Goal: Task Accomplishment & Management: Complete application form

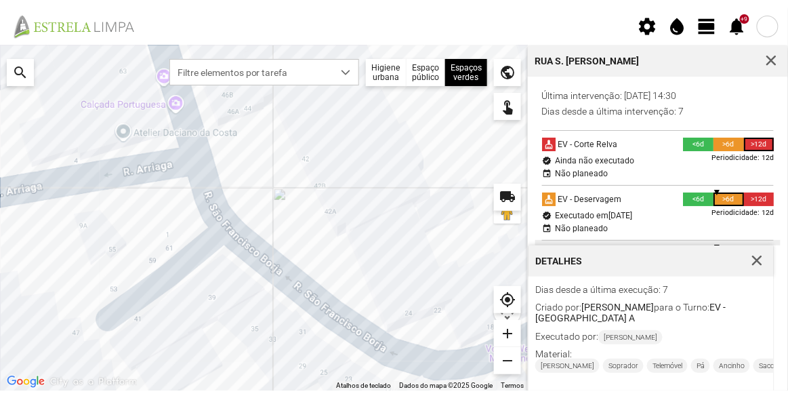
scroll to position [61, 0]
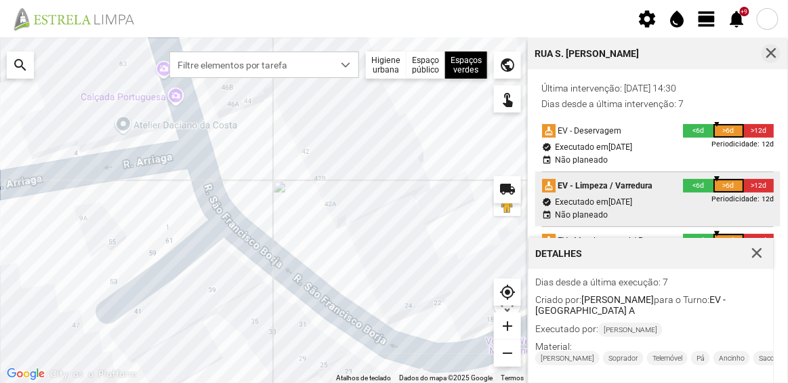
click at [772, 55] on span "button" at bounding box center [771, 53] width 12 height 12
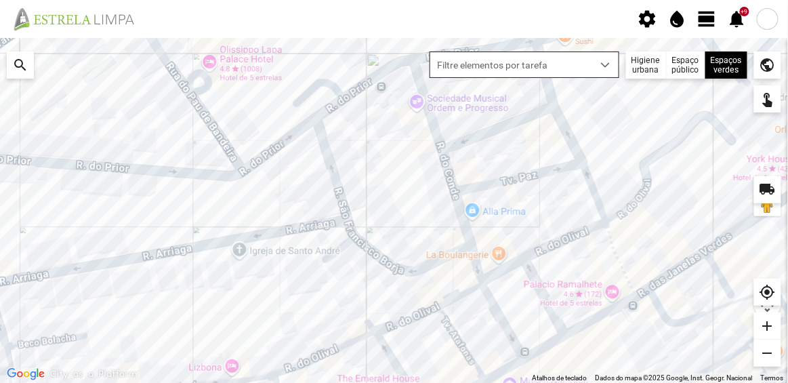
click at [560, 75] on span "Filtre elementos por tarefa" at bounding box center [511, 64] width 163 height 25
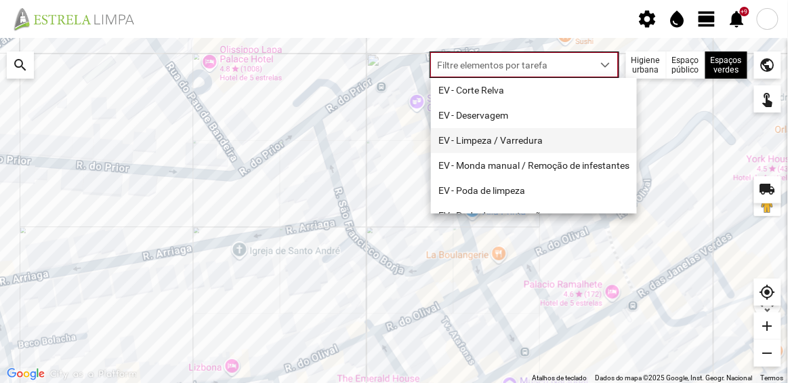
click at [510, 141] on li "EV - Limpeza / Varredura" at bounding box center [534, 140] width 206 height 25
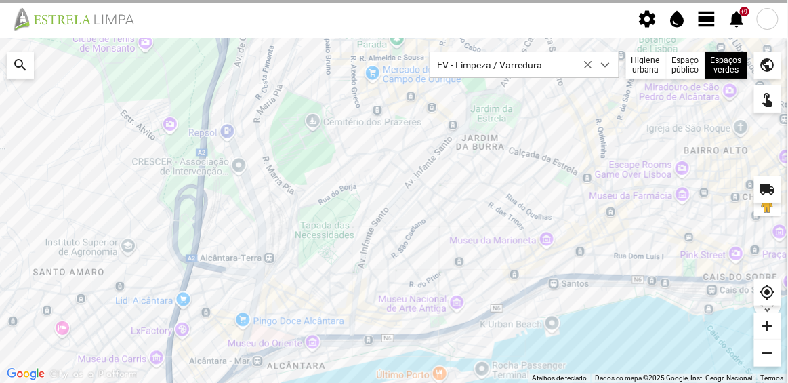
drag, startPoint x: 485, startPoint y: 189, endPoint x: 420, endPoint y: 243, distance: 83.7
click at [420, 243] on div at bounding box center [394, 210] width 788 height 345
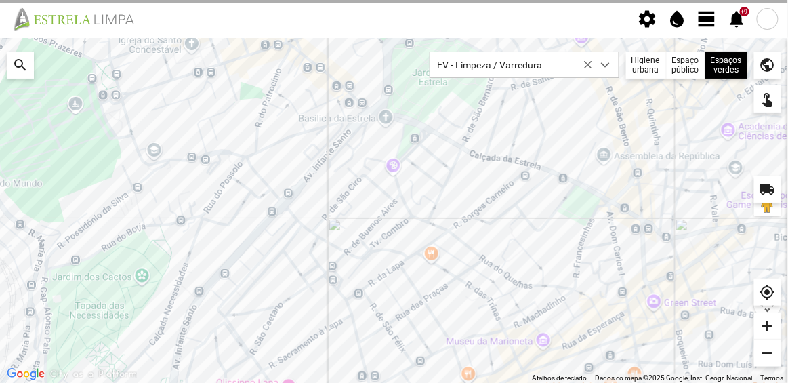
drag, startPoint x: 594, startPoint y: 216, endPoint x: 584, endPoint y: 241, distance: 27.9
click at [584, 241] on div at bounding box center [394, 210] width 788 height 345
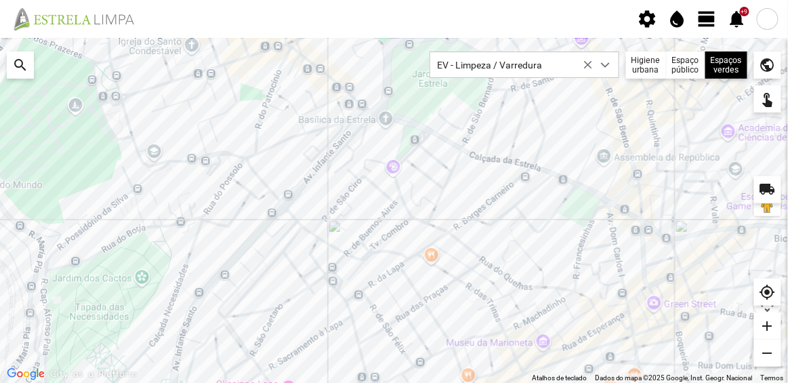
click at [551, 106] on div at bounding box center [394, 210] width 788 height 345
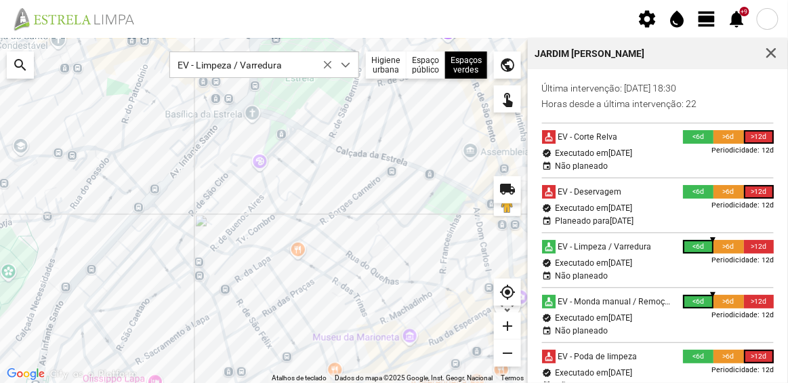
drag, startPoint x: 362, startPoint y: 180, endPoint x: 340, endPoint y: 140, distance: 45.8
click at [340, 140] on div at bounding box center [264, 210] width 528 height 345
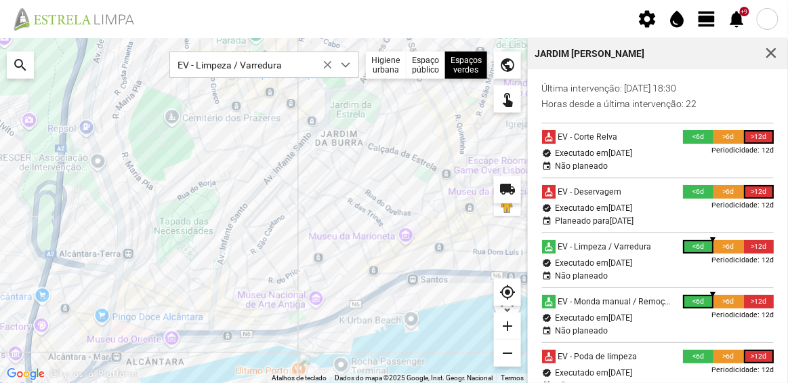
drag, startPoint x: 388, startPoint y: 152, endPoint x: 369, endPoint y: 167, distance: 24.6
click at [369, 167] on div at bounding box center [264, 210] width 528 height 345
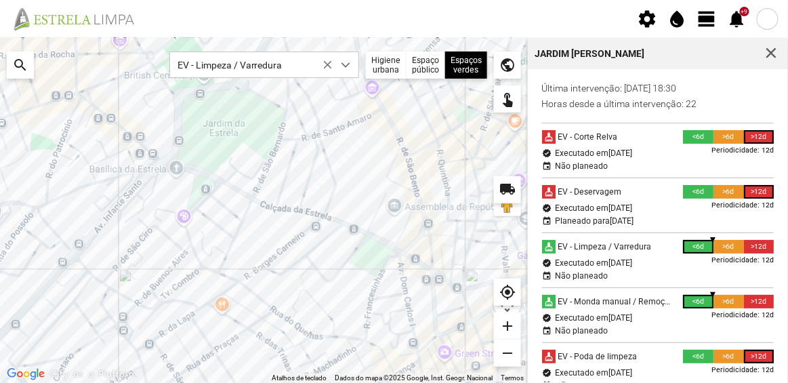
drag, startPoint x: 359, startPoint y: 166, endPoint x: 351, endPoint y: 223, distance: 57.5
click at [351, 223] on div at bounding box center [264, 210] width 528 height 345
click at [411, 231] on div at bounding box center [264, 210] width 528 height 345
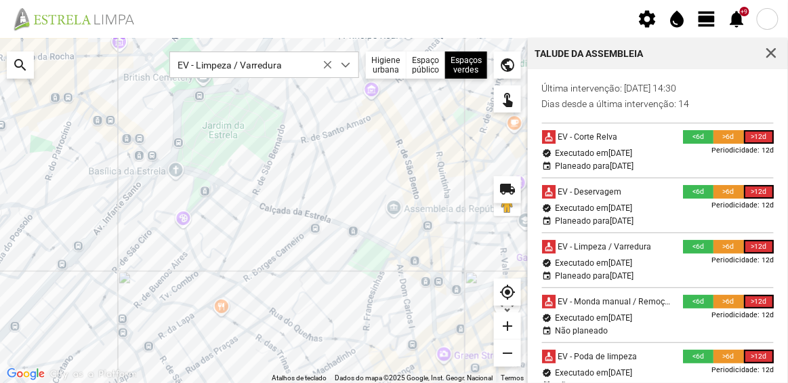
click at [397, 170] on div at bounding box center [264, 210] width 528 height 345
click at [434, 165] on div at bounding box center [264, 210] width 528 height 345
click at [387, 195] on div at bounding box center [264, 210] width 528 height 345
click at [338, 165] on div at bounding box center [264, 210] width 528 height 345
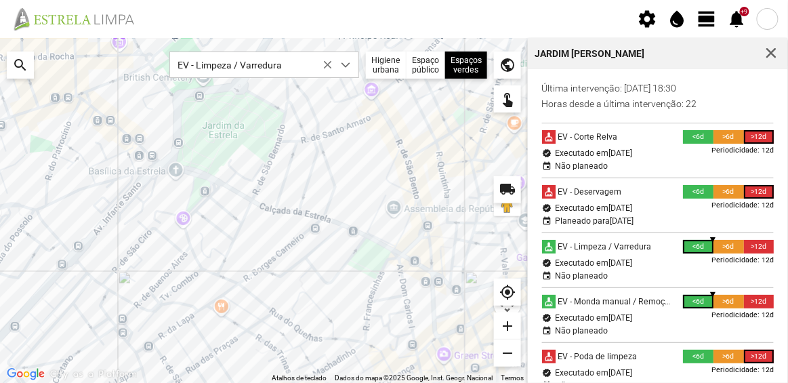
click at [402, 176] on div at bounding box center [264, 210] width 528 height 345
click at [438, 180] on div at bounding box center [264, 210] width 528 height 345
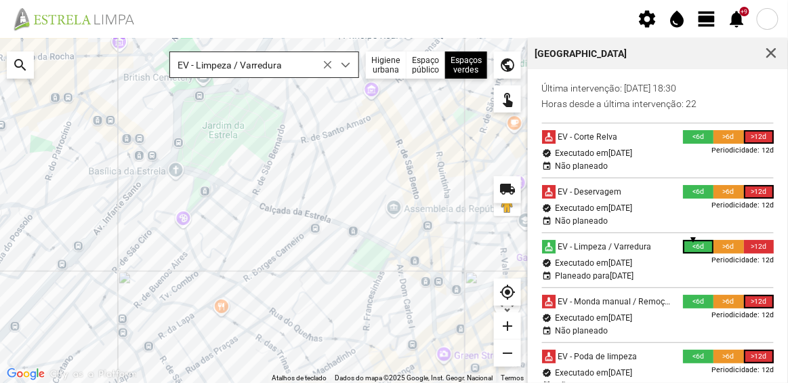
click at [330, 62] on icon at bounding box center [327, 64] width 9 height 9
click at [346, 64] on span "dropdown trigger" at bounding box center [345, 64] width 9 height 9
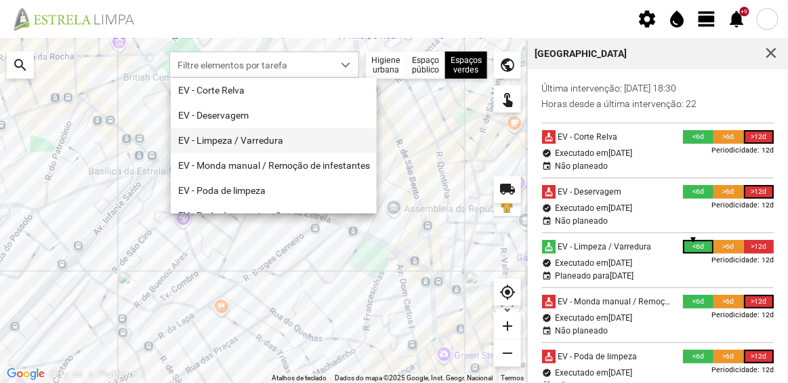
click at [264, 144] on li "EV - Limpeza / Varredura" at bounding box center [274, 140] width 206 height 25
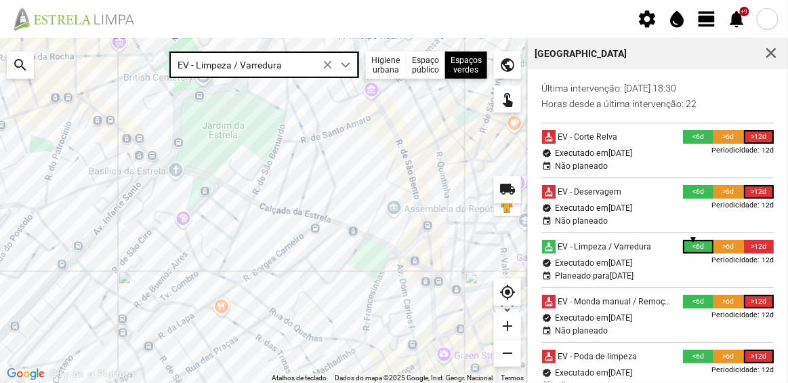
click at [425, 173] on div at bounding box center [264, 210] width 528 height 345
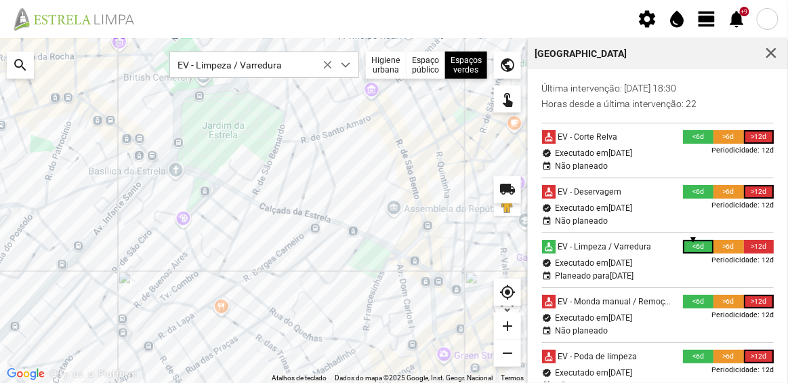
click at [417, 230] on div at bounding box center [264, 210] width 528 height 345
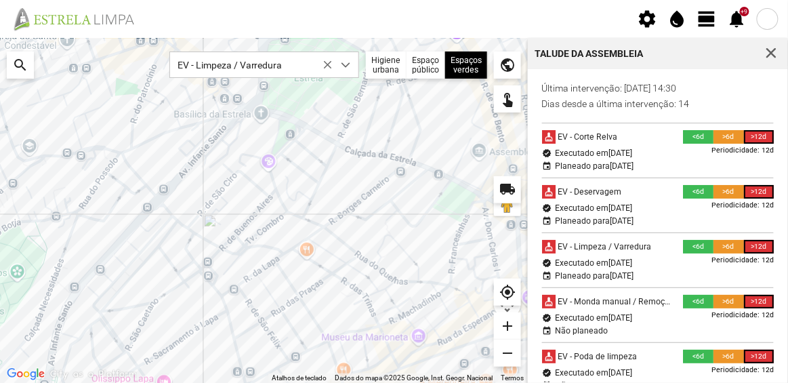
drag, startPoint x: 223, startPoint y: 285, endPoint x: 309, endPoint y: 226, distance: 104.3
click at [309, 226] on div at bounding box center [264, 210] width 528 height 345
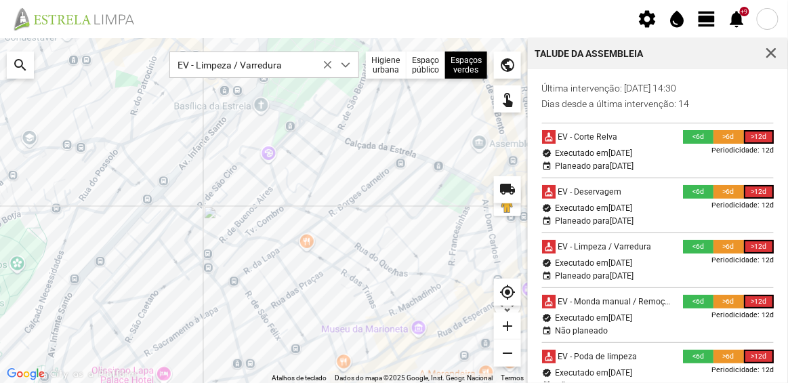
click at [140, 237] on div at bounding box center [264, 210] width 528 height 345
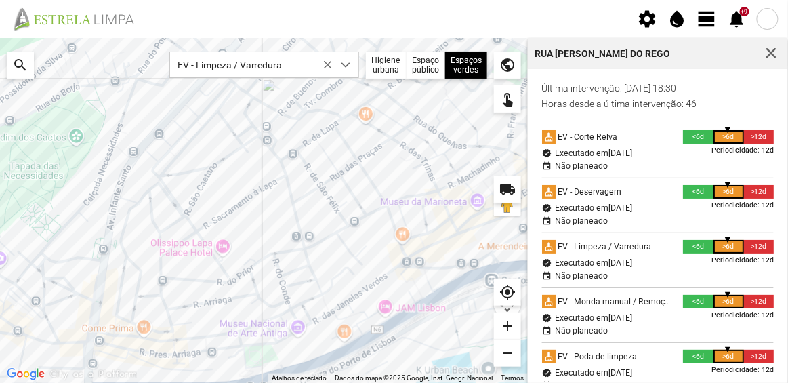
drag, startPoint x: 262, startPoint y: 245, endPoint x: 291, endPoint y: 128, distance: 120.2
click at [291, 128] on div at bounding box center [264, 210] width 528 height 345
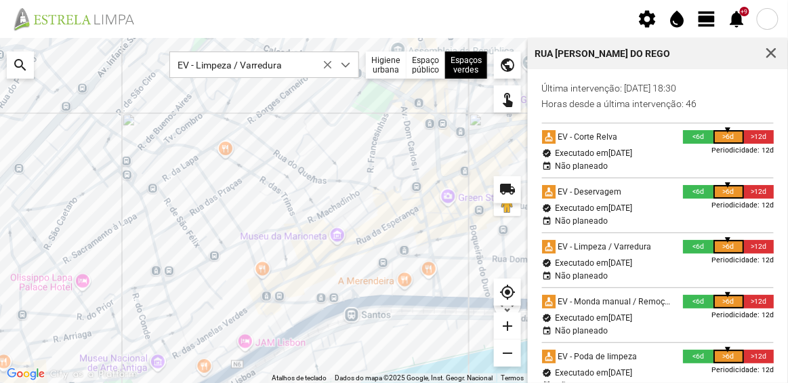
drag, startPoint x: 323, startPoint y: 190, endPoint x: 232, endPoint y: 211, distance: 93.2
click at [180, 226] on div at bounding box center [264, 210] width 528 height 345
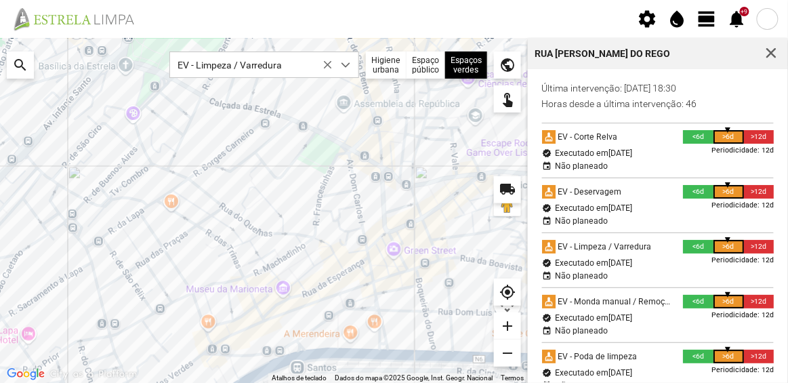
drag, startPoint x: 324, startPoint y: 217, endPoint x: 293, endPoint y: 249, distance: 44.1
click at [293, 249] on div at bounding box center [264, 210] width 528 height 345
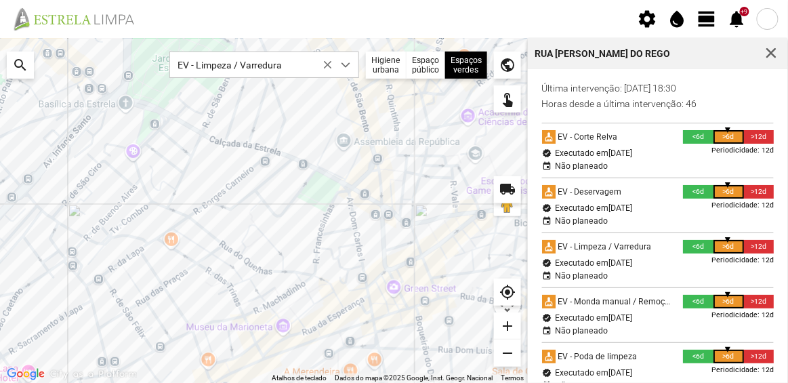
drag, startPoint x: 310, startPoint y: 121, endPoint x: 287, endPoint y: 155, distance: 41.5
click at [287, 155] on div at bounding box center [264, 210] width 528 height 345
click at [352, 106] on div at bounding box center [264, 210] width 528 height 345
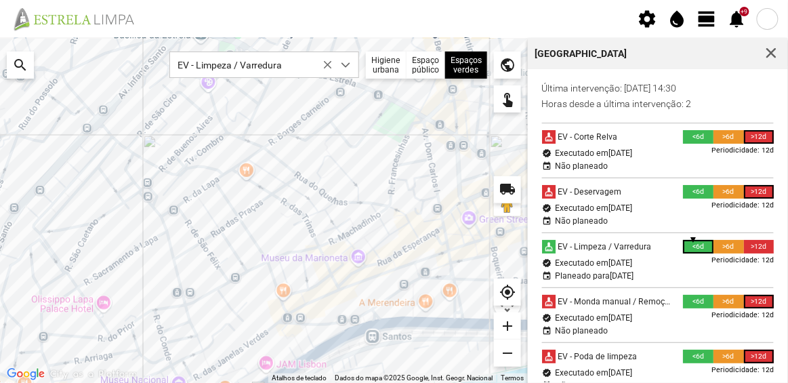
drag, startPoint x: 216, startPoint y: 190, endPoint x: 293, endPoint y: 115, distance: 107.8
click at [293, 115] on div at bounding box center [264, 210] width 528 height 345
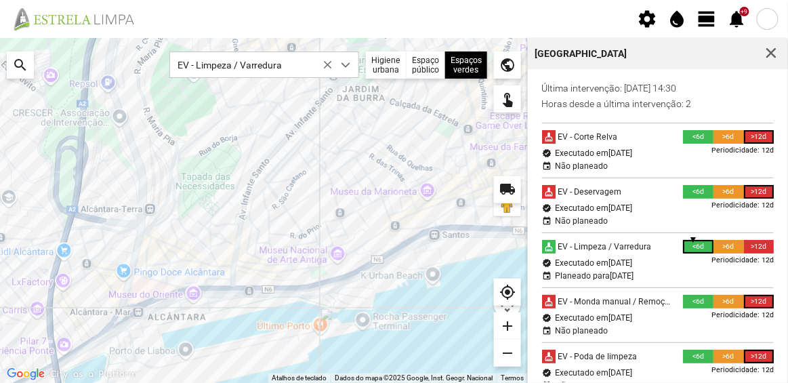
drag, startPoint x: 318, startPoint y: 151, endPoint x: 354, endPoint y: 150, distance: 36.6
click at [354, 150] on div at bounding box center [264, 210] width 528 height 345
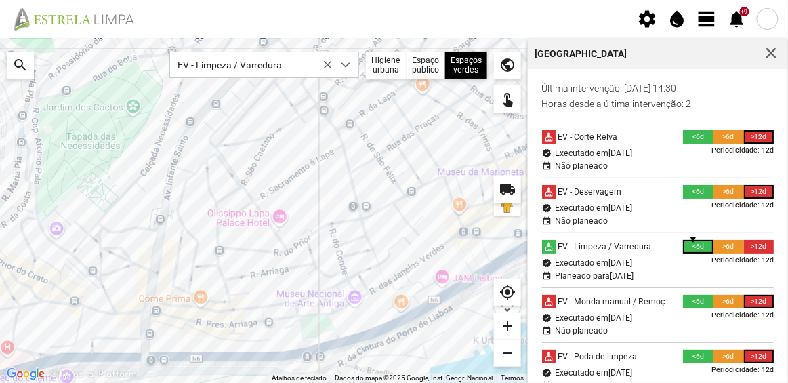
drag, startPoint x: 411, startPoint y: 270, endPoint x: 385, endPoint y: 260, distance: 27.7
click at [385, 260] on div at bounding box center [264, 210] width 528 height 345
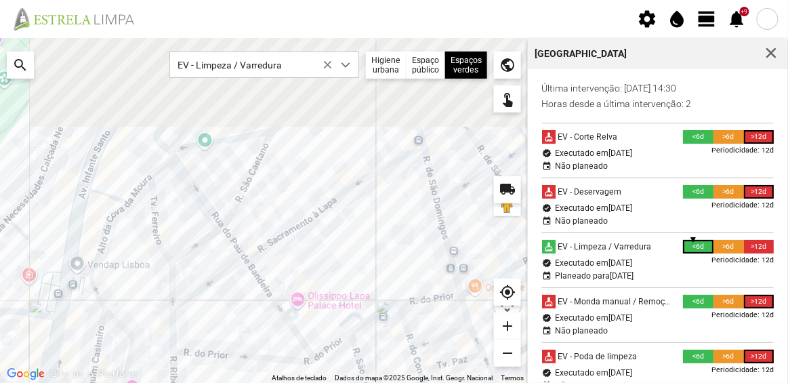
drag, startPoint x: 147, startPoint y: 113, endPoint x: 225, endPoint y: 287, distance: 190.2
click at [225, 286] on div at bounding box center [264, 210] width 528 height 345
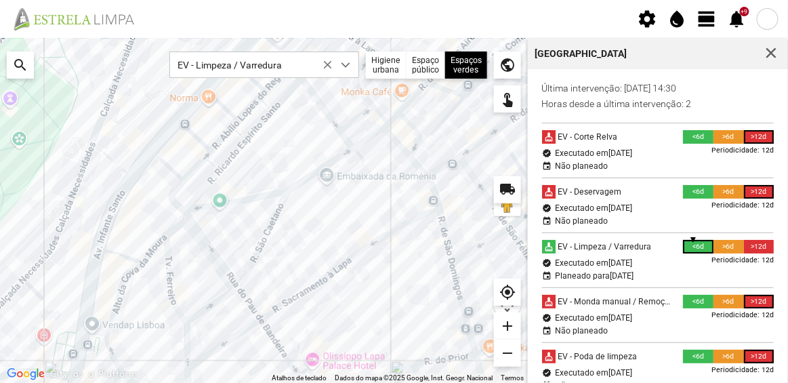
drag, startPoint x: 325, startPoint y: 321, endPoint x: 333, endPoint y: 338, distance: 18.8
click at [333, 338] on div at bounding box center [264, 210] width 528 height 345
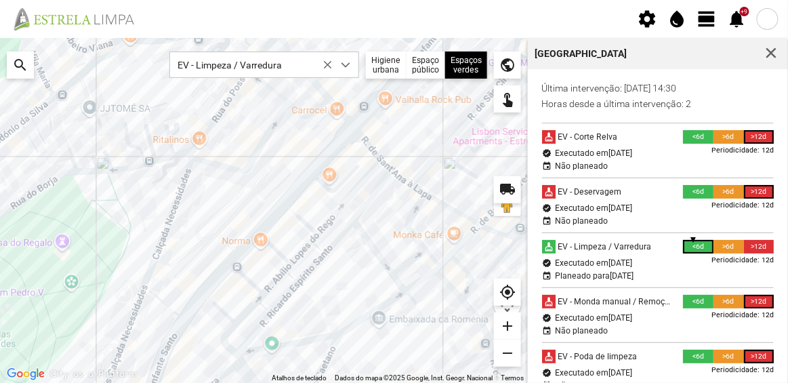
click at [154, 144] on div at bounding box center [264, 210] width 528 height 345
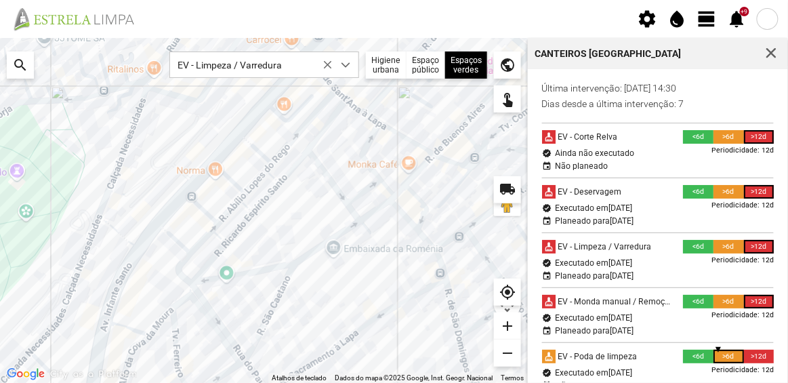
drag, startPoint x: 213, startPoint y: 172, endPoint x: 167, endPoint y: 101, distance: 84.8
click at [167, 101] on div at bounding box center [264, 210] width 528 height 345
drag, startPoint x: 368, startPoint y: 280, endPoint x: 239, endPoint y: 173, distance: 167.5
click at [241, 174] on div at bounding box center [264, 210] width 528 height 345
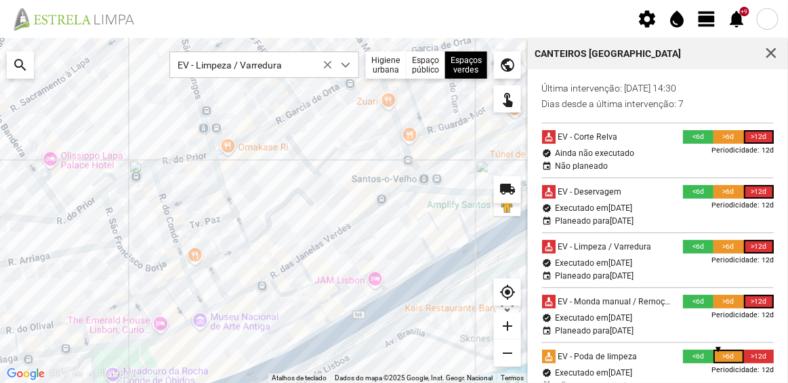
drag, startPoint x: 115, startPoint y: 240, endPoint x: 161, endPoint y: 238, distance: 46.1
click at [161, 238] on div at bounding box center [264, 210] width 528 height 345
click at [129, 251] on div at bounding box center [264, 210] width 528 height 345
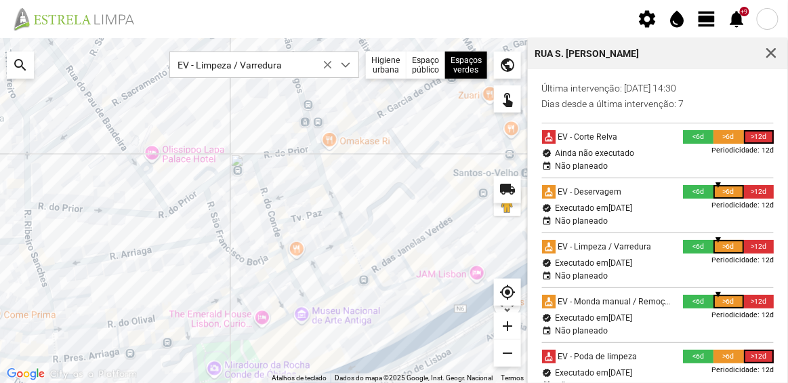
drag, startPoint x: 160, startPoint y: 205, endPoint x: 264, endPoint y: 197, distance: 104.7
click at [264, 197] on div at bounding box center [264, 210] width 528 height 345
drag, startPoint x: 158, startPoint y: 295, endPoint x: 213, endPoint y: 272, distance: 60.2
click at [213, 272] on div at bounding box center [264, 210] width 528 height 345
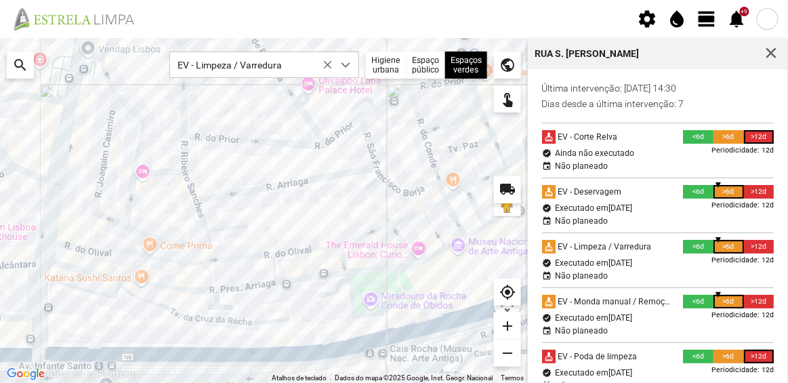
drag, startPoint x: 228, startPoint y: 253, endPoint x: 287, endPoint y: 230, distance: 64.2
click at [287, 230] on div at bounding box center [264, 210] width 528 height 345
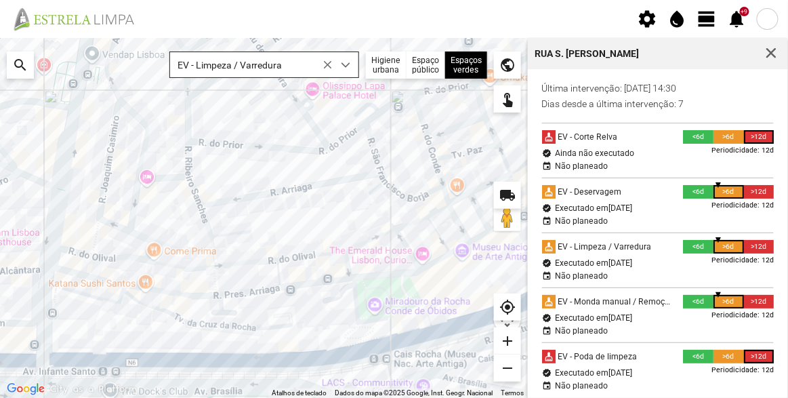
click at [332, 61] on icon at bounding box center [327, 64] width 9 height 9
click at [775, 56] on span "button" at bounding box center [771, 53] width 12 height 12
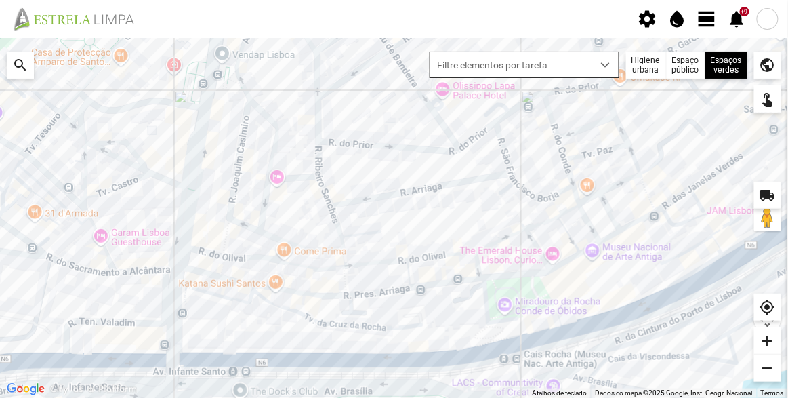
click at [710, 20] on span "view_day" at bounding box center [707, 19] width 20 height 20
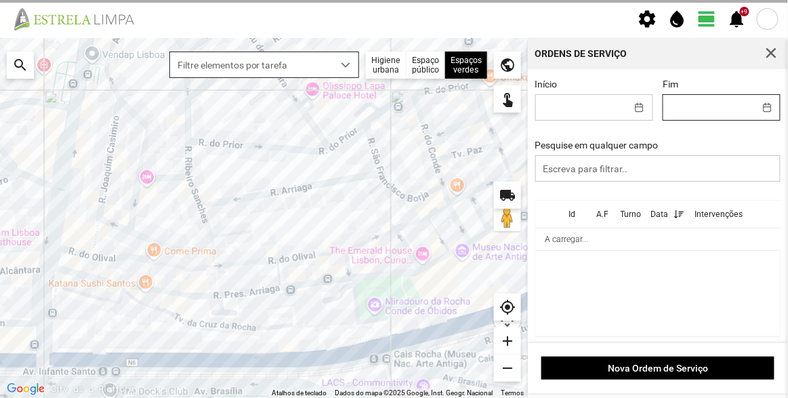
click at [693, 109] on input "Fim" at bounding box center [708, 107] width 91 height 25
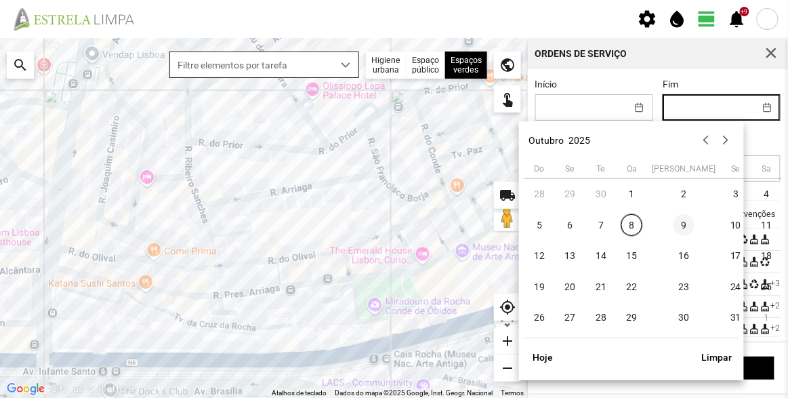
click at [674, 226] on span "9" at bounding box center [685, 225] width 22 height 22
type input "[DATE]"
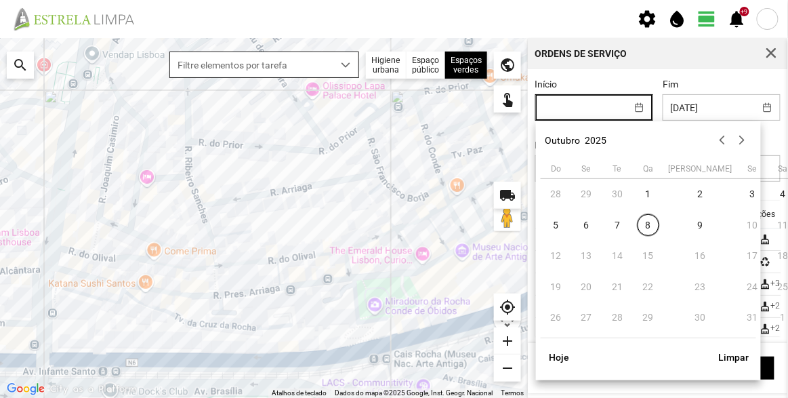
click at [591, 112] on input "Início" at bounding box center [581, 107] width 91 height 25
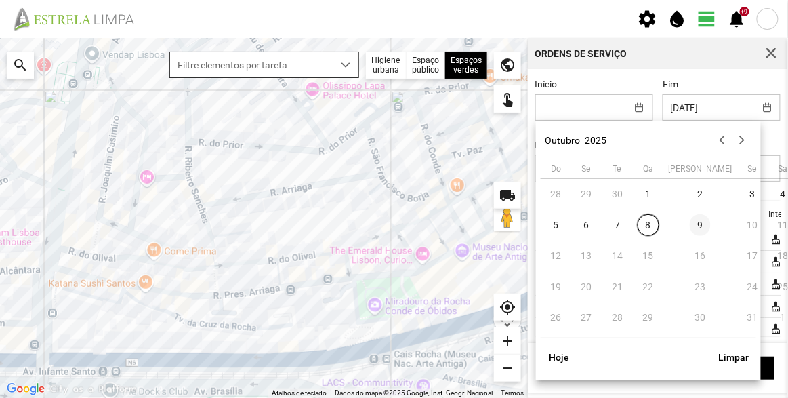
click at [690, 216] on span "9" at bounding box center [701, 225] width 22 height 22
type input "[DATE]"
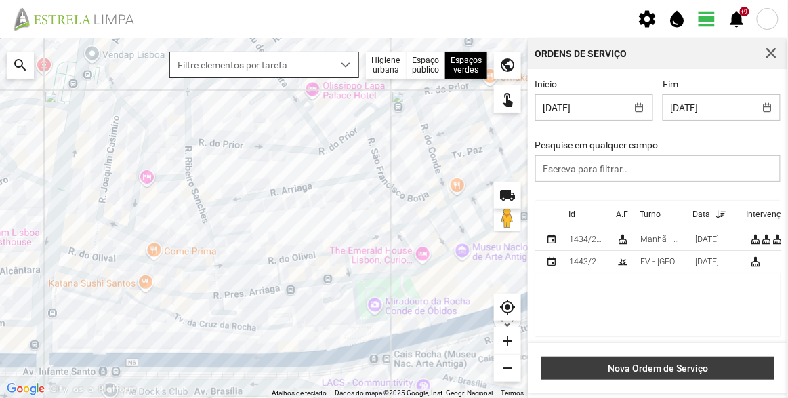
click at [660, 375] on button "Nova Ordem de Serviço" at bounding box center [657, 367] width 233 height 23
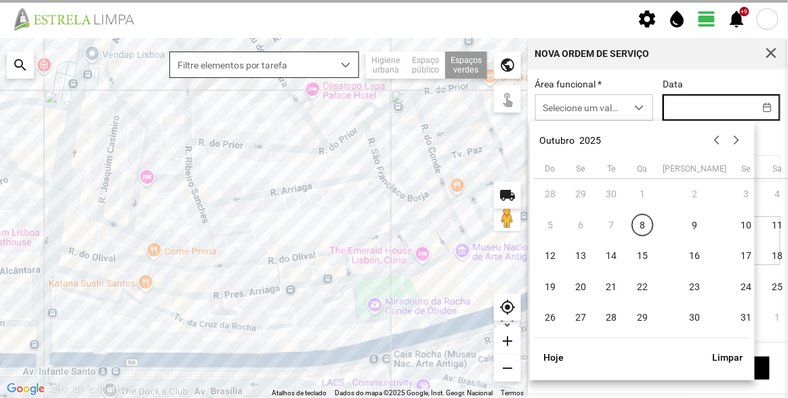
click at [697, 111] on input "text" at bounding box center [708, 107] width 91 height 25
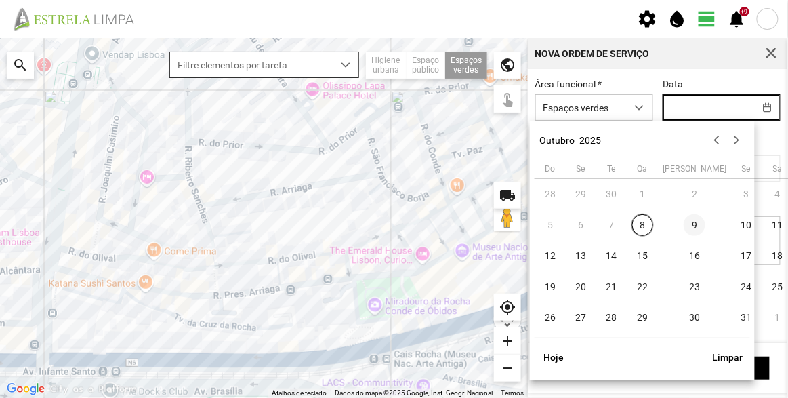
click at [684, 224] on span "9" at bounding box center [695, 225] width 22 height 22
type input "[DATE]"
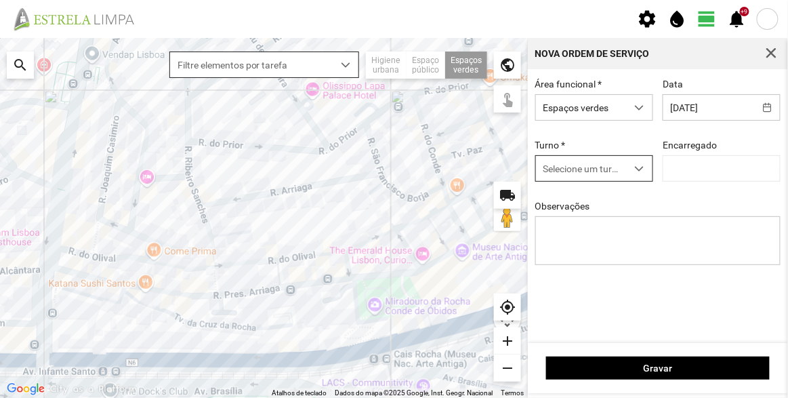
click at [592, 171] on span "Selecione um turno" at bounding box center [581, 168] width 91 height 25
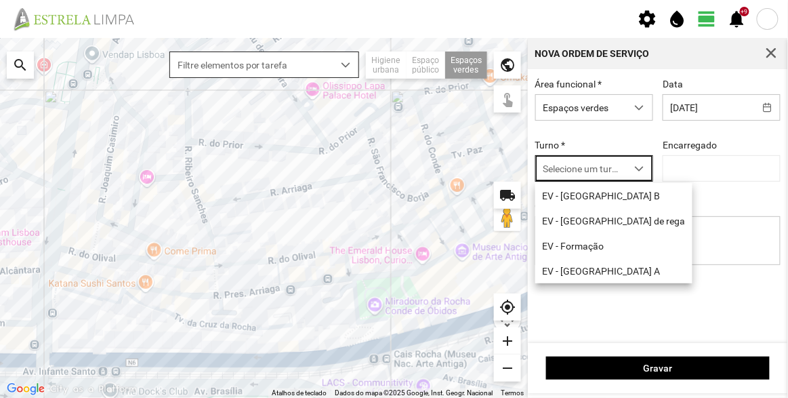
scroll to position [7, 57]
click at [588, 198] on li "EV - [GEOGRAPHIC_DATA] B" at bounding box center [613, 195] width 157 height 25
type input "[PERSON_NAME]"
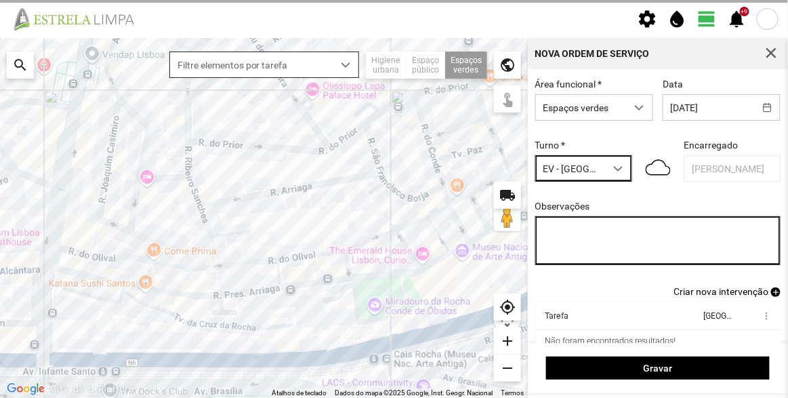
click at [596, 224] on textarea "Observações" at bounding box center [658, 240] width 246 height 49
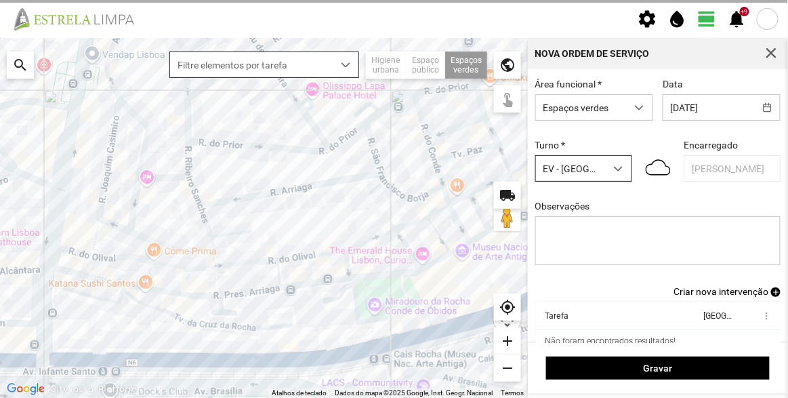
click at [596, 175] on span "EV - [GEOGRAPHIC_DATA] B" at bounding box center [570, 168] width 69 height 25
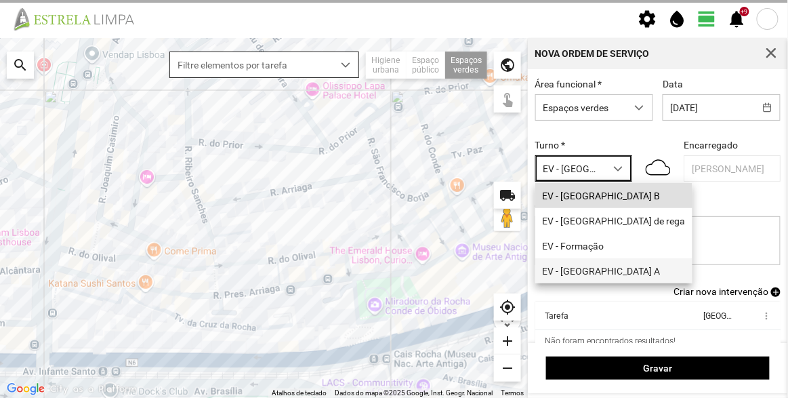
click at [591, 277] on li "EV - [GEOGRAPHIC_DATA] A" at bounding box center [613, 270] width 157 height 25
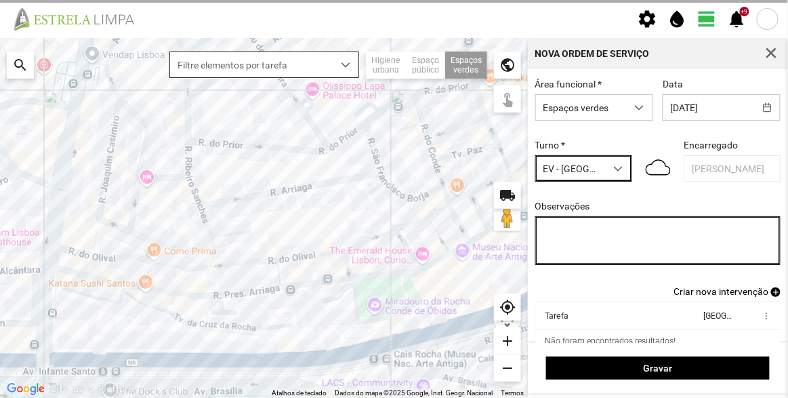
click at [612, 239] on textarea "Observações" at bounding box center [658, 240] width 246 height 49
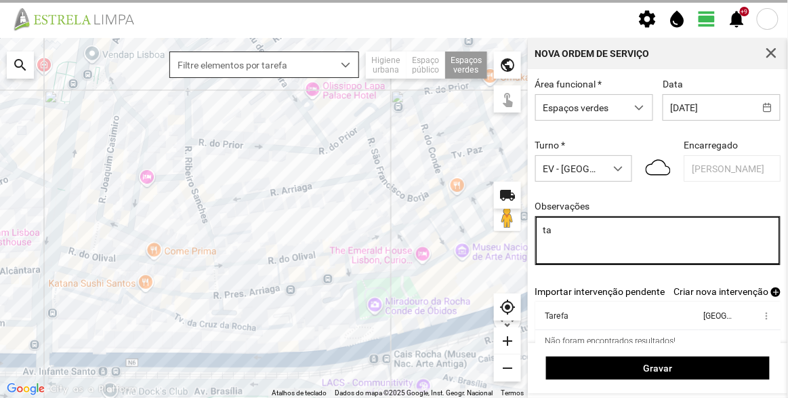
type textarea "t"
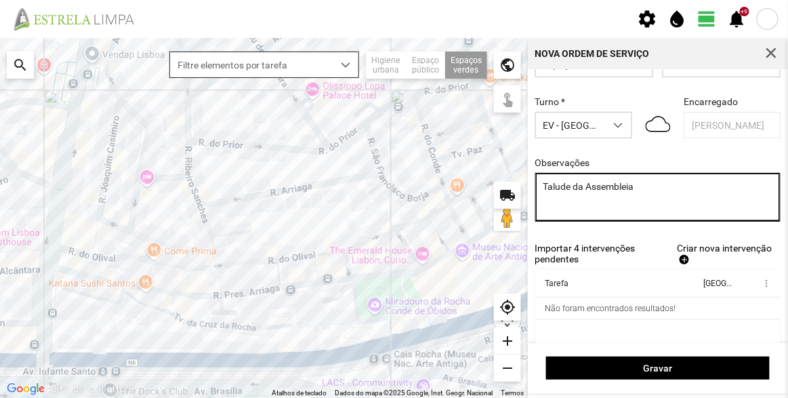
scroll to position [68, 0]
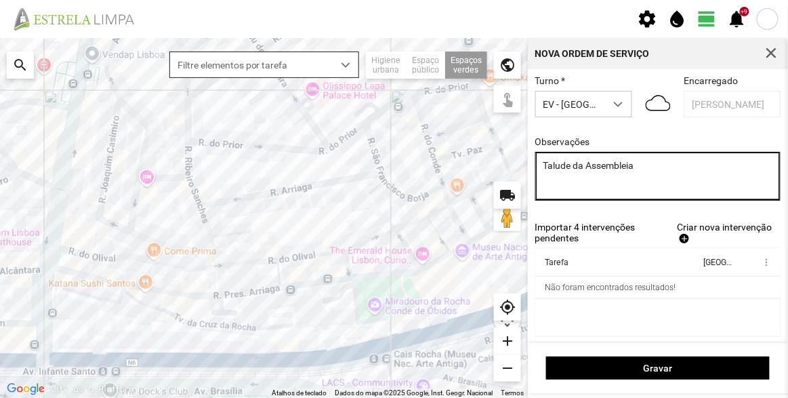
type textarea "Talude da Assembleia"
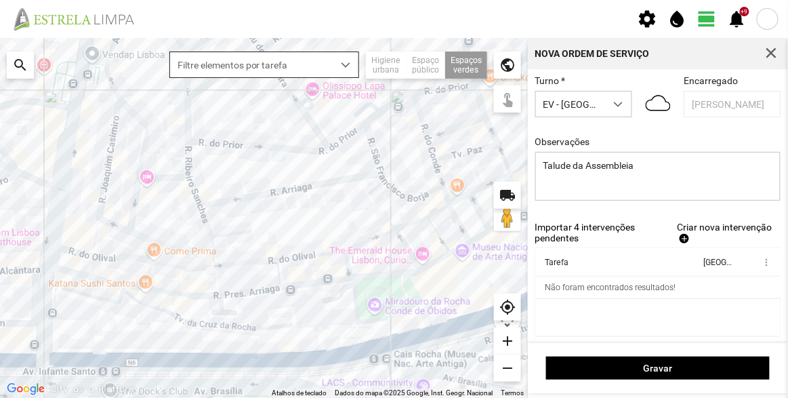
click at [705, 230] on span "Criar nova intervenção" at bounding box center [724, 227] width 95 height 11
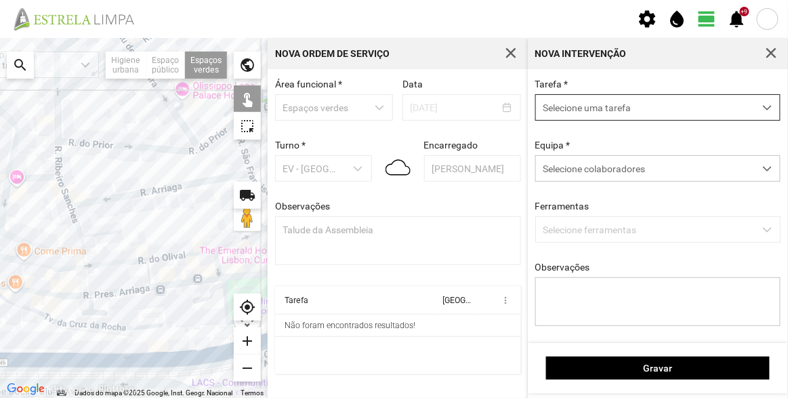
click at [629, 107] on span "Selecione uma tarefa" at bounding box center [645, 107] width 218 height 25
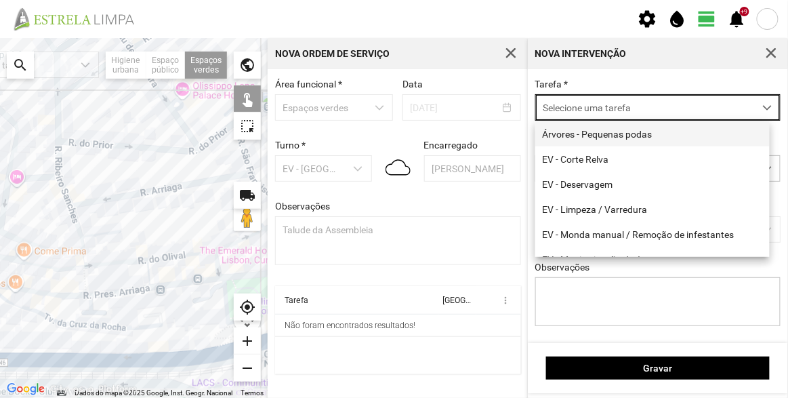
scroll to position [7, 57]
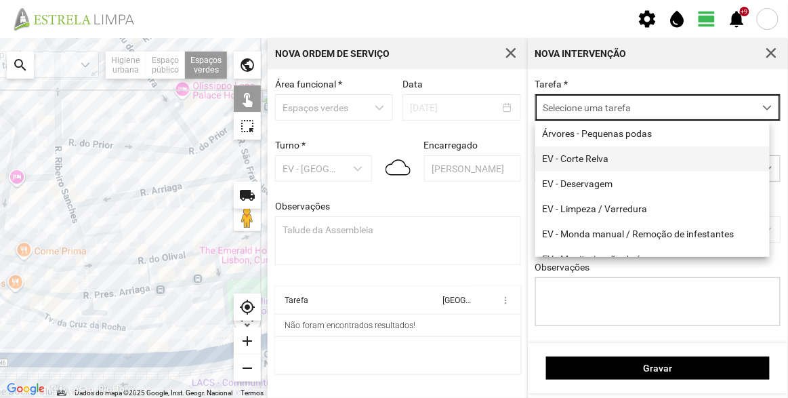
click at [588, 161] on li "EV - Corte Relva" at bounding box center [652, 158] width 234 height 25
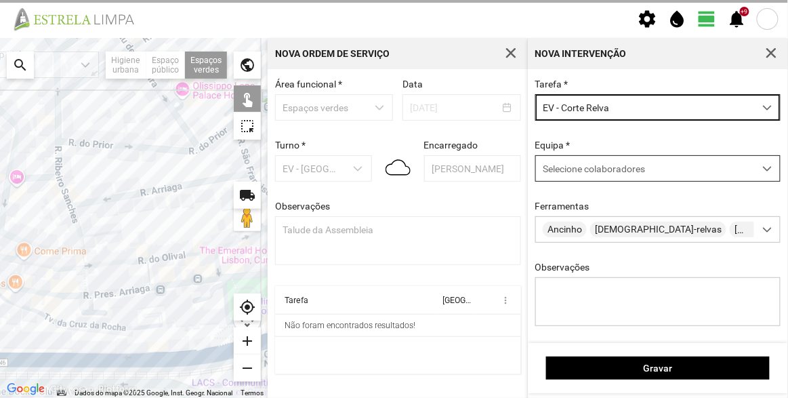
click at [594, 169] on span "Selecione colaboradores" at bounding box center [594, 168] width 102 height 11
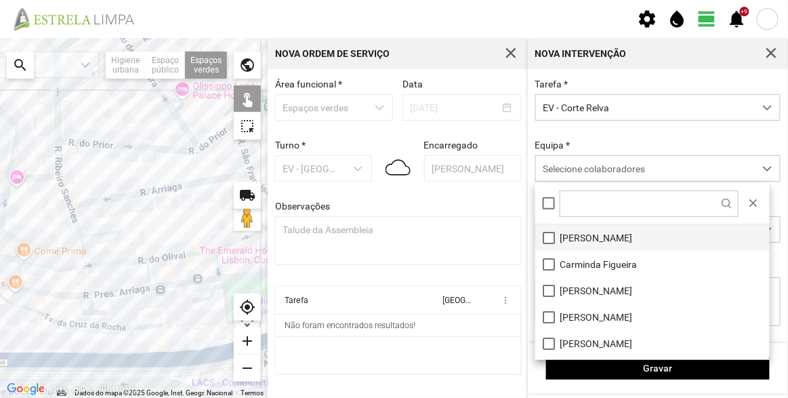
click at [600, 241] on li "[PERSON_NAME]" at bounding box center [652, 237] width 234 height 26
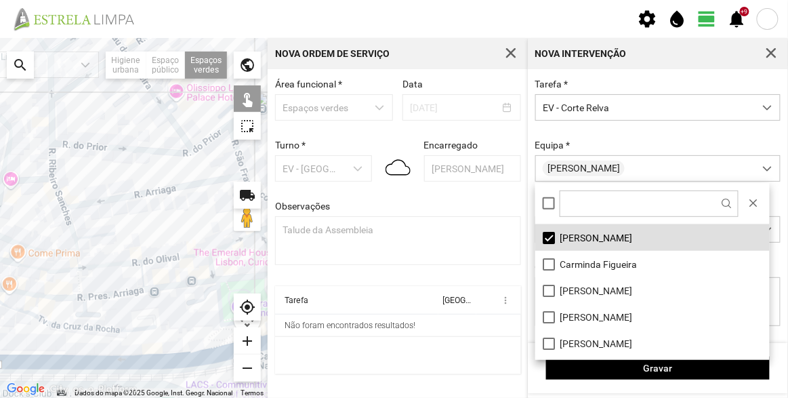
drag, startPoint x: 177, startPoint y: 184, endPoint x: 62, endPoint y: 243, distance: 128.8
click at [50, 245] on div at bounding box center [134, 218] width 268 height 360
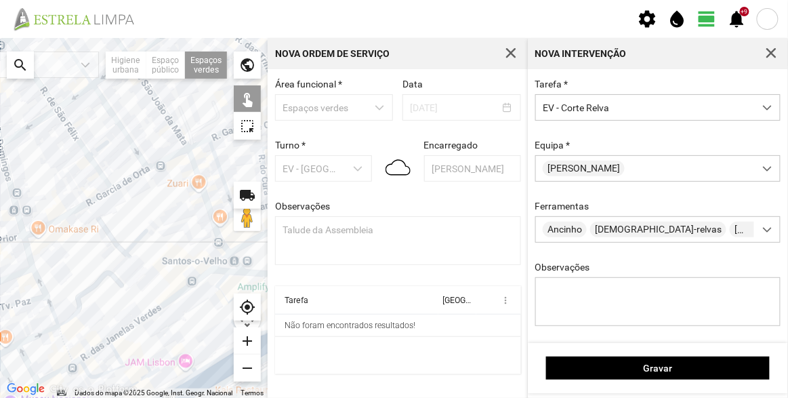
drag, startPoint x: 137, startPoint y: 220, endPoint x: 96, endPoint y: 241, distance: 45.5
click at [96, 245] on div at bounding box center [134, 218] width 268 height 360
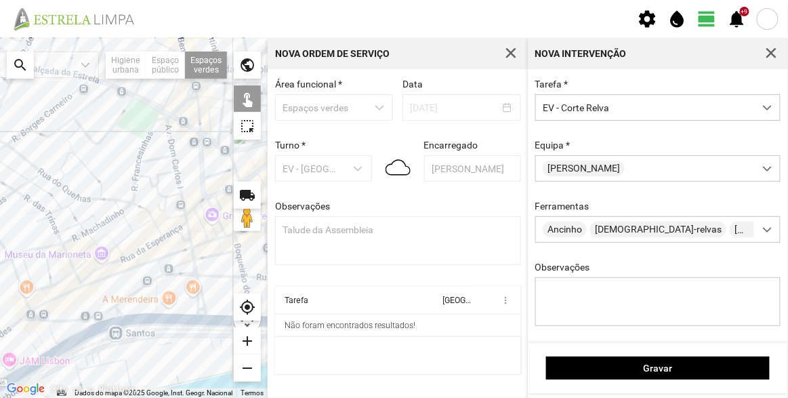
click at [114, 167] on div at bounding box center [134, 218] width 268 height 360
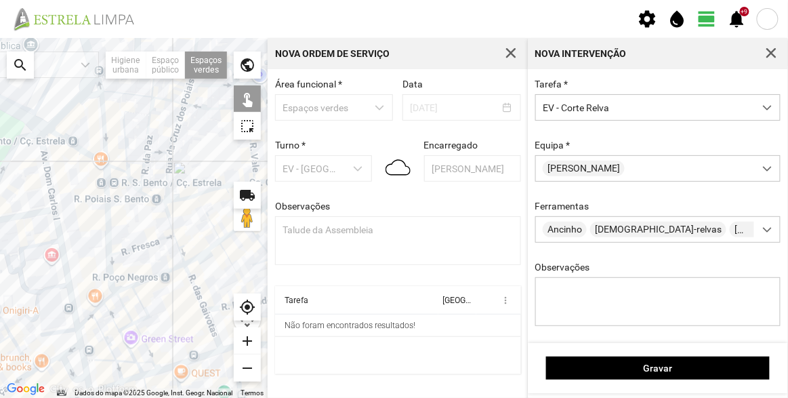
click at [56, 91] on div at bounding box center [134, 218] width 268 height 360
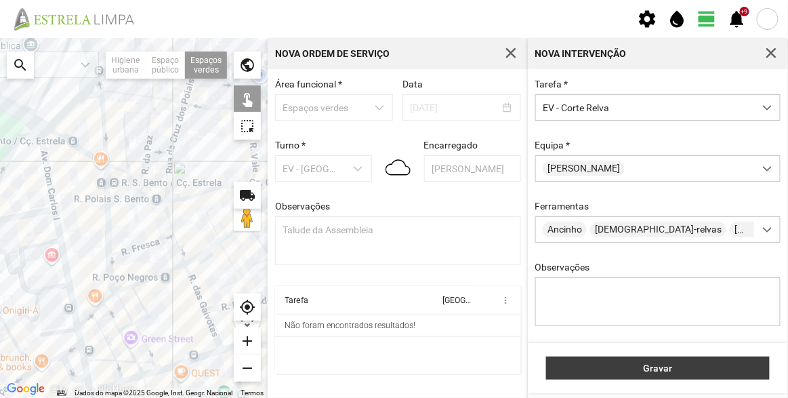
click at [638, 361] on button "Gravar" at bounding box center [658, 367] width 224 height 23
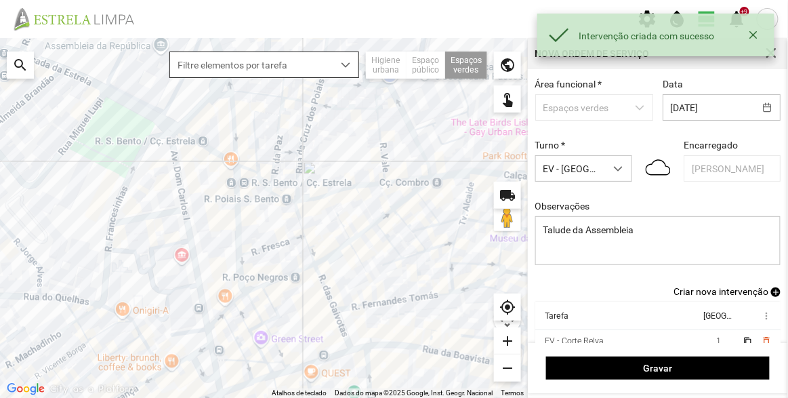
click at [725, 292] on span "Criar nova intervenção" at bounding box center [721, 291] width 95 height 11
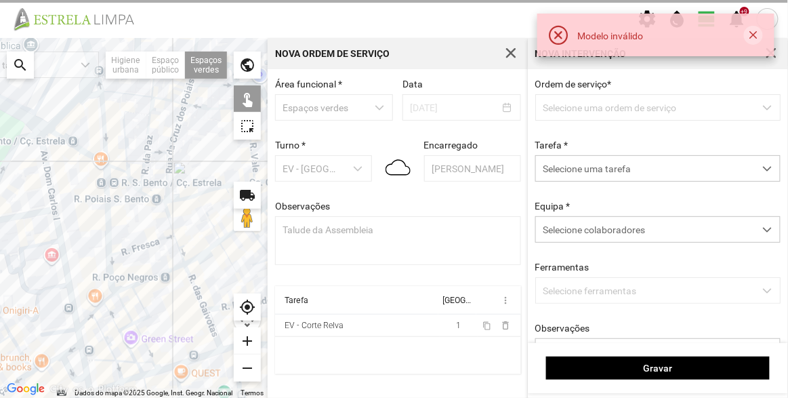
click at [748, 38] on button "button" at bounding box center [753, 35] width 19 height 19
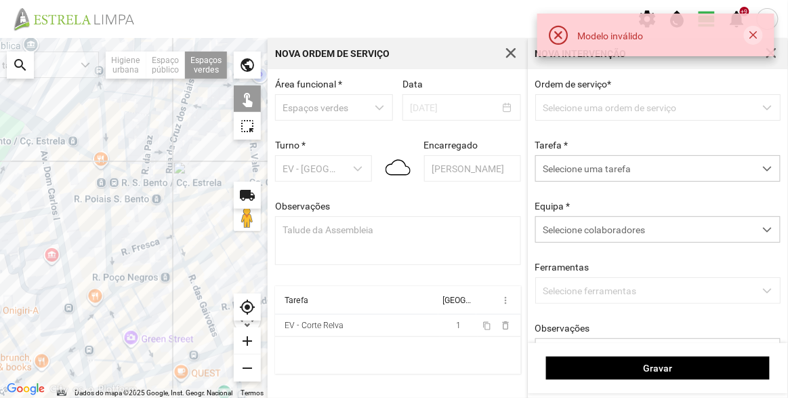
click at [752, 35] on button "button" at bounding box center [753, 35] width 19 height 19
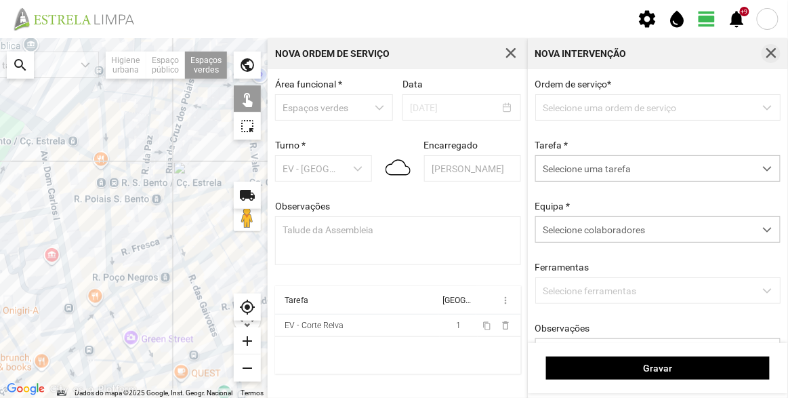
click at [774, 57] on span "button" at bounding box center [771, 53] width 12 height 12
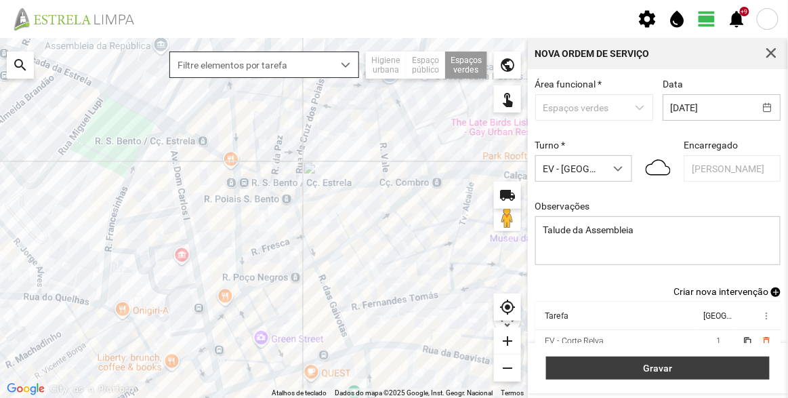
click at [666, 365] on span "Gravar" at bounding box center [658, 368] width 209 height 11
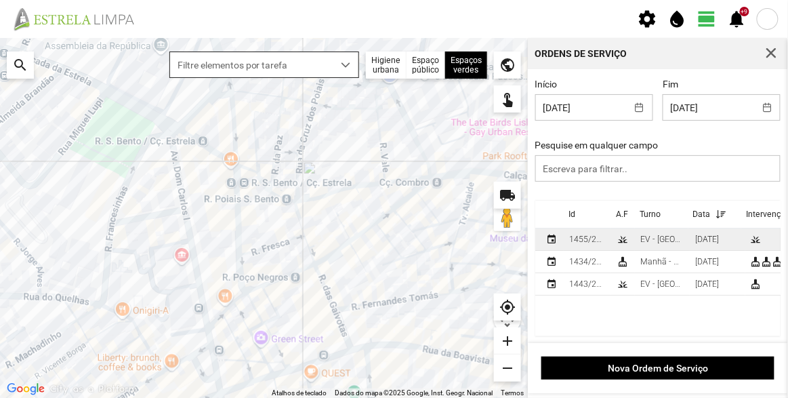
click at [603, 237] on div "1455/2025" at bounding box center [587, 238] width 37 height 9
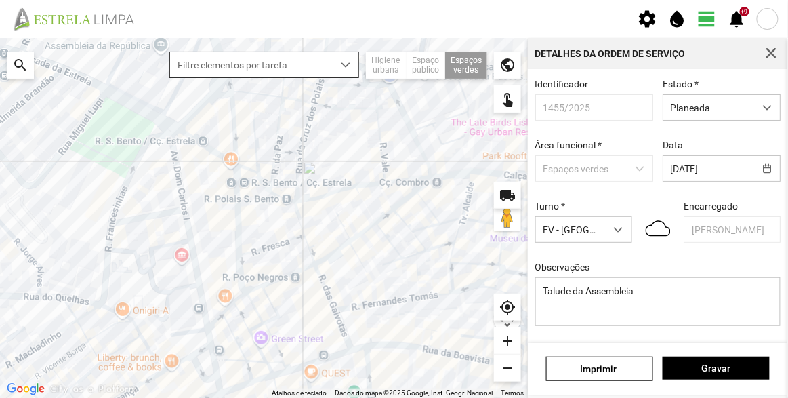
scroll to position [118, 0]
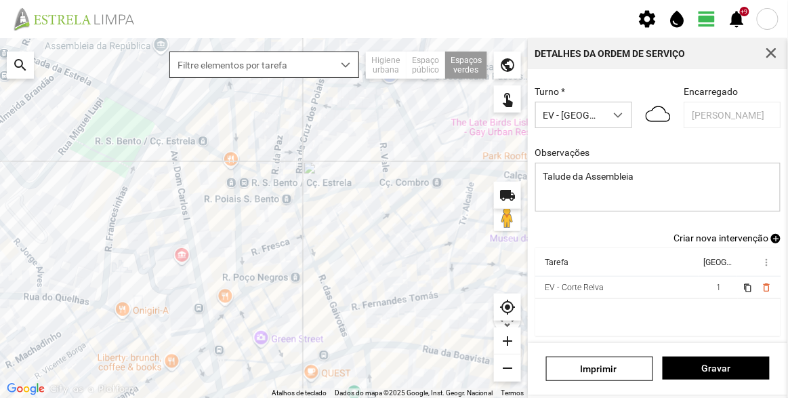
click at [727, 241] on span "Criar nova intervenção" at bounding box center [721, 237] width 95 height 11
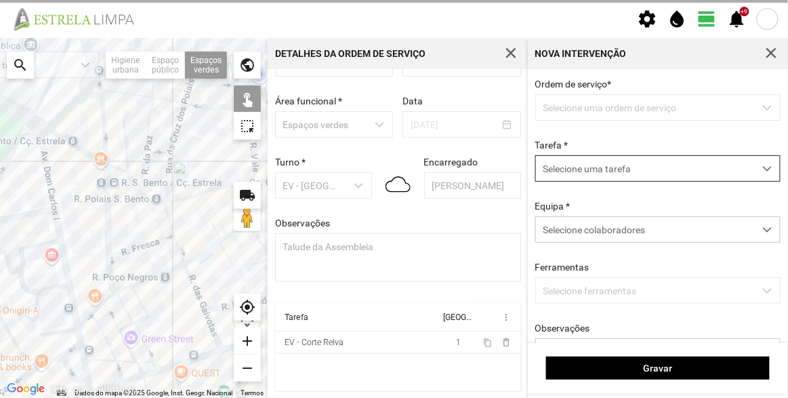
click at [613, 171] on span "Selecione uma tarefa" at bounding box center [645, 168] width 218 height 25
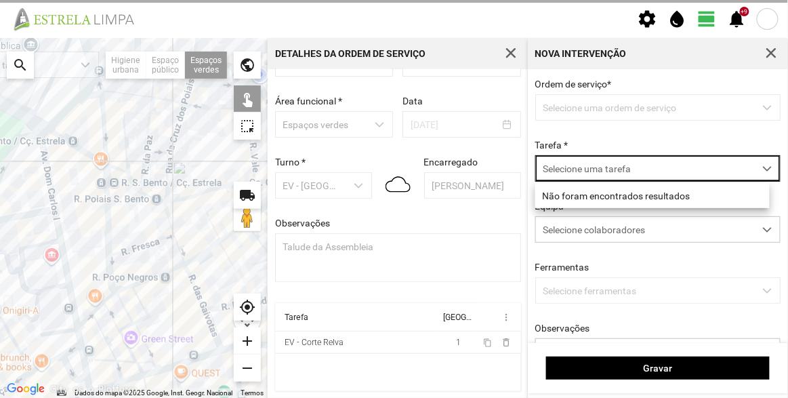
scroll to position [7, 57]
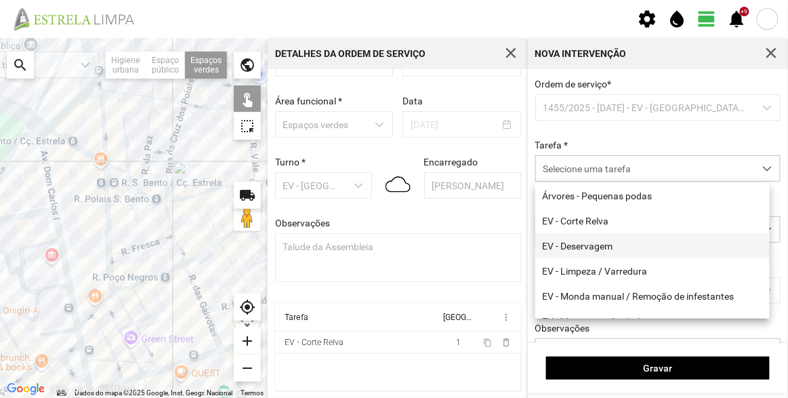
click at [618, 250] on li "EV - Deservagem" at bounding box center [652, 245] width 234 height 25
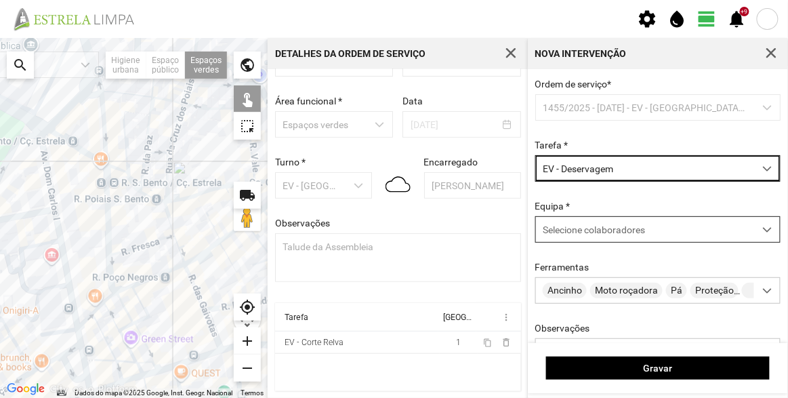
click at [590, 239] on div "Selecione colaboradores" at bounding box center [645, 229] width 218 height 25
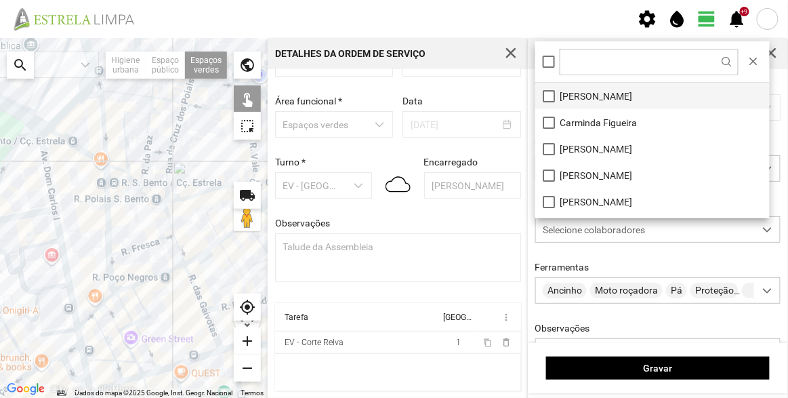
click at [587, 103] on li "[PERSON_NAME]" at bounding box center [652, 96] width 234 height 26
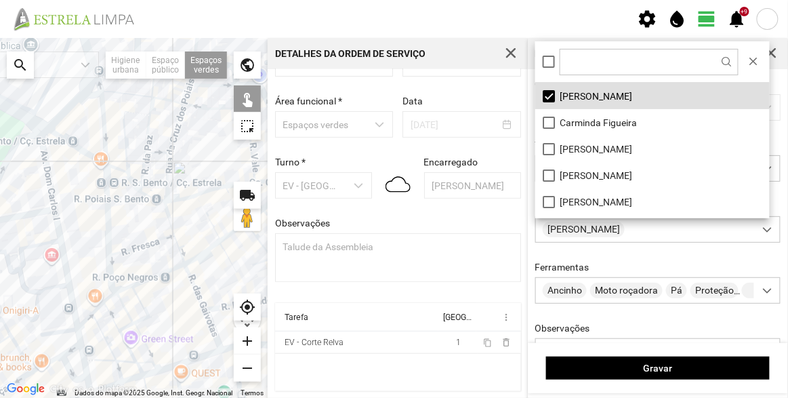
click at [63, 94] on div at bounding box center [134, 218] width 268 height 360
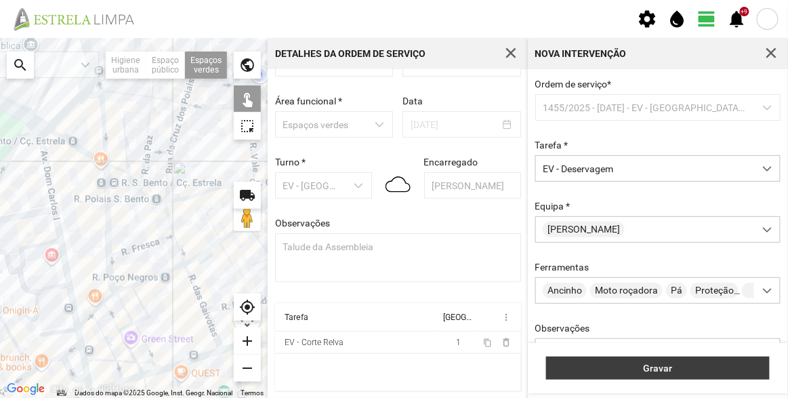
click at [666, 368] on span "Gravar" at bounding box center [658, 368] width 209 height 11
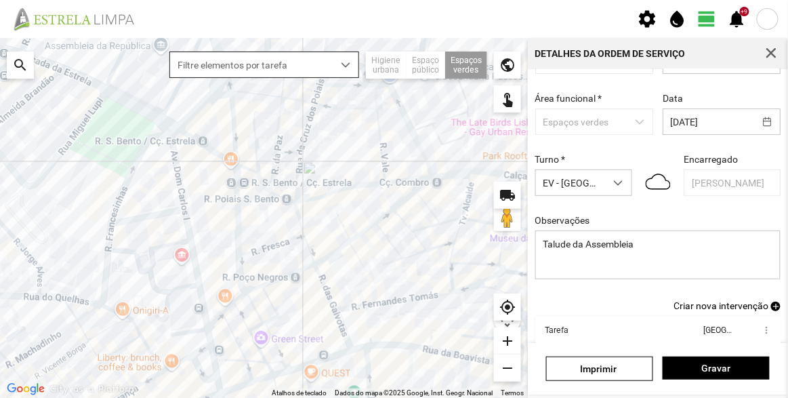
click at [743, 298] on div "Identificador 1455/2025 Estado * Planeada Área funcional * Espaços verdes Data …" at bounding box center [658, 166] width 255 height 268
click at [742, 309] on span "Criar nova intervenção" at bounding box center [721, 305] width 95 height 11
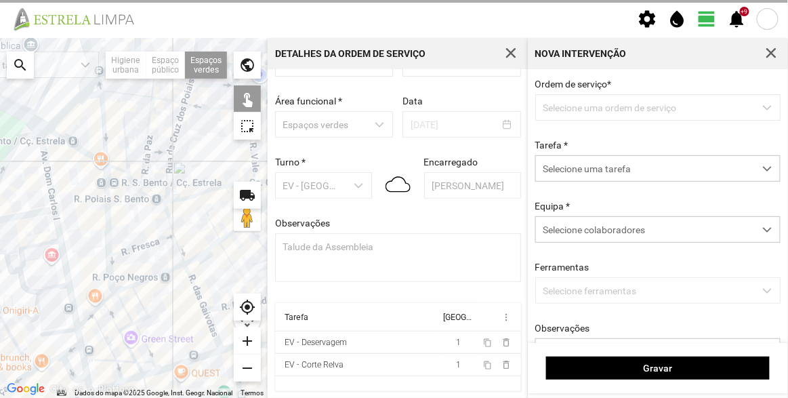
click at [603, 187] on div "Ordem de serviço * Selecione uma ordem de serviço Tarefa * Selecione uma tarefa…" at bounding box center [658, 243] width 255 height 329
click at [606, 175] on span "Selecione uma tarefa" at bounding box center [645, 168] width 218 height 25
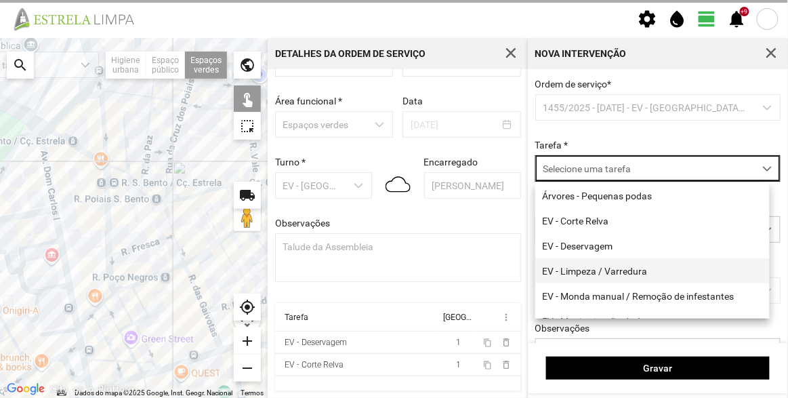
click at [607, 269] on li "EV - Limpeza / Varredura" at bounding box center [652, 270] width 234 height 25
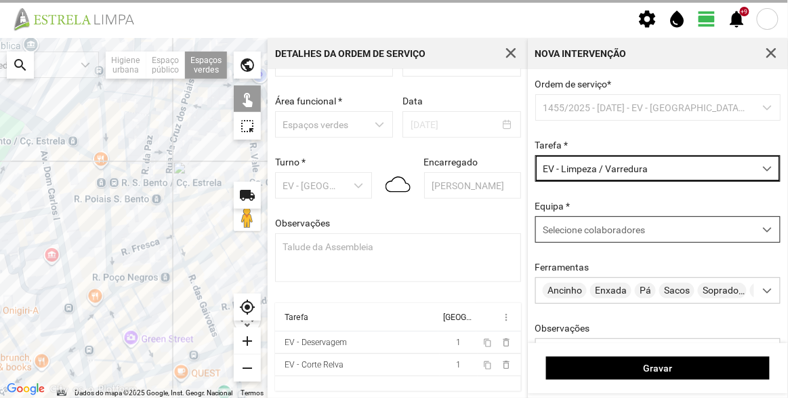
click at [620, 226] on span "Selecione colaboradores" at bounding box center [594, 229] width 102 height 11
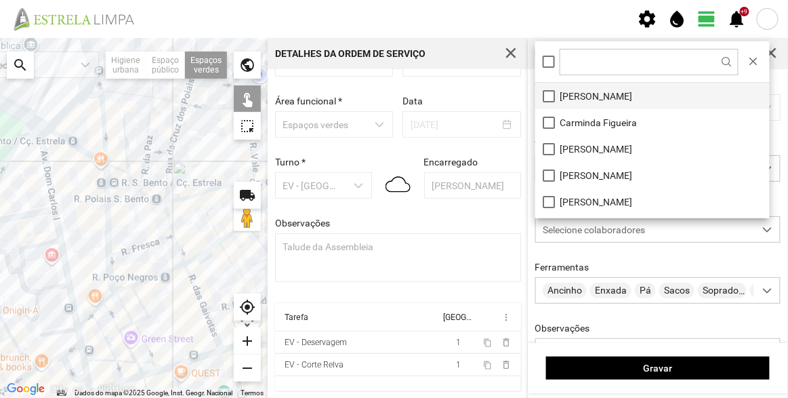
click at [603, 89] on li "[PERSON_NAME]" at bounding box center [652, 96] width 234 height 26
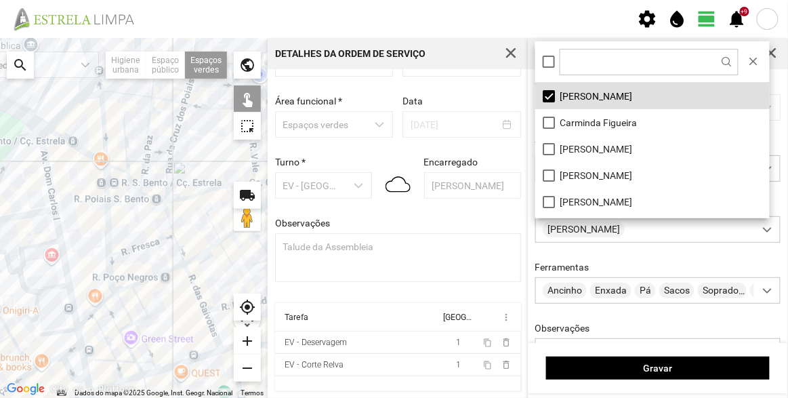
click at [72, 86] on div at bounding box center [134, 218] width 268 height 360
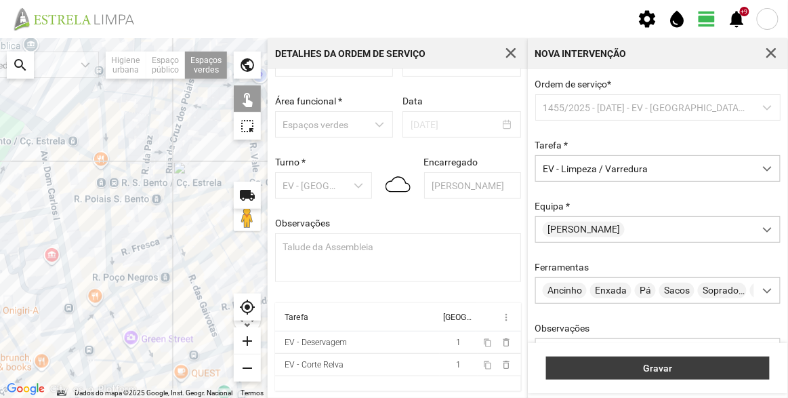
click at [690, 367] on span "Gravar" at bounding box center [658, 368] width 209 height 11
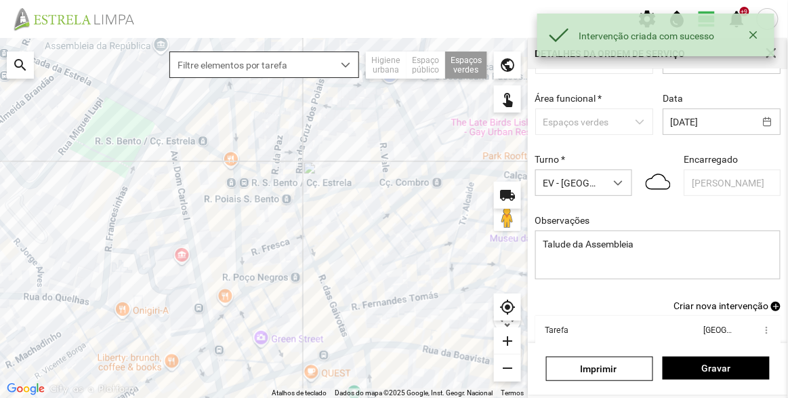
click at [715, 308] on span "Criar nova intervenção" at bounding box center [721, 305] width 95 height 11
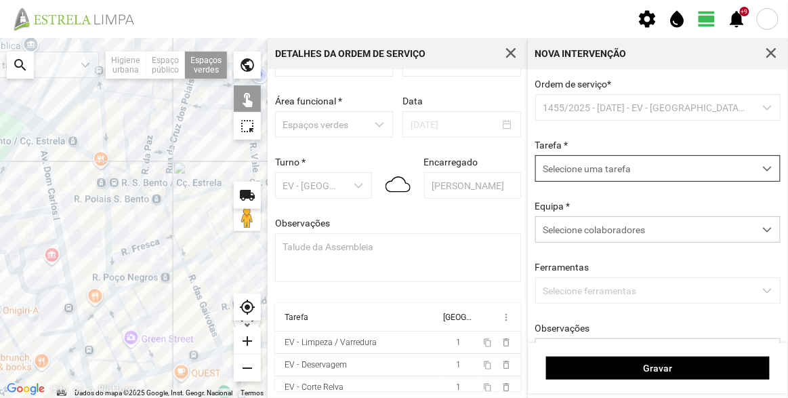
click at [589, 169] on span "Selecione uma tarefa" at bounding box center [645, 168] width 218 height 25
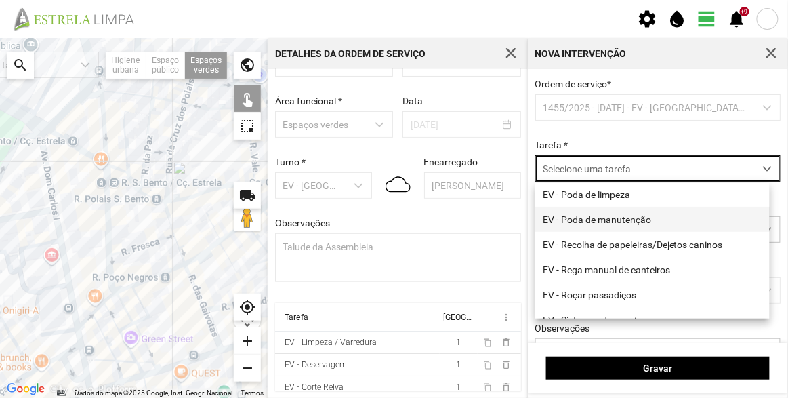
scroll to position [173, 0]
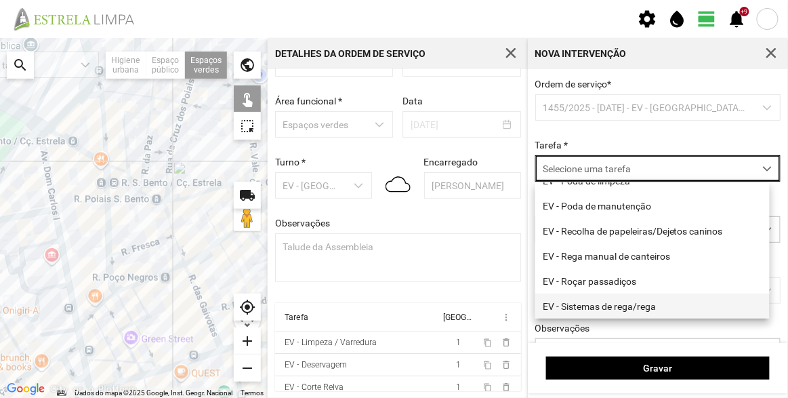
click at [623, 307] on li "EV - Sistemas de rega/rega" at bounding box center [652, 305] width 234 height 25
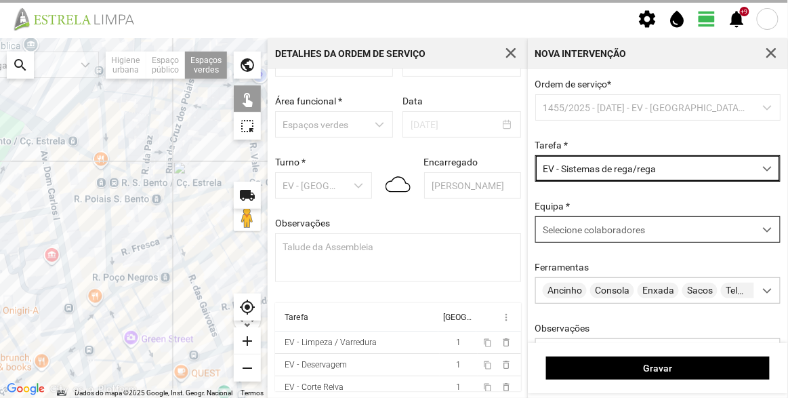
click at [587, 231] on span "Selecione colaboradores" at bounding box center [594, 229] width 102 height 11
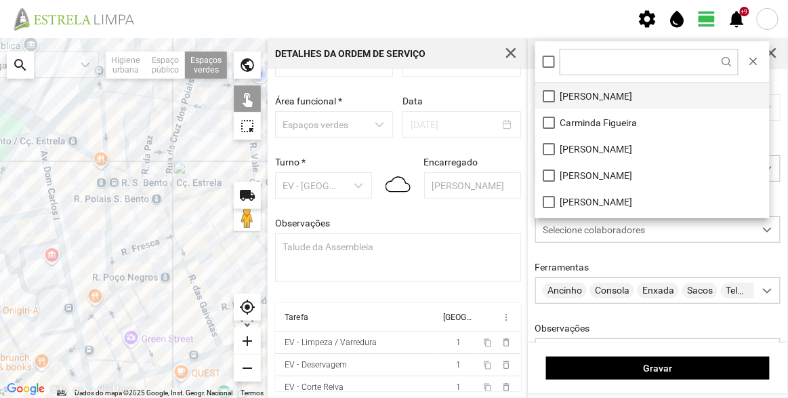
click at [582, 96] on li "[PERSON_NAME]" at bounding box center [652, 96] width 234 height 26
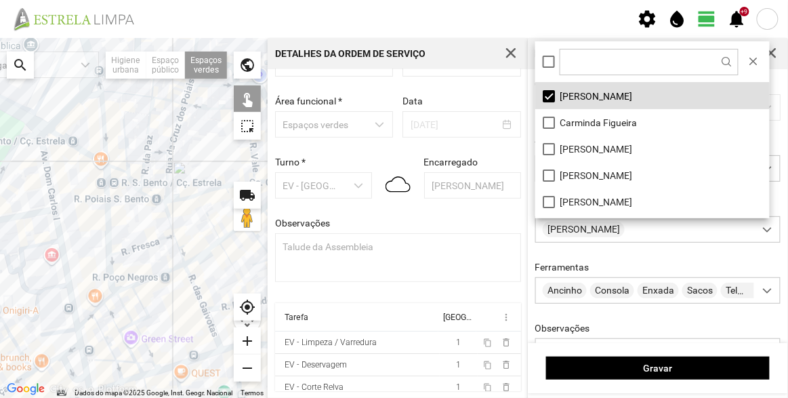
click at [59, 100] on div at bounding box center [134, 218] width 268 height 360
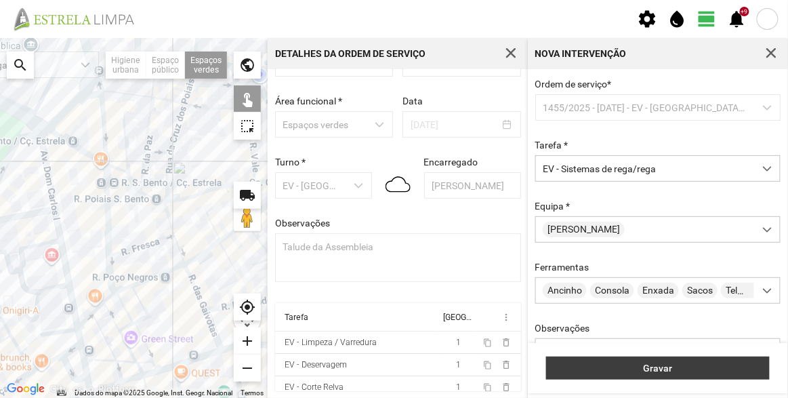
click at [649, 367] on span "Gravar" at bounding box center [658, 368] width 209 height 11
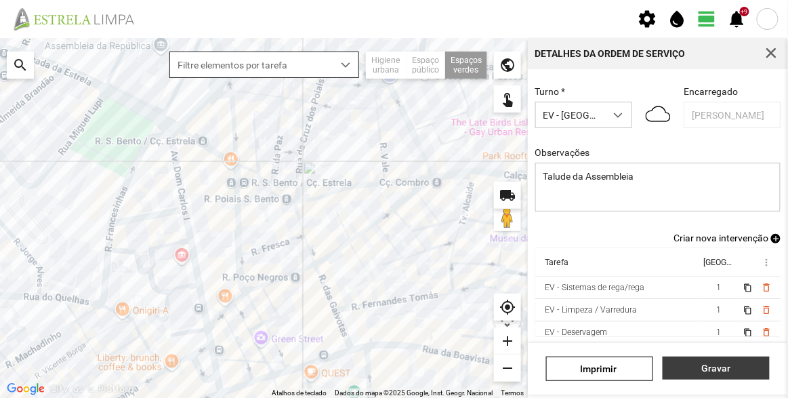
click at [711, 365] on span "Gravar" at bounding box center [716, 368] width 93 height 11
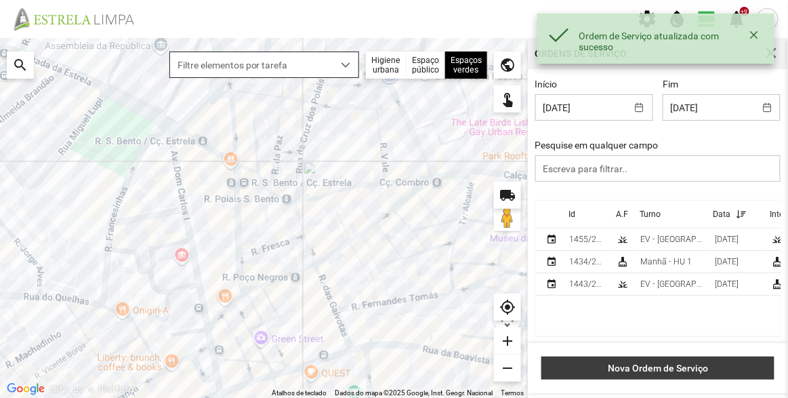
click at [684, 370] on span "Nova Ordem de Serviço" at bounding box center [658, 368] width 219 height 11
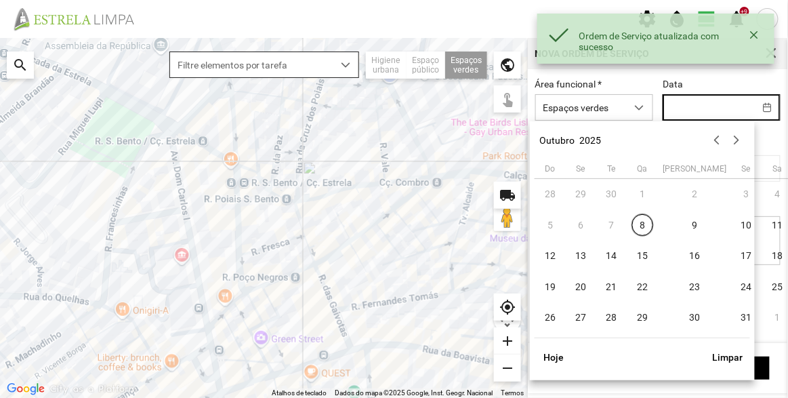
click at [689, 103] on input "text" at bounding box center [708, 107] width 91 height 25
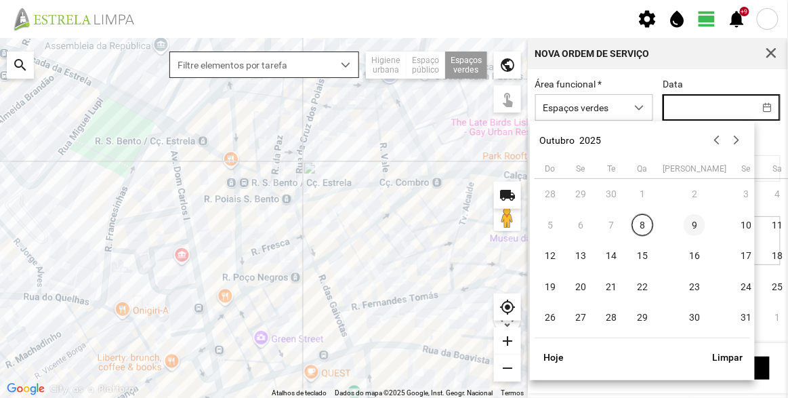
click at [684, 224] on span "9" at bounding box center [695, 225] width 22 height 22
type input "[DATE]"
click at [571, 158] on span "Selecione um turno" at bounding box center [581, 168] width 91 height 25
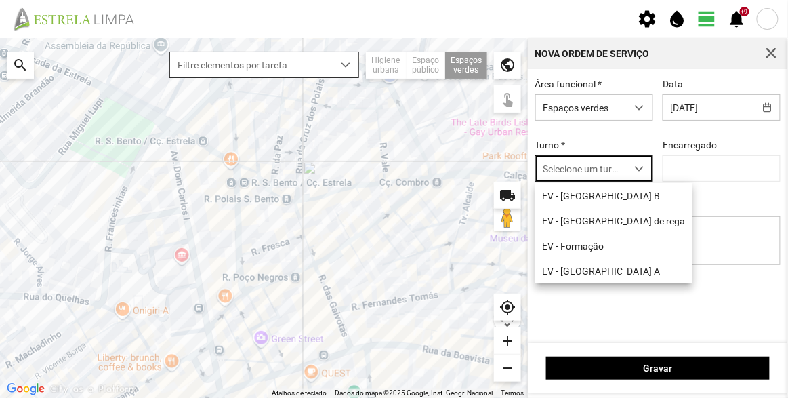
scroll to position [7, 57]
drag, startPoint x: 590, startPoint y: 272, endPoint x: 596, endPoint y: 263, distance: 10.3
click at [591, 273] on li "EV - [GEOGRAPHIC_DATA] A" at bounding box center [613, 270] width 157 height 25
type input "[PERSON_NAME]"
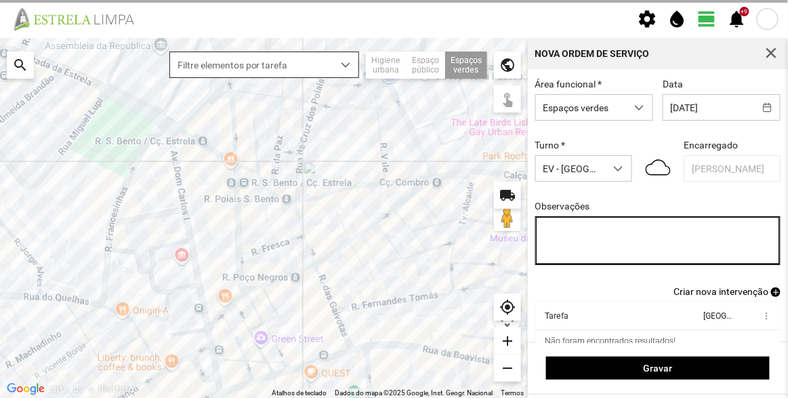
click at [608, 237] on textarea "Observações" at bounding box center [658, 240] width 246 height 49
type textarea "Francesinhas"
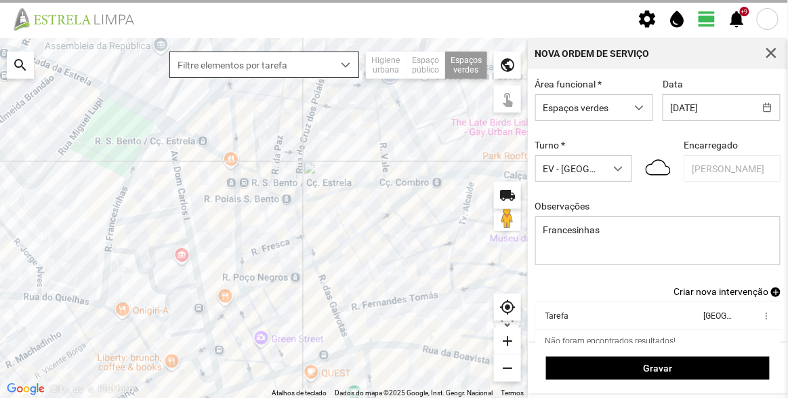
click at [709, 288] on span "Criar nova intervenção" at bounding box center [721, 291] width 95 height 11
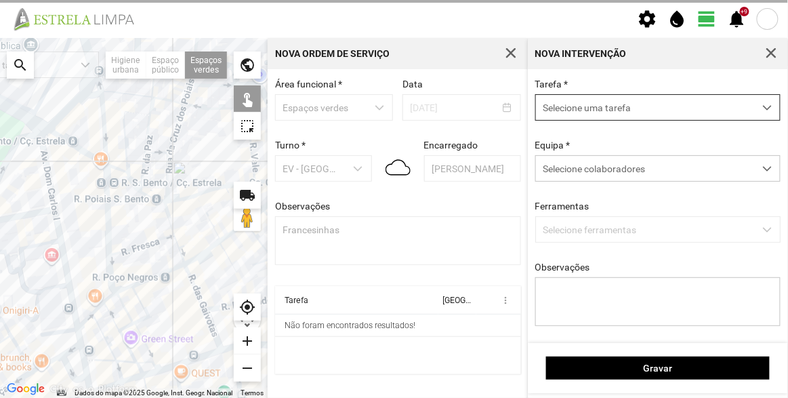
click at [630, 111] on span "Selecione uma tarefa" at bounding box center [645, 107] width 218 height 25
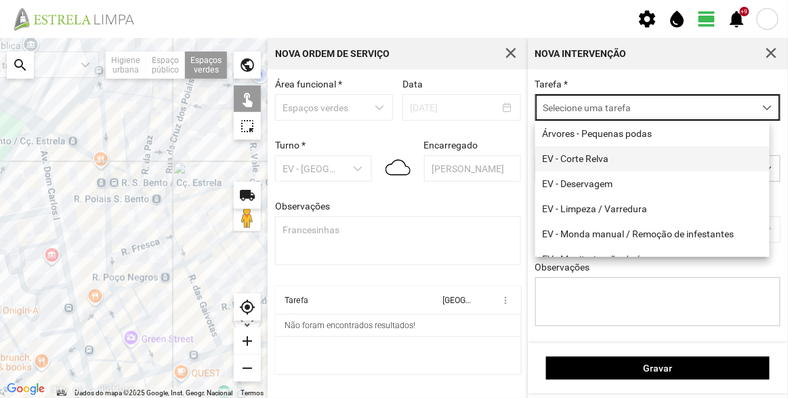
click at [612, 161] on li "EV - Corte Relva" at bounding box center [652, 158] width 234 height 25
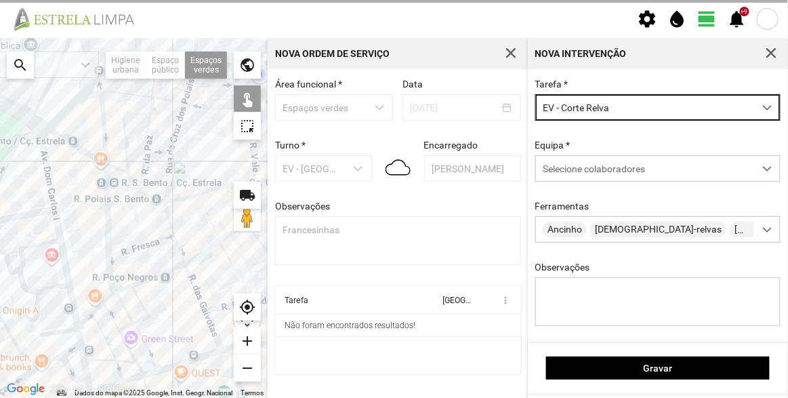
click at [612, 140] on div "Equipa * Selecione colaboradores" at bounding box center [658, 161] width 255 height 42
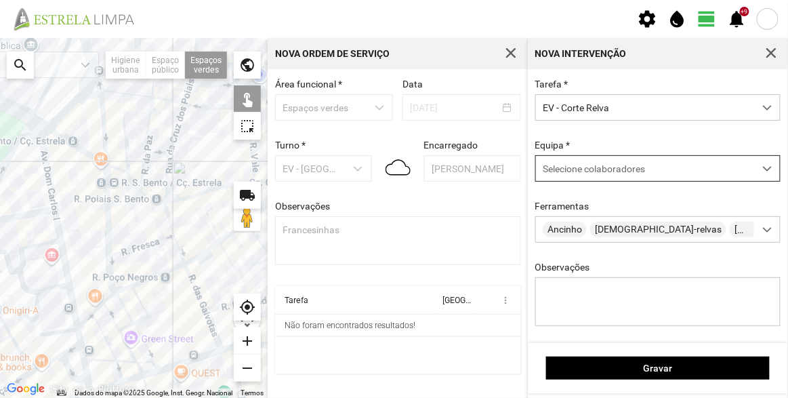
click at [602, 177] on div "Selecione colaboradores" at bounding box center [645, 168] width 218 height 25
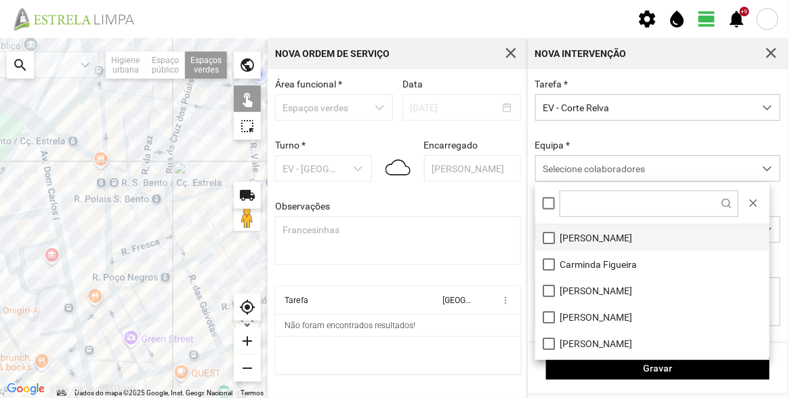
click at [582, 239] on li "[PERSON_NAME]" at bounding box center [652, 237] width 234 height 26
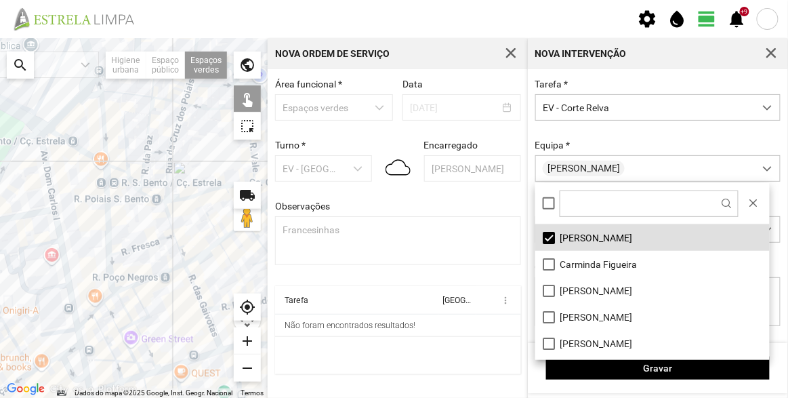
click at [18, 147] on div at bounding box center [134, 218] width 268 height 360
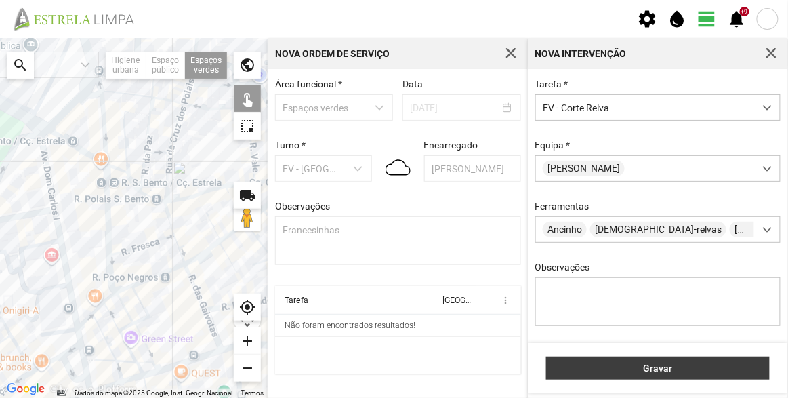
click at [621, 365] on span "Gravar" at bounding box center [658, 368] width 209 height 11
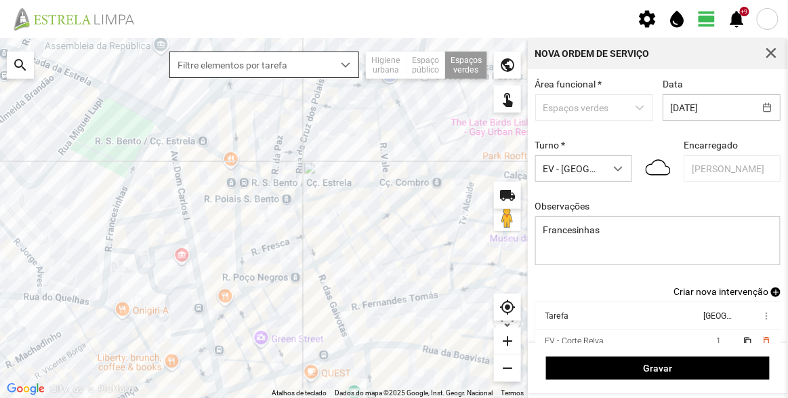
click at [720, 293] on span "Criar nova intervenção" at bounding box center [721, 291] width 95 height 11
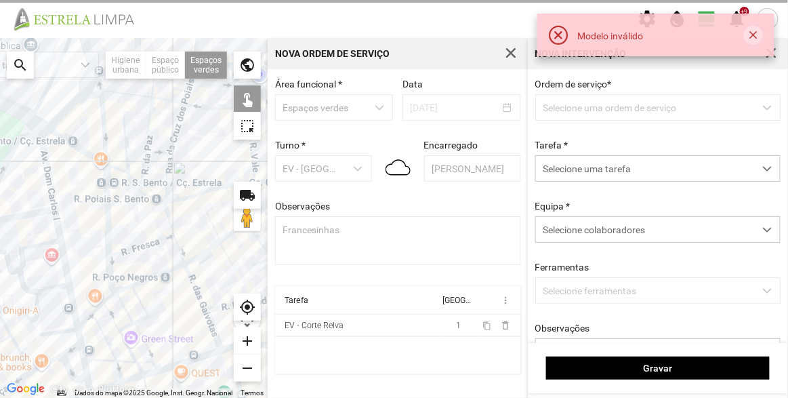
click at [752, 39] on button "button" at bounding box center [753, 35] width 19 height 19
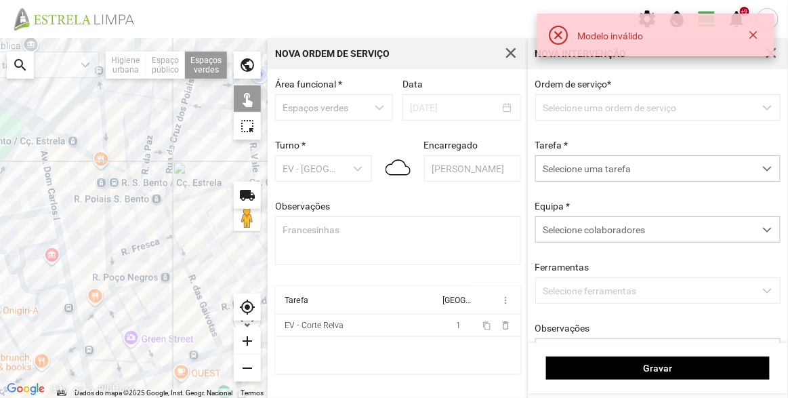
click at [759, 41] on button "button" at bounding box center [753, 35] width 19 height 19
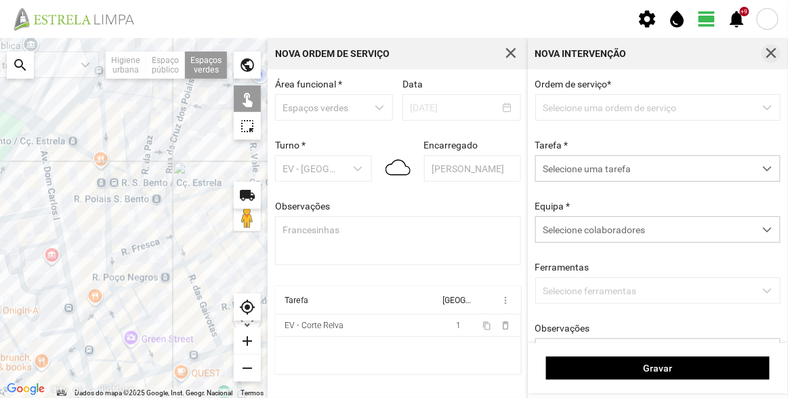
click at [770, 52] on span "button" at bounding box center [771, 53] width 12 height 12
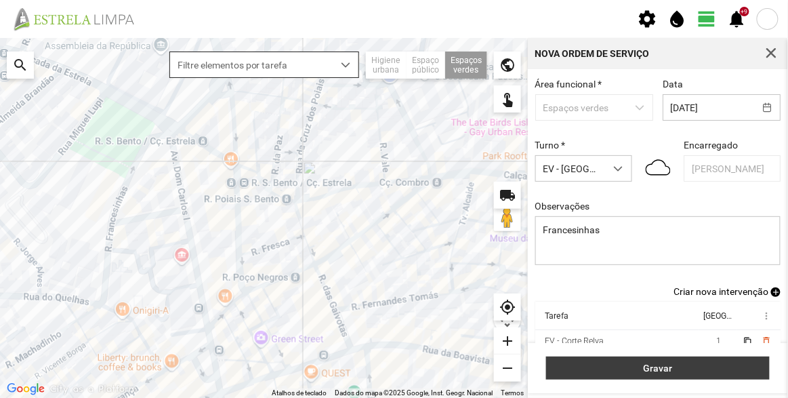
click at [624, 363] on span "Gravar" at bounding box center [658, 368] width 209 height 11
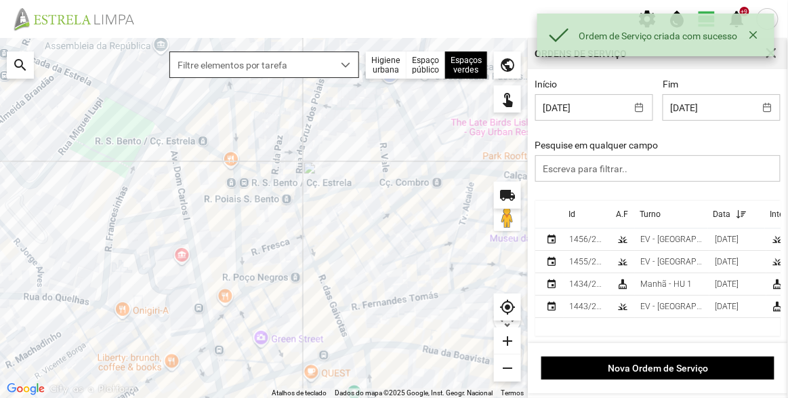
click at [574, 213] on div "Id" at bounding box center [572, 213] width 7 height 9
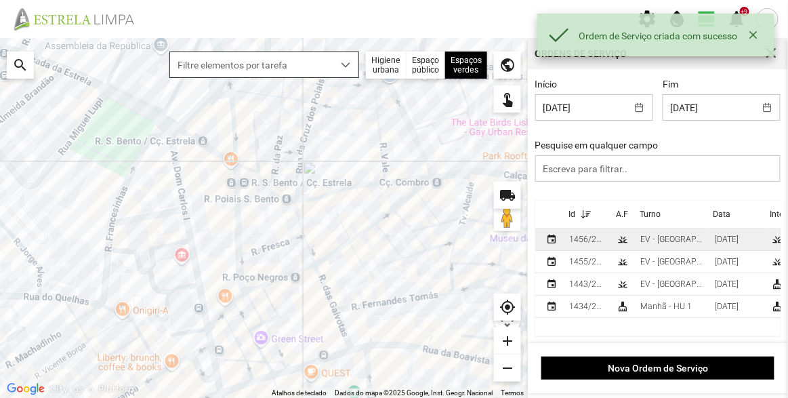
click at [580, 239] on div "1456/2025" at bounding box center [587, 238] width 37 height 9
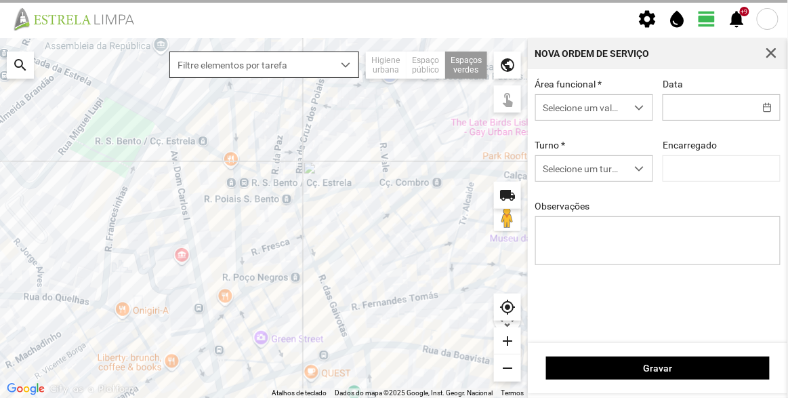
type input "[DATE]"
type input "[PERSON_NAME]"
type textarea "Francesinhas"
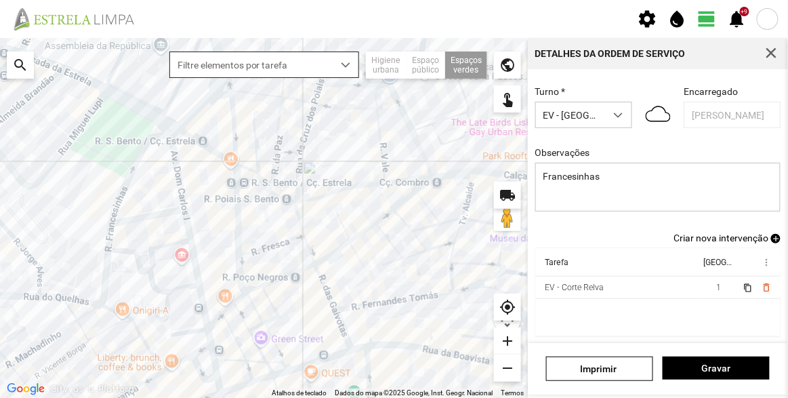
click at [723, 241] on span "Criar nova intervenção" at bounding box center [721, 237] width 95 height 11
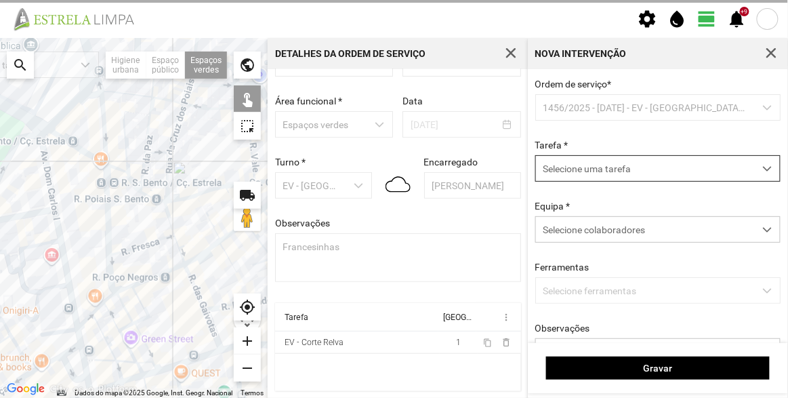
click at [605, 176] on span "Selecione uma tarefa" at bounding box center [645, 168] width 218 height 25
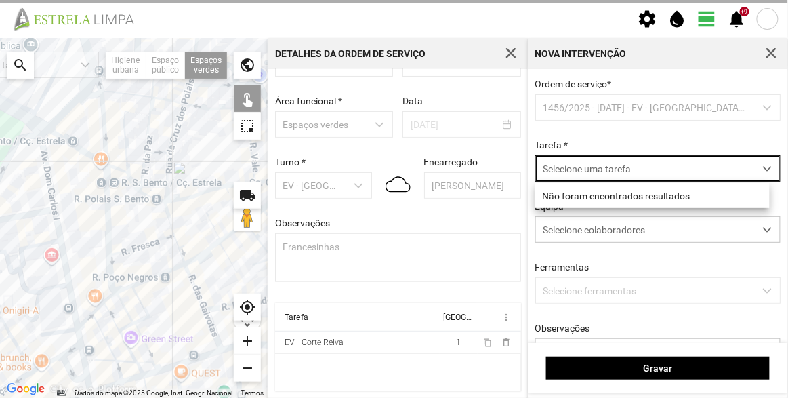
scroll to position [7, 57]
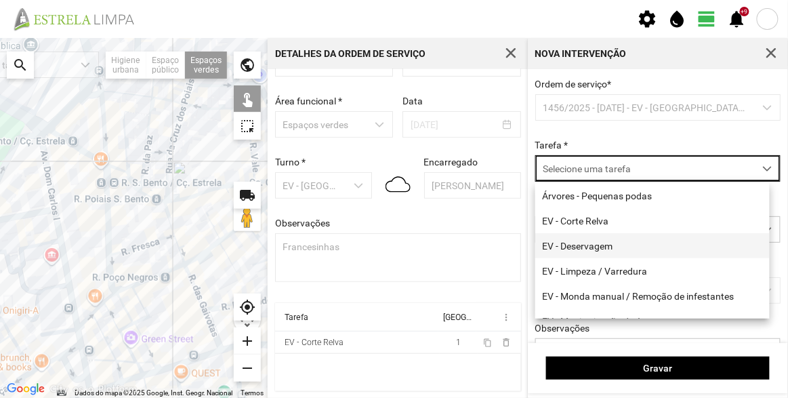
click at [598, 243] on li "EV - Deservagem" at bounding box center [652, 245] width 234 height 25
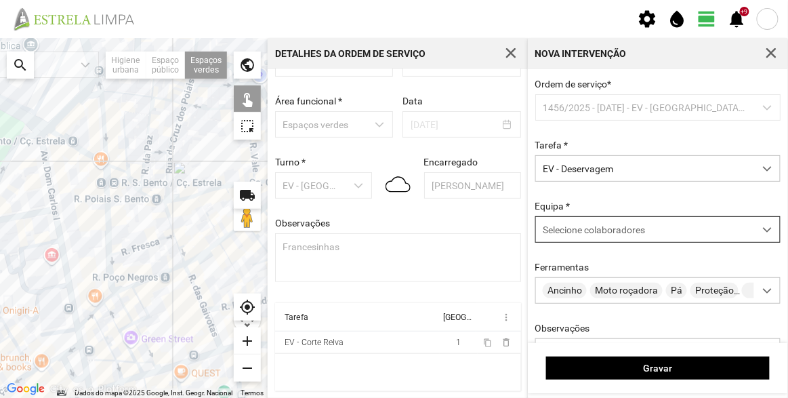
click at [603, 220] on div "Selecione colaboradores" at bounding box center [645, 229] width 218 height 25
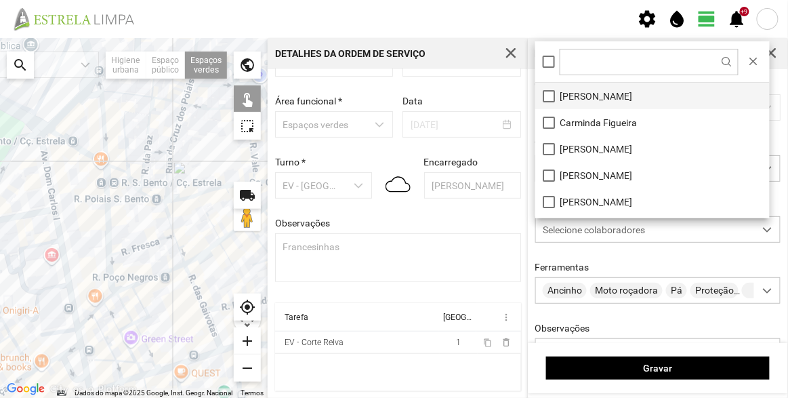
click at [596, 90] on li "[PERSON_NAME]" at bounding box center [652, 96] width 234 height 26
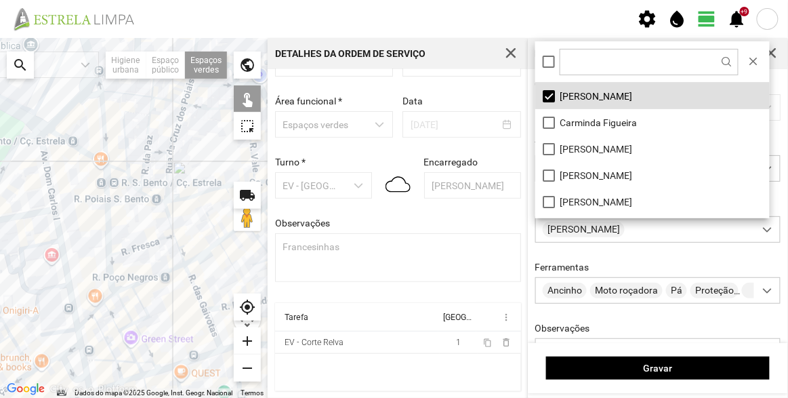
click at [26, 151] on div at bounding box center [134, 218] width 268 height 360
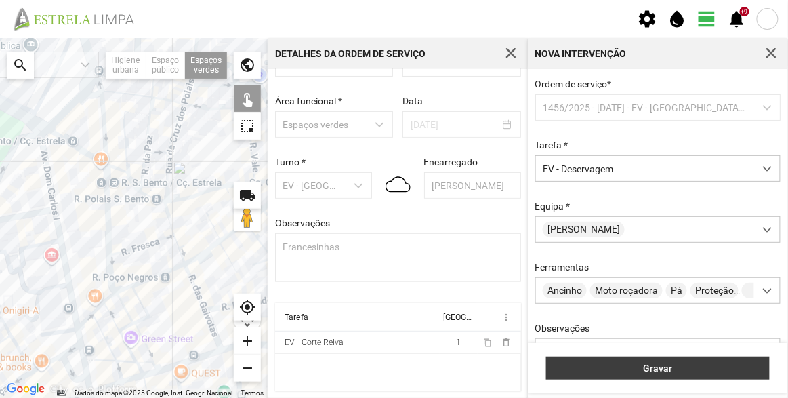
click at [673, 369] on span "Gravar" at bounding box center [658, 368] width 209 height 11
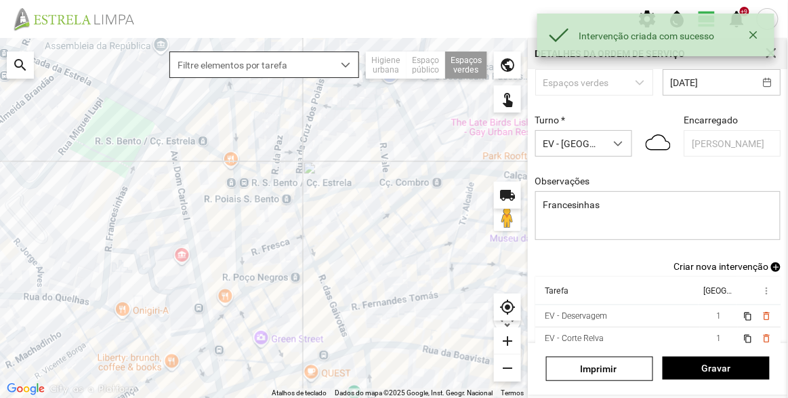
scroll to position [118, 0]
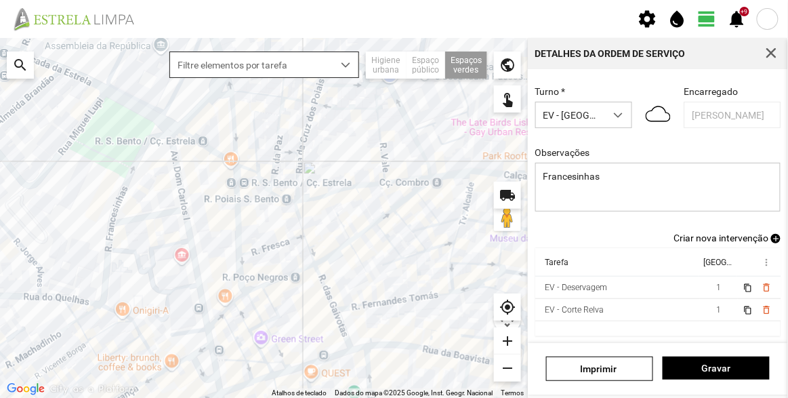
click at [716, 237] on span "Criar nova intervenção" at bounding box center [721, 237] width 95 height 11
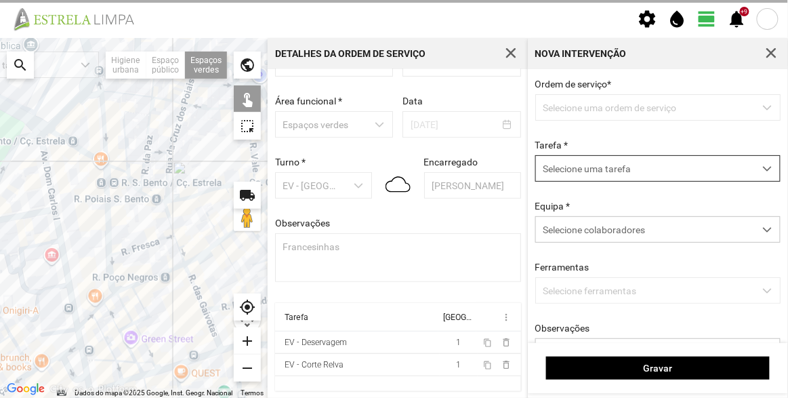
click at [607, 170] on span "Selecione uma tarefa" at bounding box center [645, 168] width 218 height 25
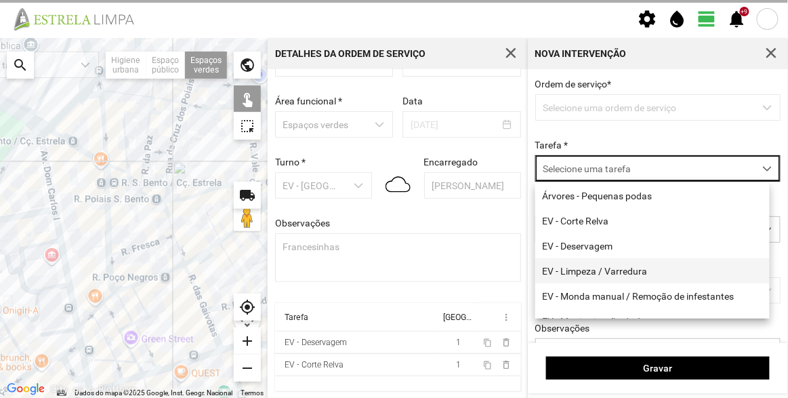
click at [607, 268] on li "EV - Limpeza / Varredura" at bounding box center [652, 270] width 234 height 25
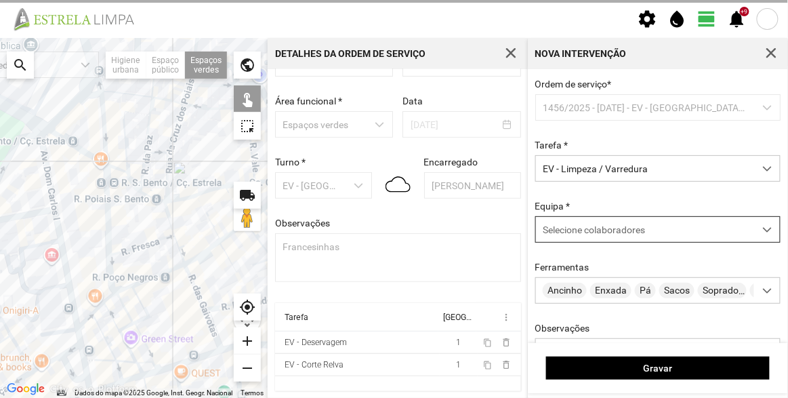
click at [554, 228] on span "Selecione colaboradores" at bounding box center [594, 229] width 102 height 11
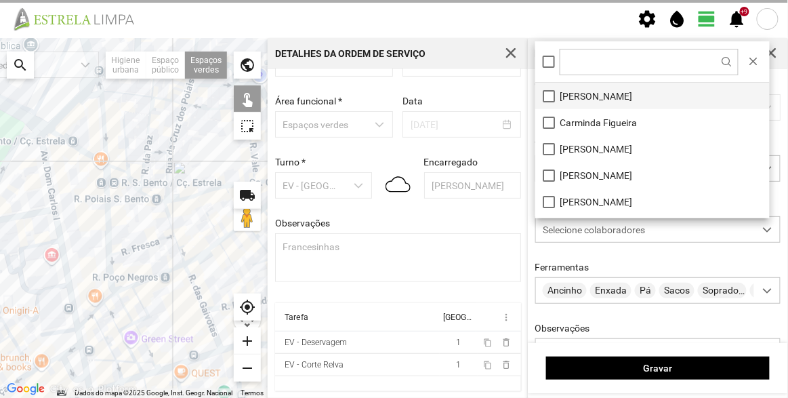
click at [574, 96] on li "[PERSON_NAME]" at bounding box center [652, 96] width 234 height 26
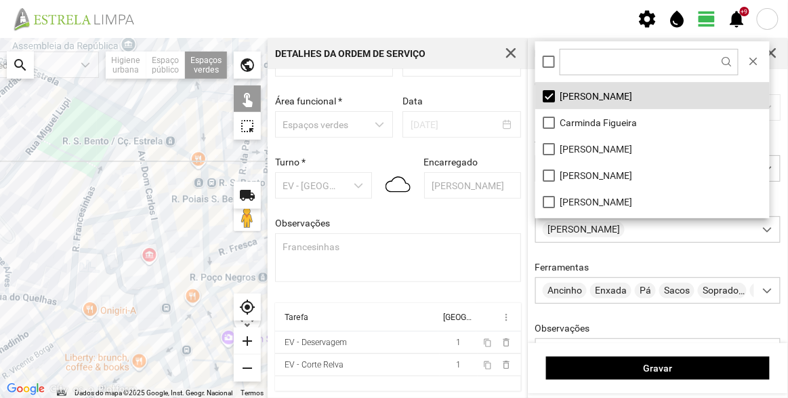
drag, startPoint x: 22, startPoint y: 203, endPoint x: 121, endPoint y: 203, distance: 98.9
click at [121, 203] on div at bounding box center [134, 218] width 268 height 360
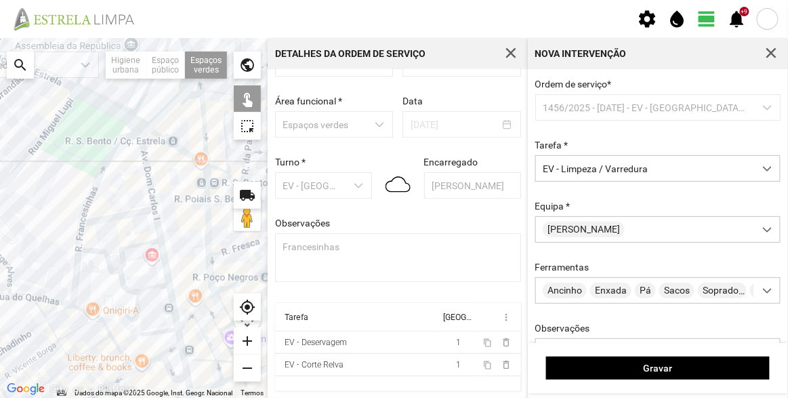
click at [120, 161] on div at bounding box center [134, 218] width 268 height 360
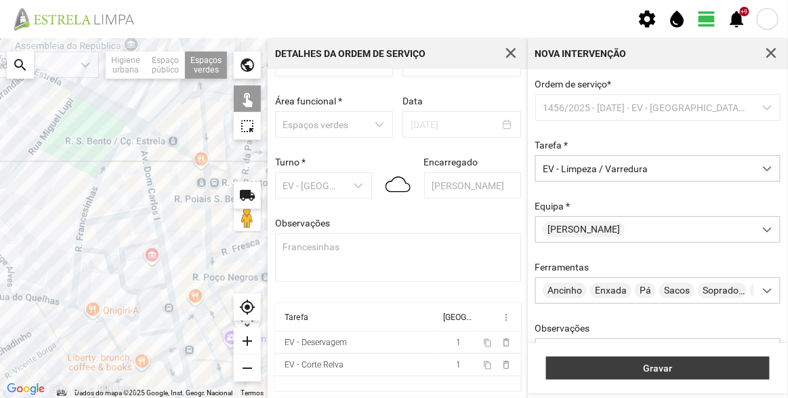
click at [663, 363] on span "Gravar" at bounding box center [658, 368] width 209 height 11
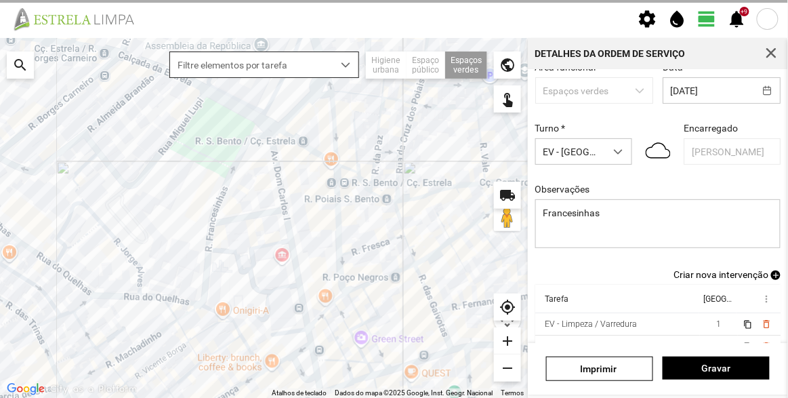
scroll to position [118, 0]
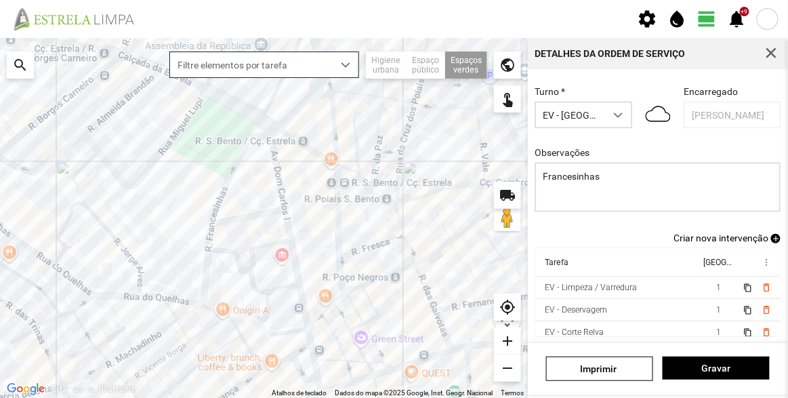
click at [722, 243] on span "Criar nova intervenção" at bounding box center [721, 237] width 95 height 11
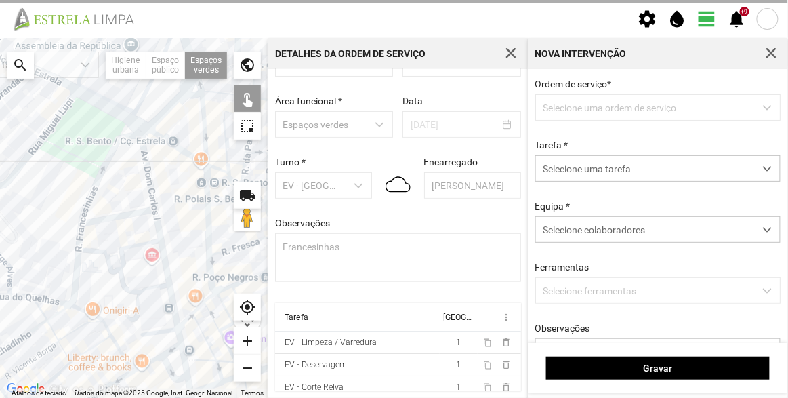
scroll to position [47, 0]
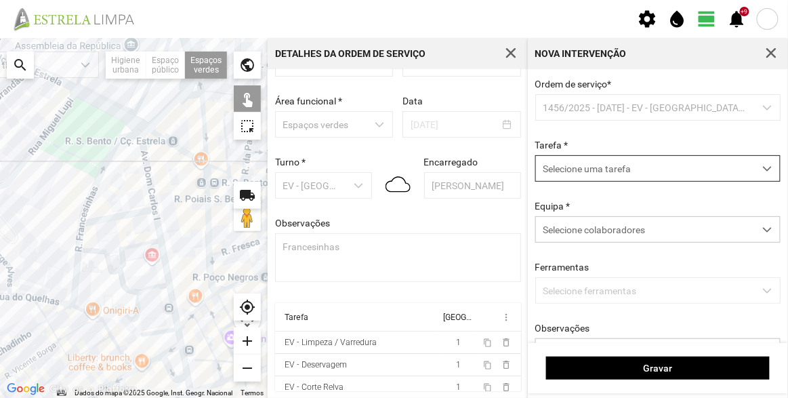
click at [614, 168] on span "Selecione uma tarefa" at bounding box center [645, 168] width 218 height 25
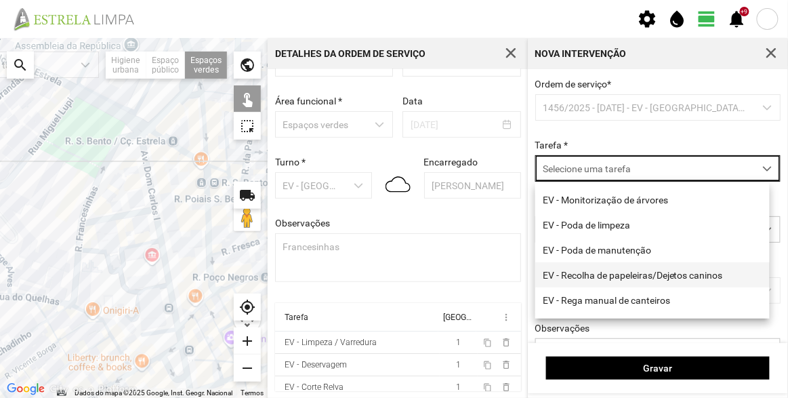
scroll to position [123, 0]
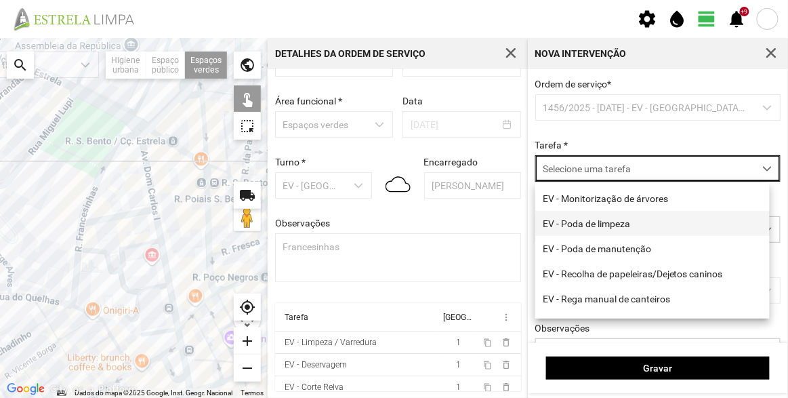
click at [625, 231] on li "EV - Poda de limpeza" at bounding box center [652, 223] width 234 height 25
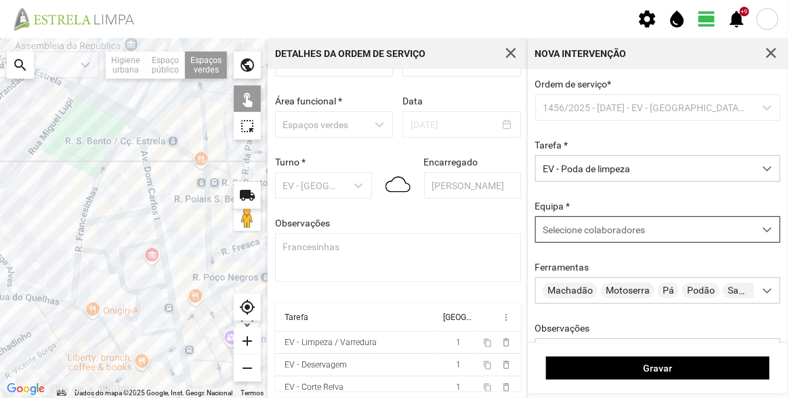
click at [621, 238] on div "Selecione colaboradores" at bounding box center [645, 229] width 218 height 25
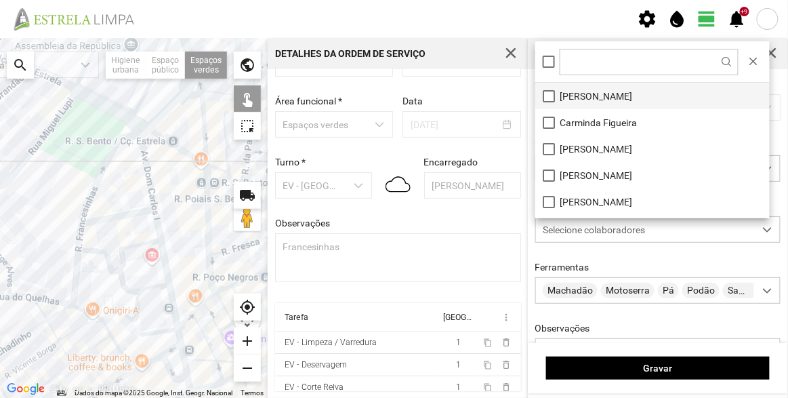
click at [596, 90] on li "[PERSON_NAME]" at bounding box center [652, 96] width 234 height 26
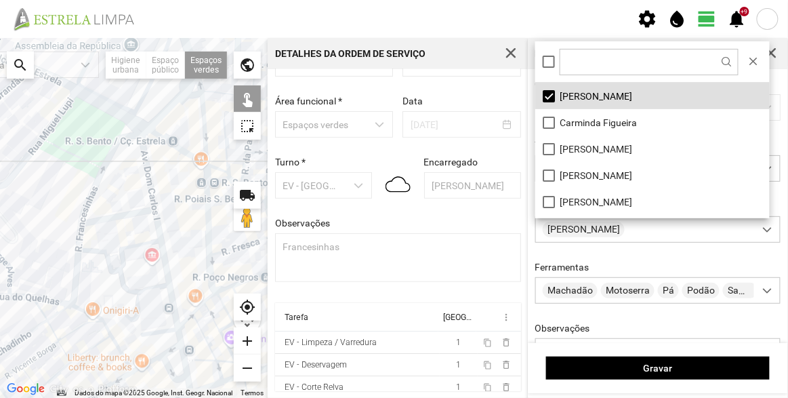
click at [127, 153] on div at bounding box center [134, 218] width 268 height 360
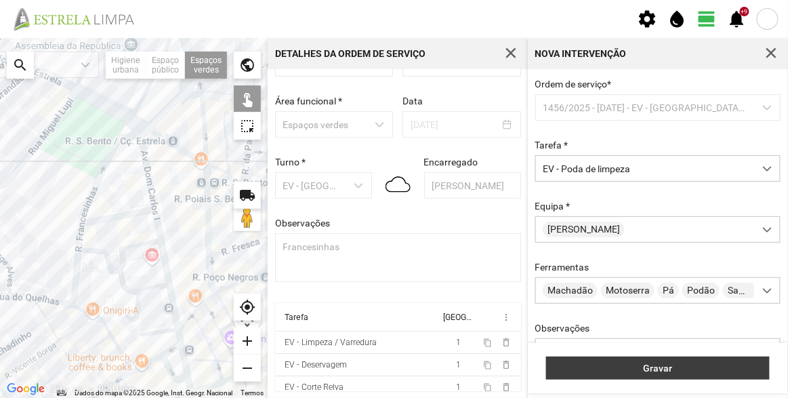
click at [653, 373] on span "Gravar" at bounding box center [658, 368] width 209 height 11
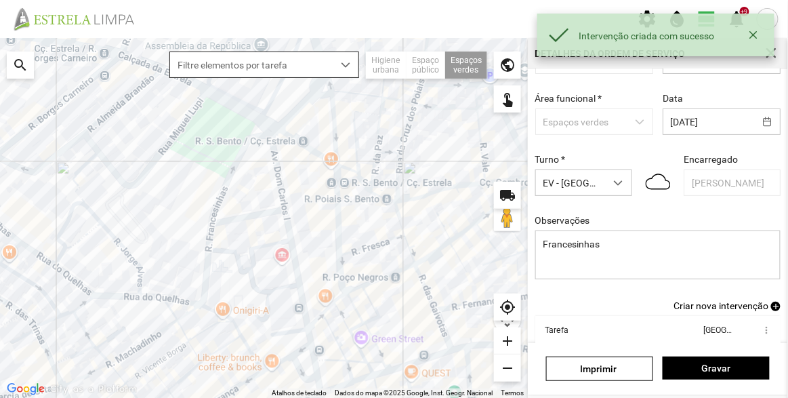
click at [723, 307] on span "Criar nova intervenção" at bounding box center [721, 305] width 95 height 11
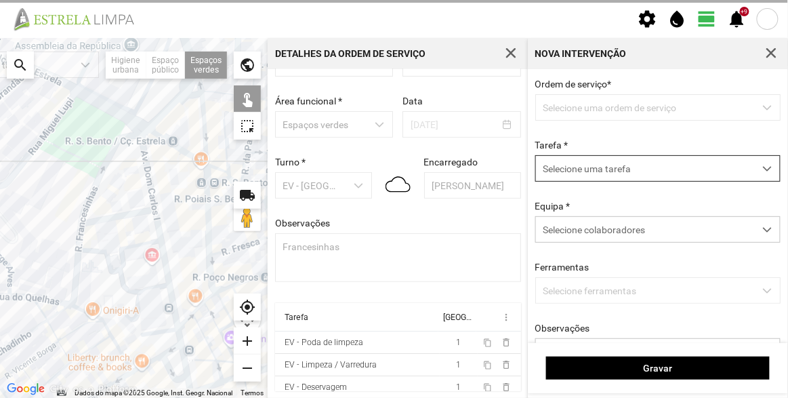
click at [626, 172] on span "Selecione uma tarefa" at bounding box center [645, 168] width 218 height 25
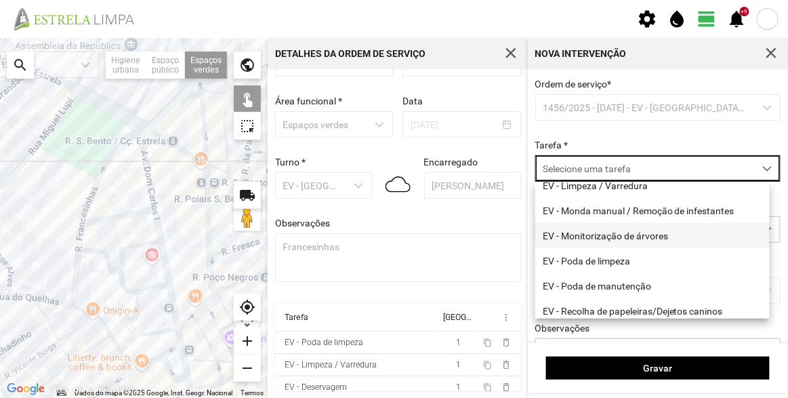
scroll to position [123, 0]
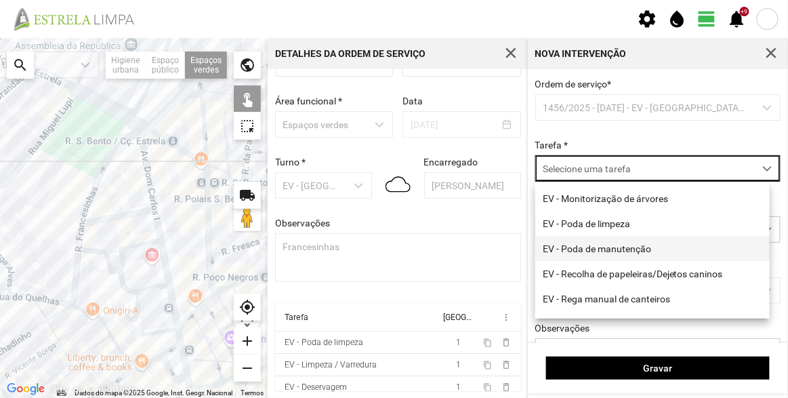
click at [615, 254] on li "EV - Poda de manutenção" at bounding box center [652, 248] width 234 height 25
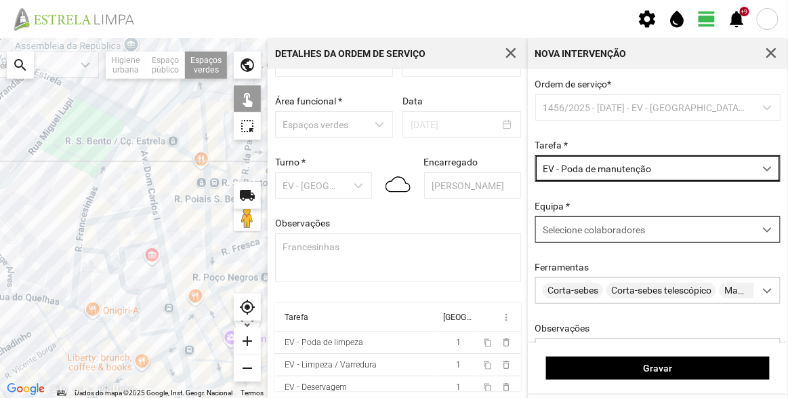
click at [586, 227] on span "Selecione colaboradores" at bounding box center [594, 229] width 102 height 11
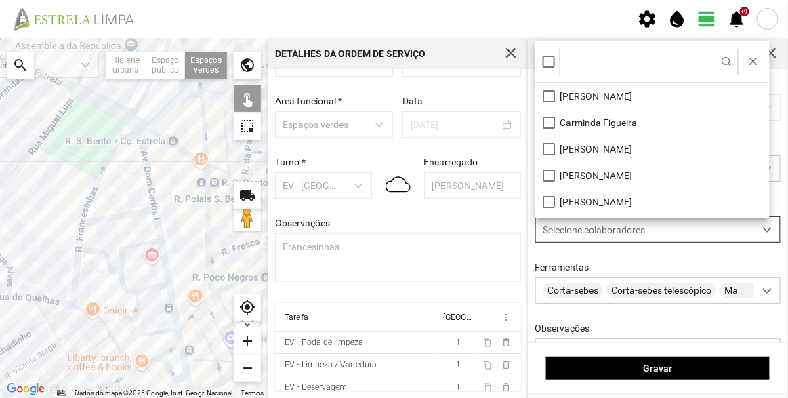
scroll to position [7, 57]
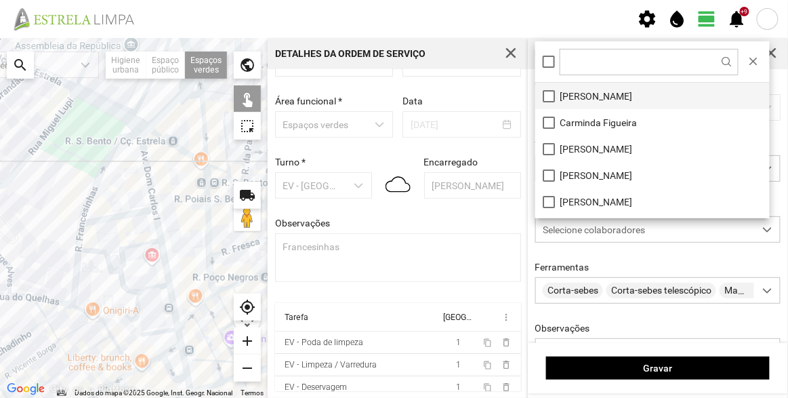
click at [584, 96] on li "[PERSON_NAME]" at bounding box center [652, 96] width 234 height 26
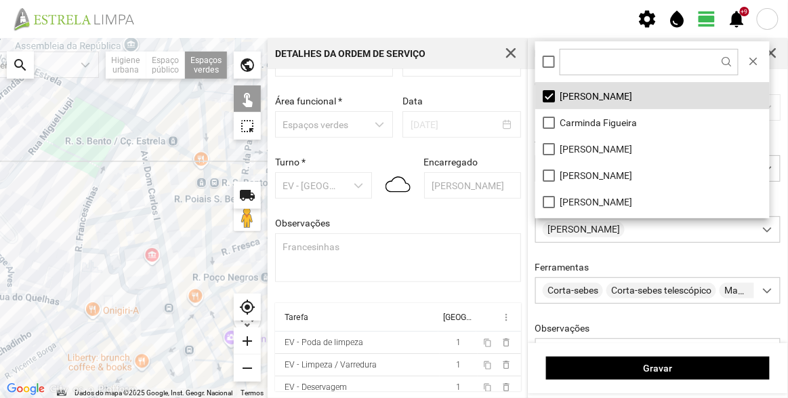
click at [125, 152] on div at bounding box center [134, 218] width 268 height 360
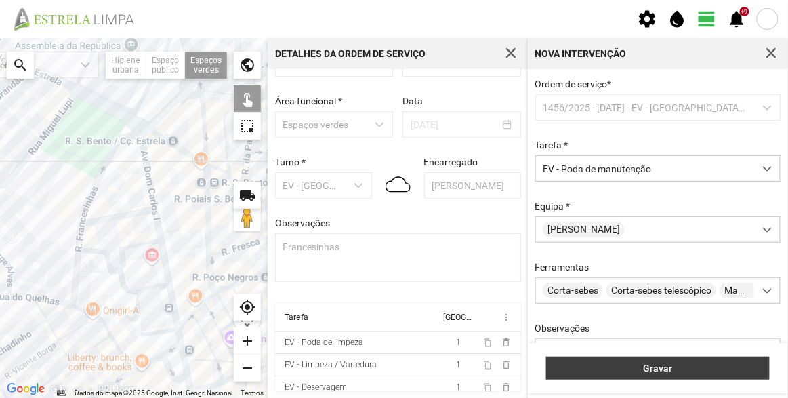
click at [679, 363] on button "Gravar" at bounding box center [658, 367] width 224 height 23
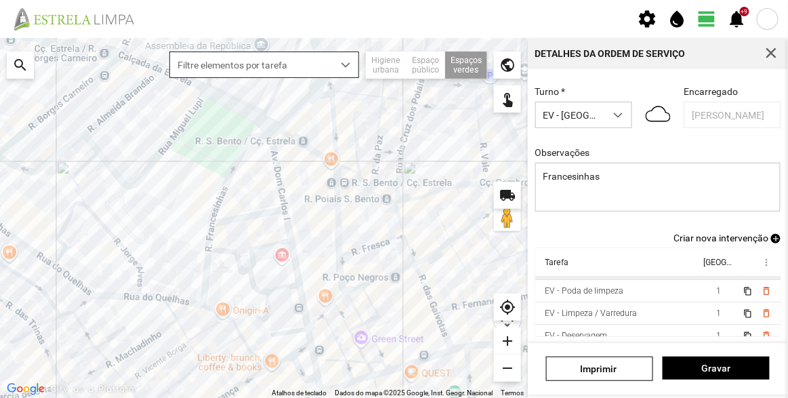
scroll to position [29, 0]
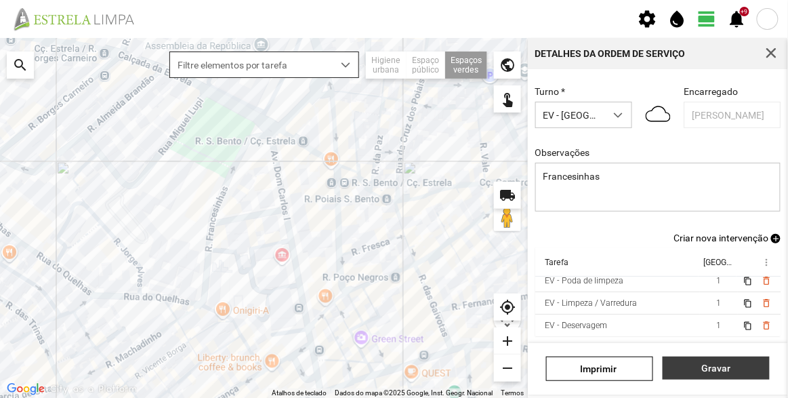
click at [725, 367] on span "Gravar" at bounding box center [716, 368] width 93 height 11
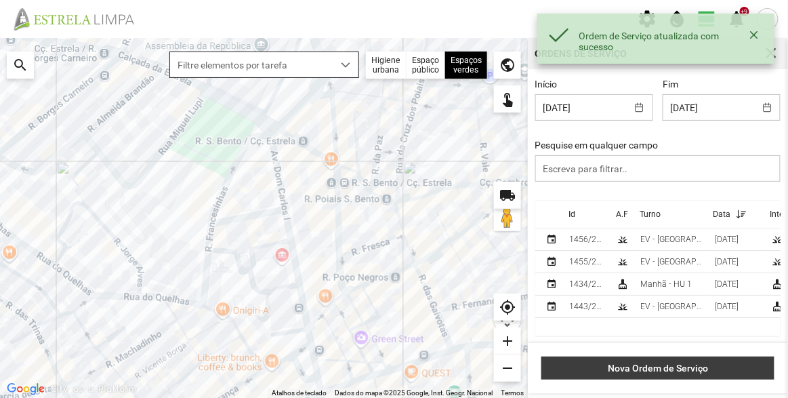
click at [657, 367] on span "Nova Ordem de Serviço" at bounding box center [658, 368] width 219 height 11
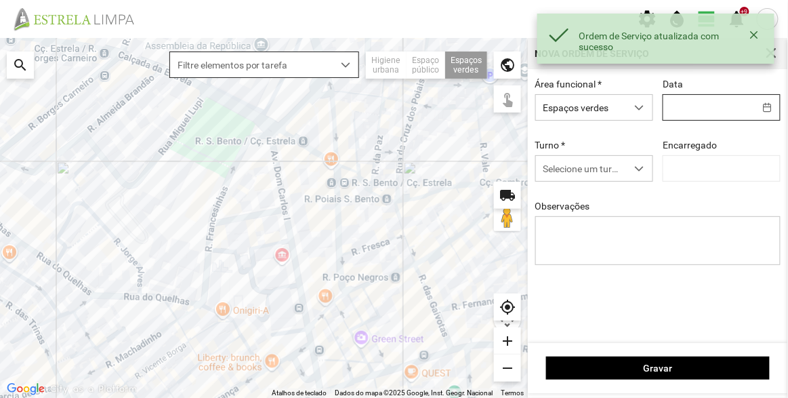
click at [708, 112] on input "text" at bounding box center [708, 107] width 91 height 25
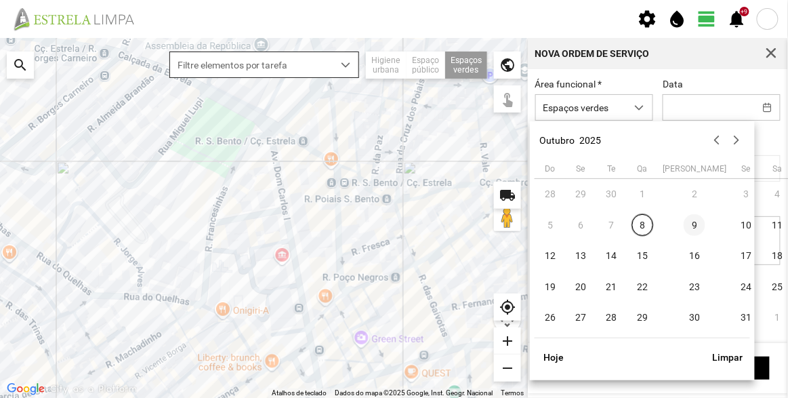
click at [684, 222] on span "9" at bounding box center [695, 225] width 22 height 22
type input "[DATE]"
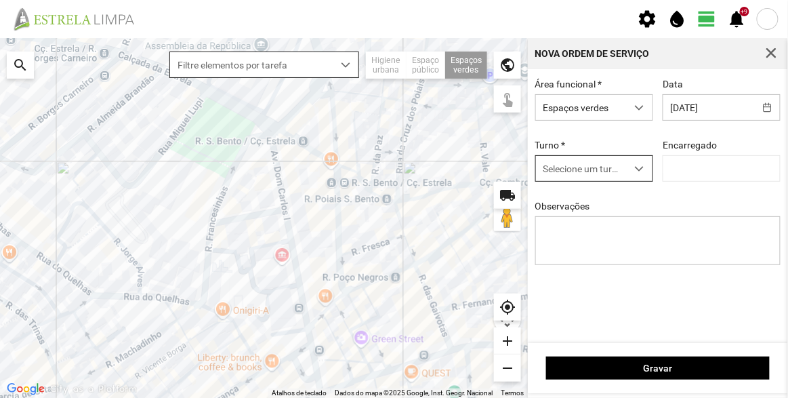
click at [587, 172] on span "Selecione um turno" at bounding box center [581, 168] width 91 height 25
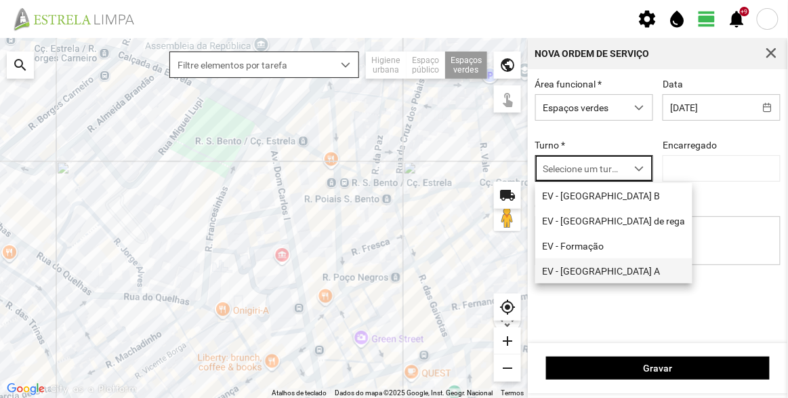
click at [597, 274] on li "EV - [GEOGRAPHIC_DATA] A" at bounding box center [613, 270] width 157 height 25
type input "[PERSON_NAME]"
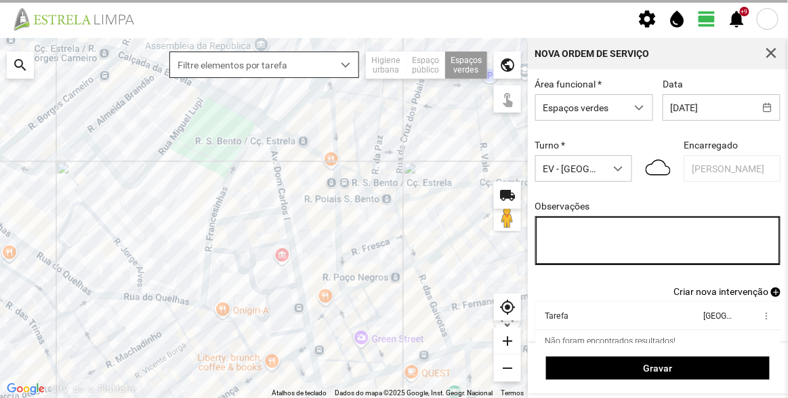
click at [618, 232] on textarea "Observações" at bounding box center [658, 240] width 246 height 49
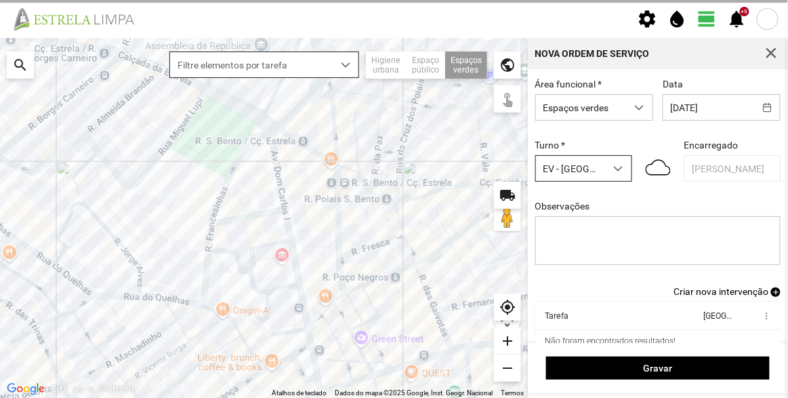
click at [594, 171] on span "EV - [GEOGRAPHIC_DATA] A" at bounding box center [570, 168] width 69 height 25
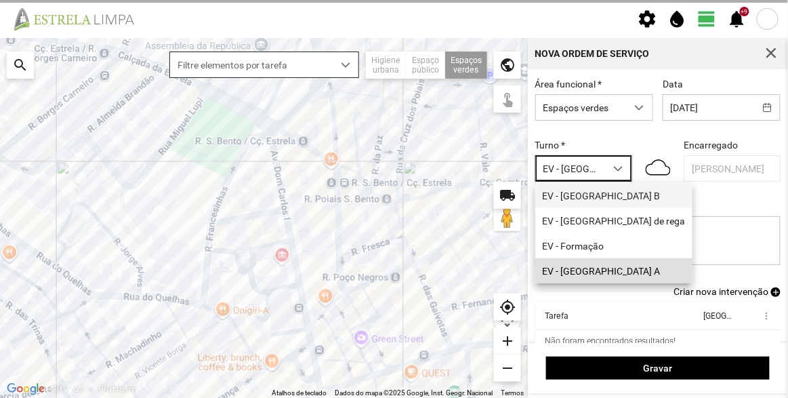
click at [597, 200] on li "EV - [GEOGRAPHIC_DATA] B" at bounding box center [613, 195] width 157 height 25
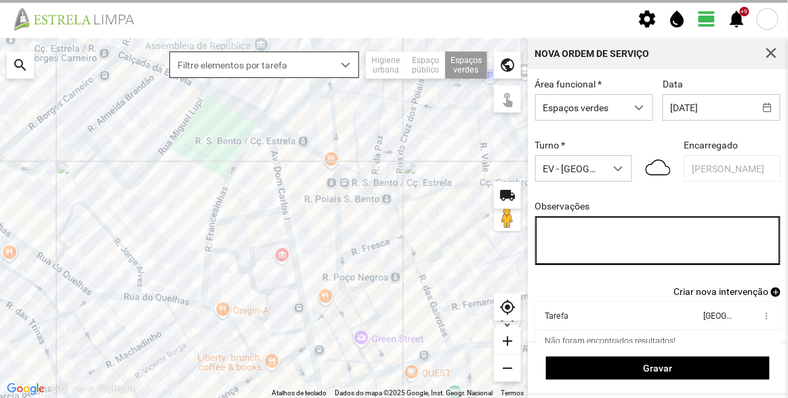
click at [614, 239] on textarea "Observações" at bounding box center [658, 240] width 246 height 49
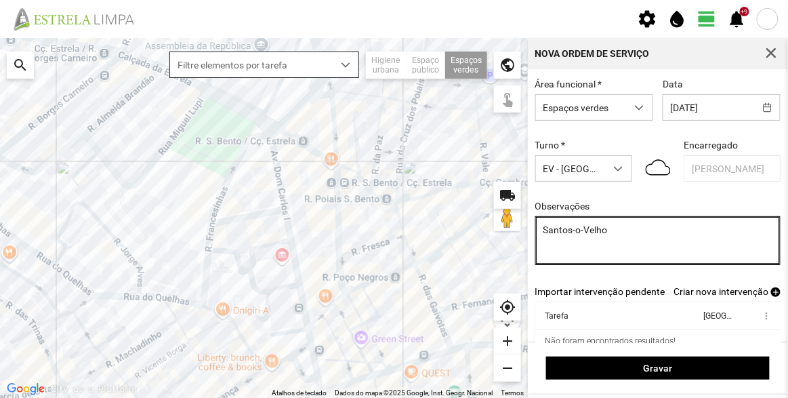
type textarea "Santos-o-Velho"
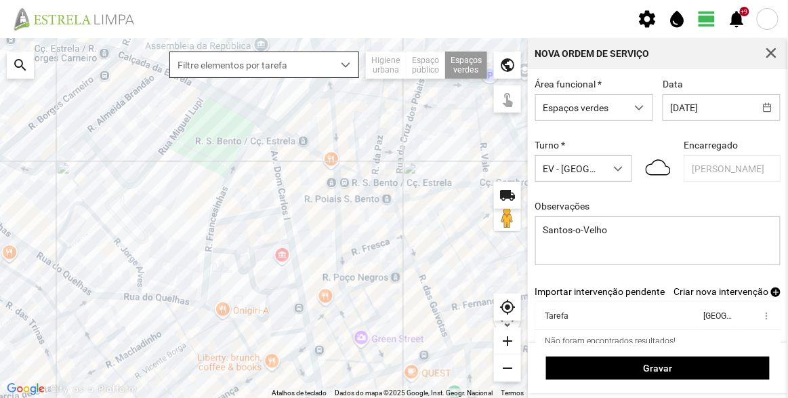
click at [713, 291] on span "Criar nova intervenção" at bounding box center [721, 291] width 95 height 11
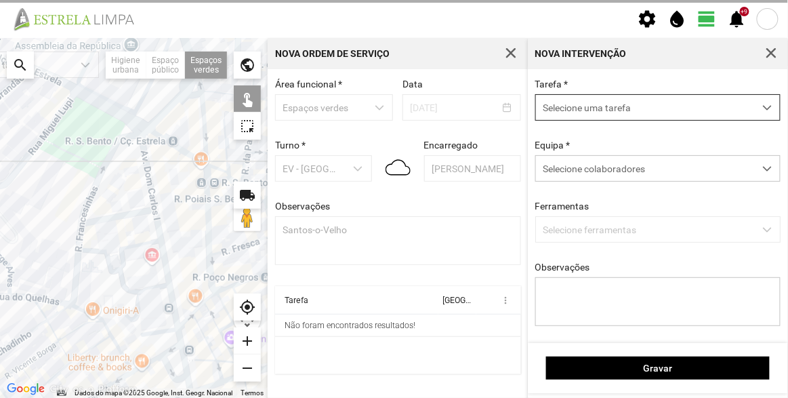
click at [628, 108] on span "Selecione uma tarefa" at bounding box center [645, 107] width 218 height 25
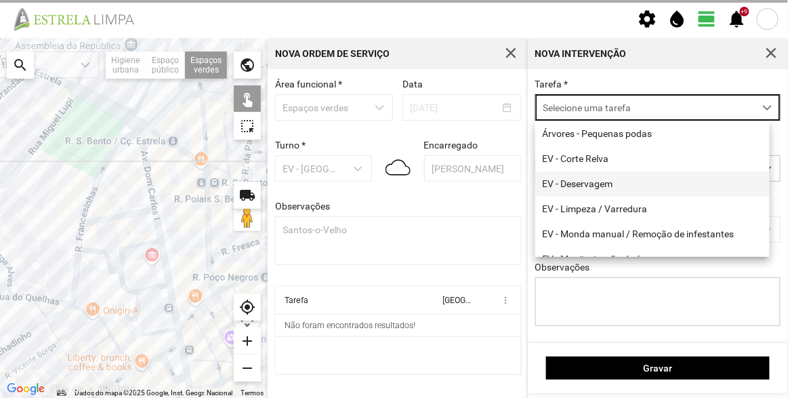
click at [599, 178] on li "EV - Deservagem" at bounding box center [652, 183] width 234 height 25
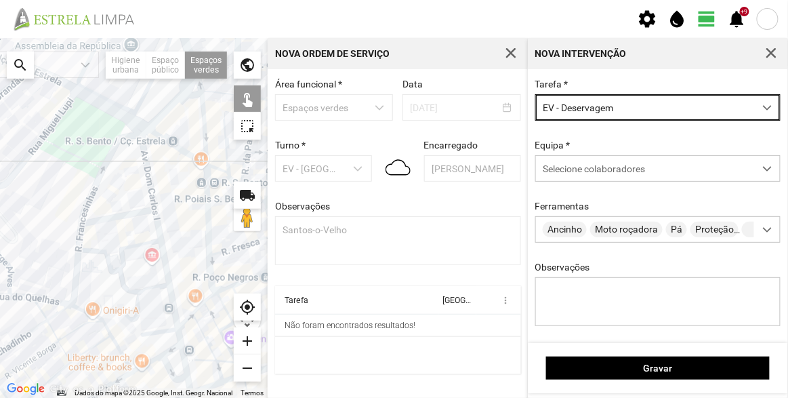
click at [609, 145] on div "Equipa * Selecione colaboradores" at bounding box center [658, 161] width 255 height 42
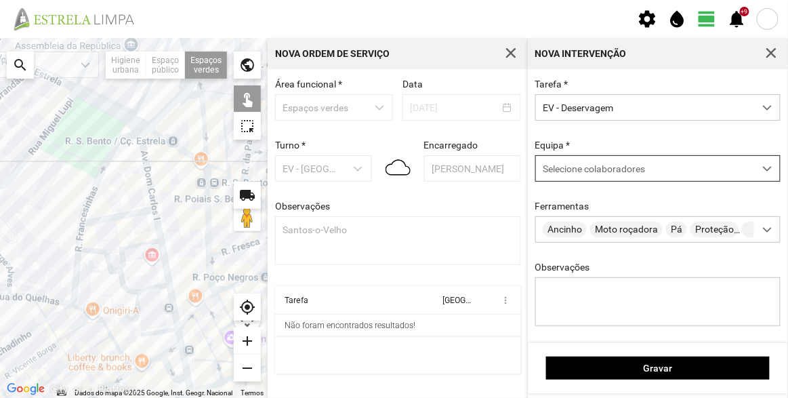
click at [611, 174] on span "Selecione colaboradores" at bounding box center [594, 168] width 102 height 11
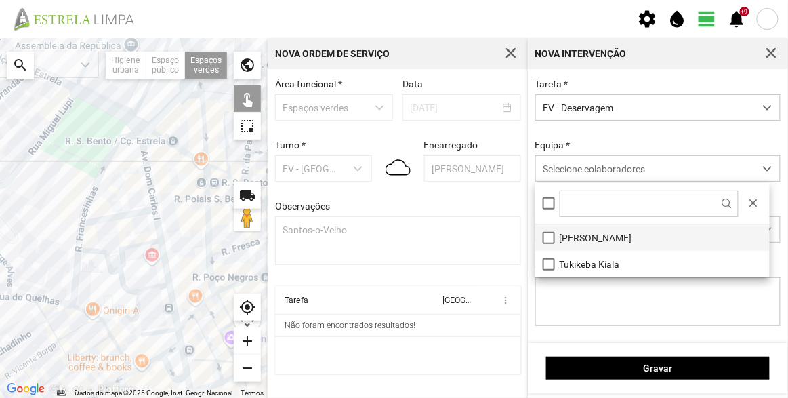
click at [586, 237] on li "[PERSON_NAME]" at bounding box center [652, 237] width 234 height 26
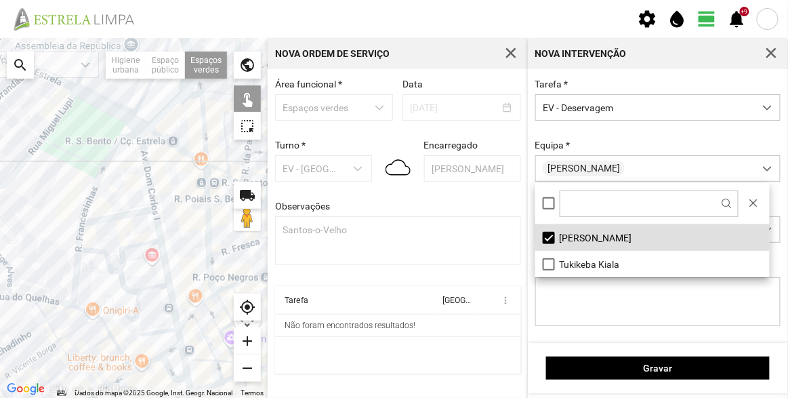
drag, startPoint x: 81, startPoint y: 268, endPoint x: 180, endPoint y: 140, distance: 161.9
click at [176, 142] on div at bounding box center [134, 218] width 268 height 360
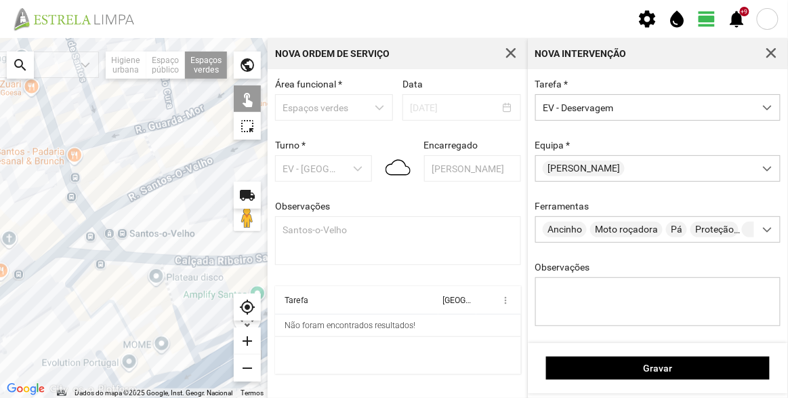
click at [125, 227] on div at bounding box center [134, 218] width 268 height 360
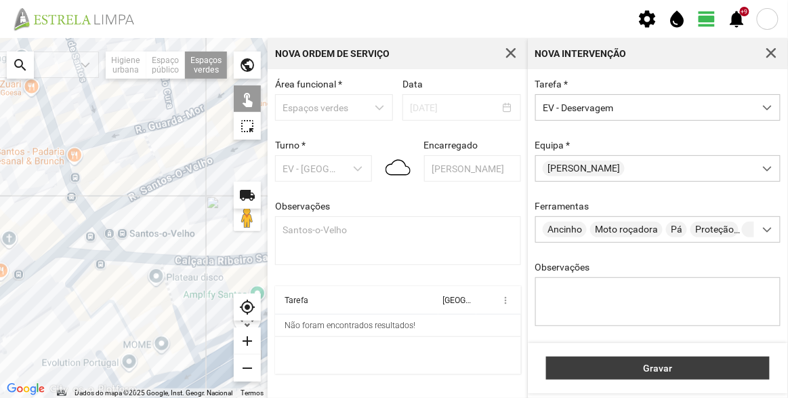
click at [660, 369] on span "Gravar" at bounding box center [658, 368] width 209 height 11
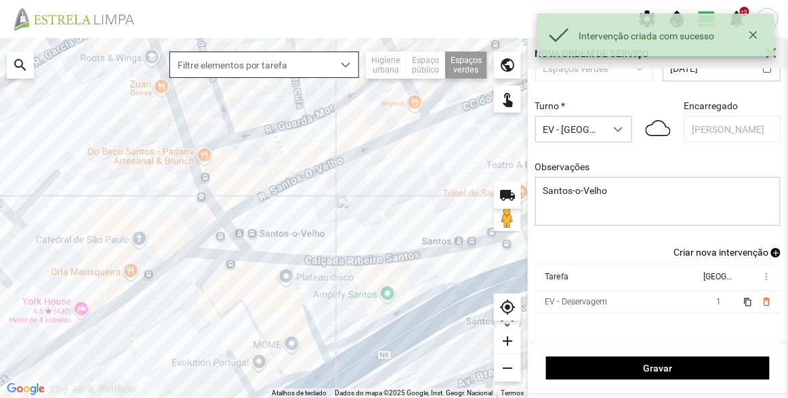
scroll to position [56, 0]
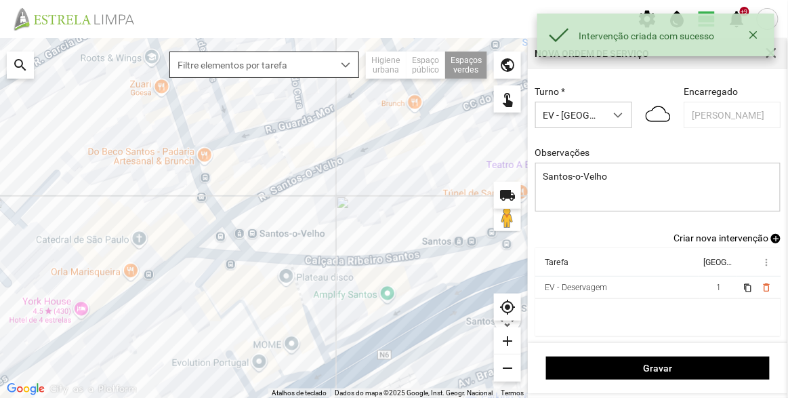
click at [720, 232] on span "Criar nova intervenção" at bounding box center [721, 237] width 95 height 11
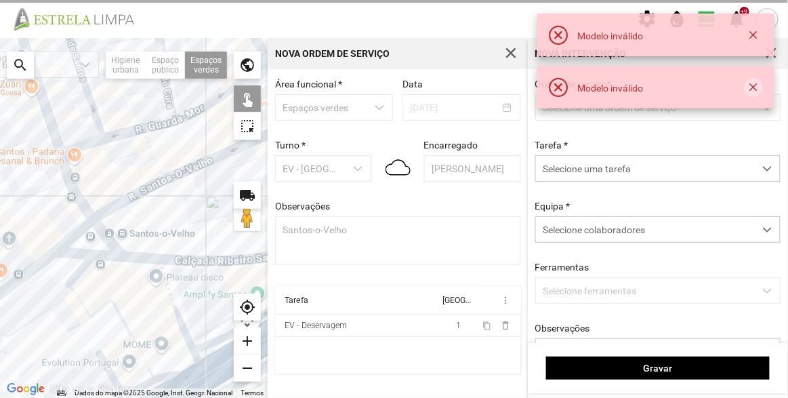
click at [754, 89] on button "button" at bounding box center [753, 87] width 19 height 19
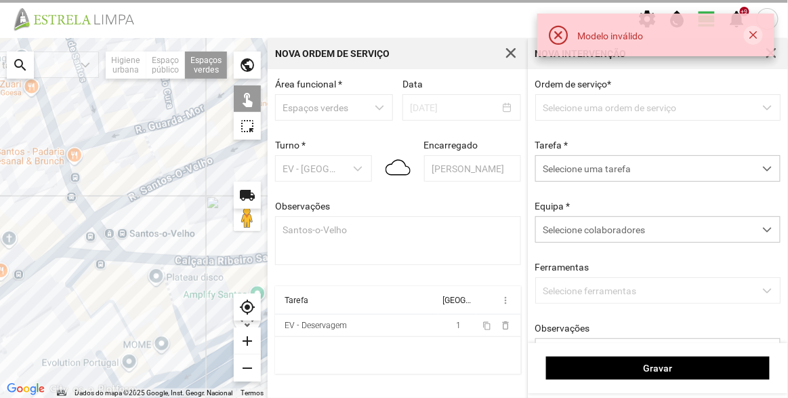
click at [755, 34] on button "button" at bounding box center [753, 35] width 19 height 19
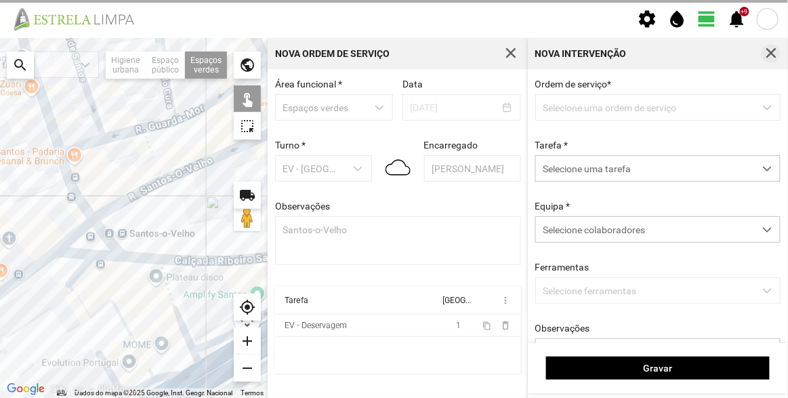
click at [768, 54] on span "button" at bounding box center [771, 53] width 12 height 12
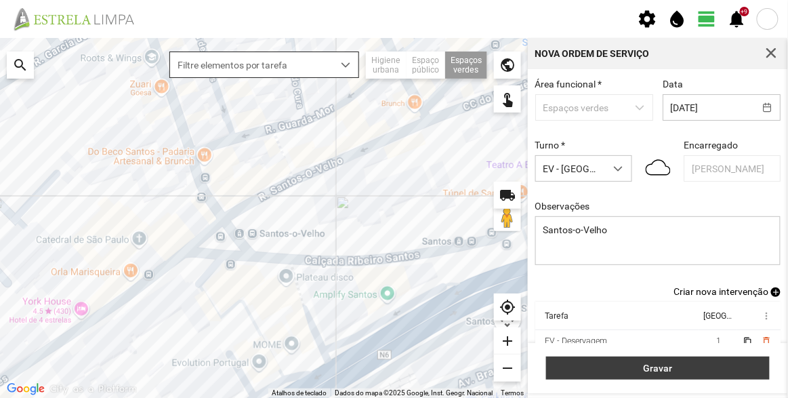
click at [619, 369] on span "Gravar" at bounding box center [658, 368] width 209 height 11
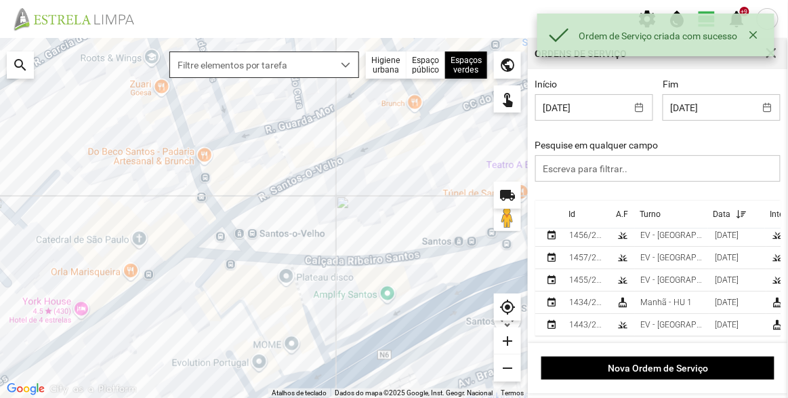
scroll to position [1, 0]
click at [575, 210] on div "Id" at bounding box center [572, 213] width 7 height 9
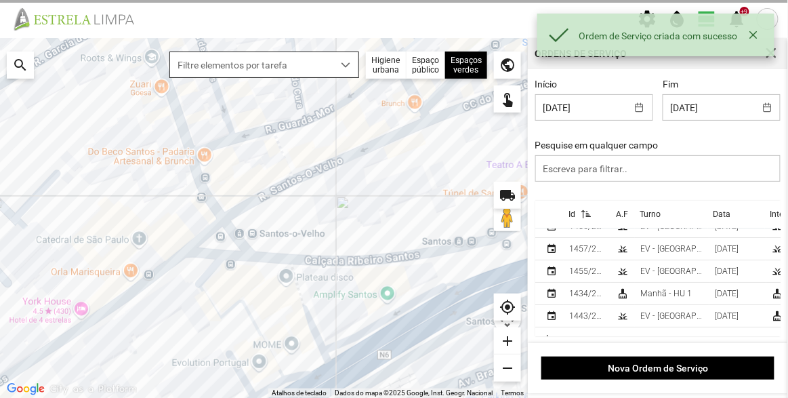
scroll to position [0, 0]
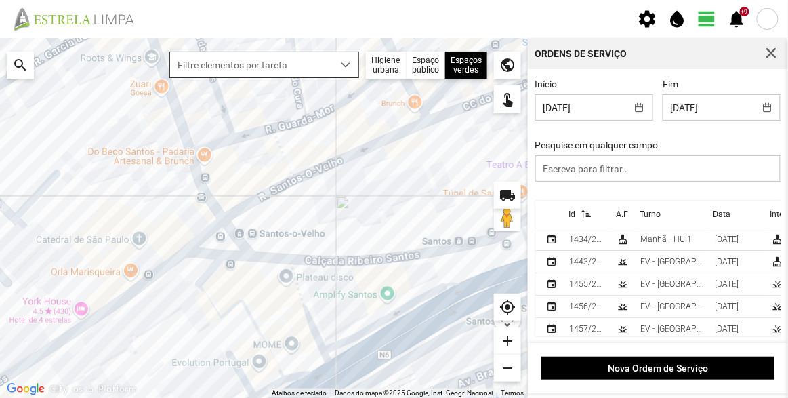
click at [573, 213] on div "Id" at bounding box center [572, 213] width 7 height 9
click at [596, 238] on div "1457/2025" at bounding box center [587, 238] width 37 height 9
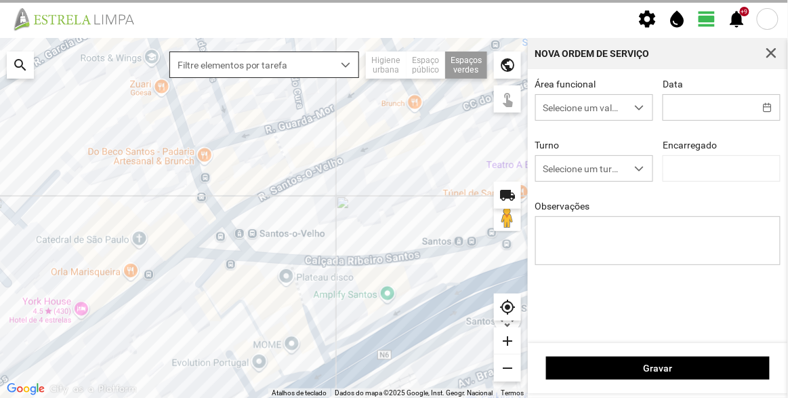
type input "[DATE]"
type input "[PERSON_NAME]"
type textarea "Santos-o-Velho"
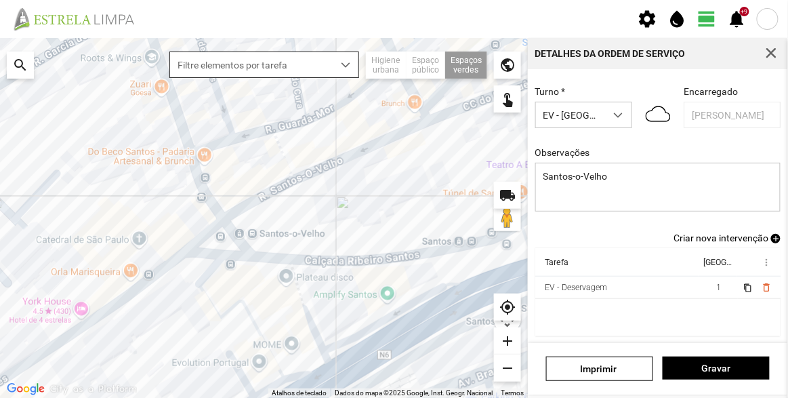
click at [721, 239] on span "Criar nova intervenção" at bounding box center [721, 237] width 95 height 11
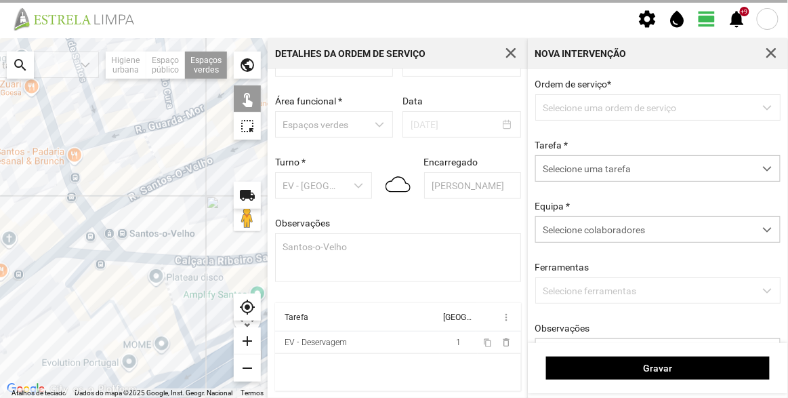
scroll to position [47, 0]
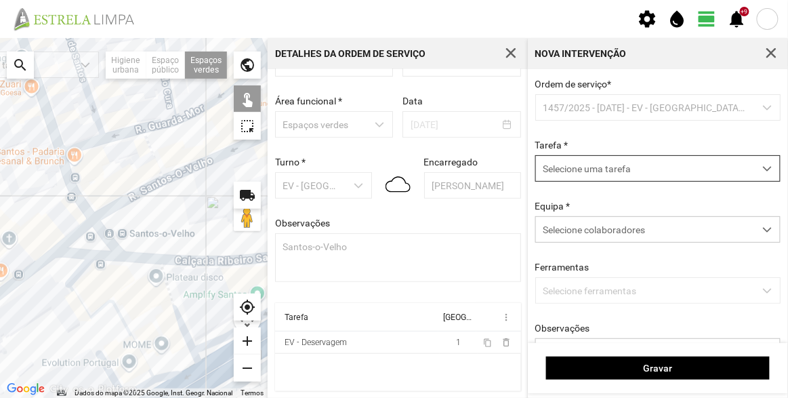
click at [612, 169] on span "Selecione uma tarefa" at bounding box center [645, 168] width 218 height 25
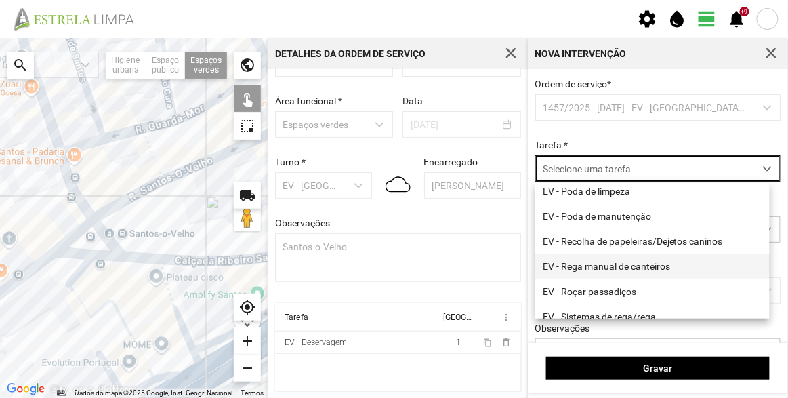
scroll to position [173, 0]
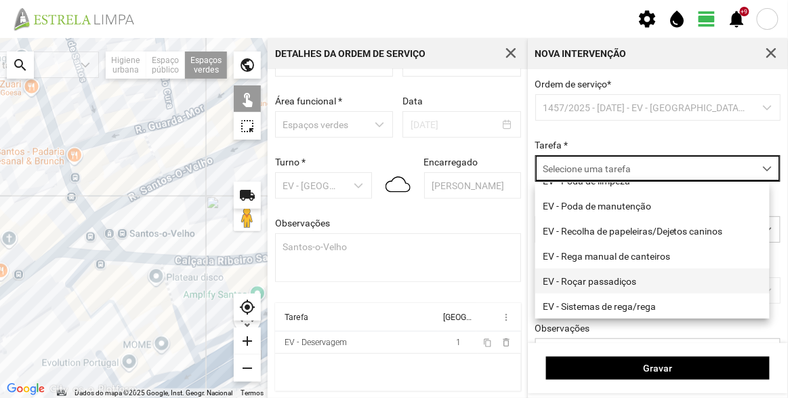
click at [612, 280] on li "EV - Roçar passadiços" at bounding box center [652, 280] width 234 height 25
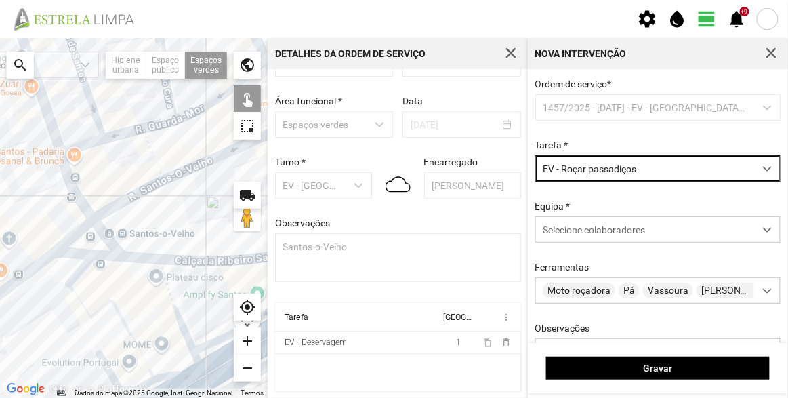
click at [125, 237] on div at bounding box center [134, 218] width 268 height 360
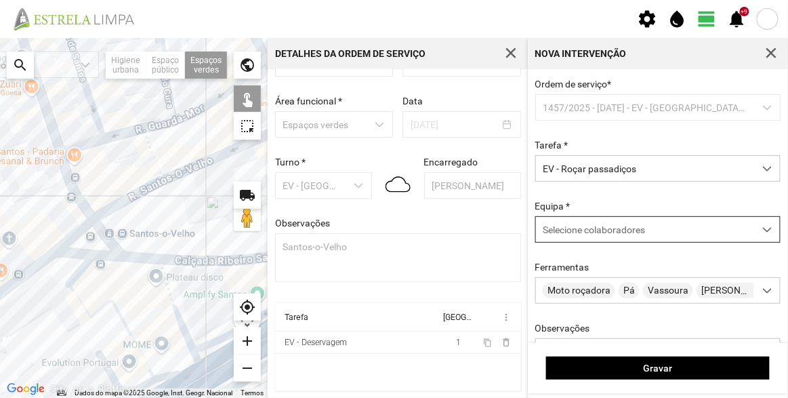
click at [631, 234] on span "Selecione colaboradores" at bounding box center [594, 229] width 102 height 11
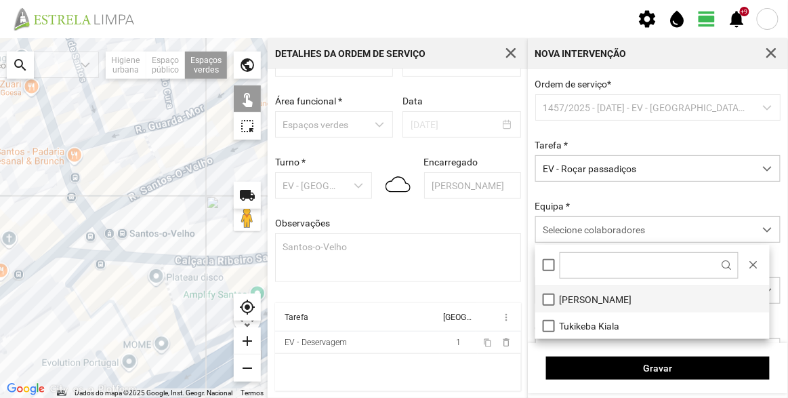
click at [569, 293] on li "[PERSON_NAME]" at bounding box center [652, 299] width 234 height 26
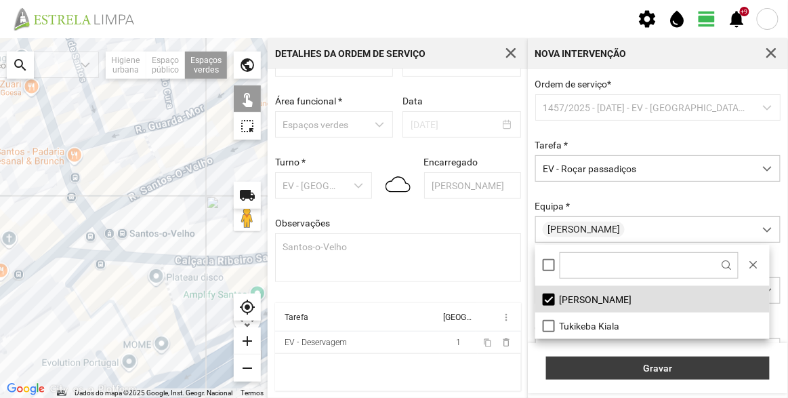
click at [655, 363] on span "Gravar" at bounding box center [658, 368] width 209 height 11
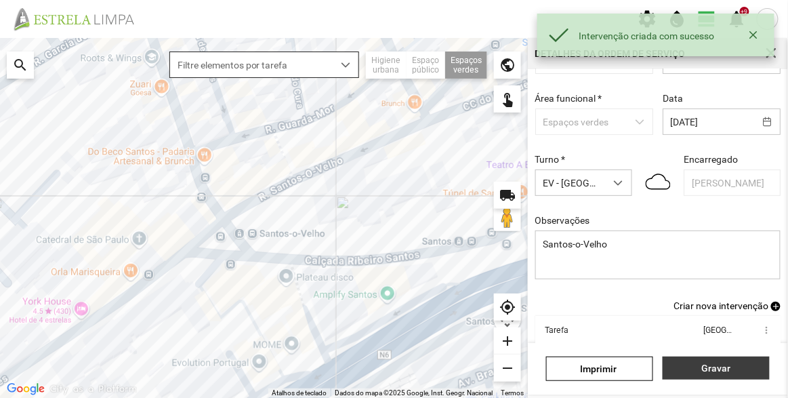
click at [717, 360] on button "Gravar" at bounding box center [716, 367] width 107 height 23
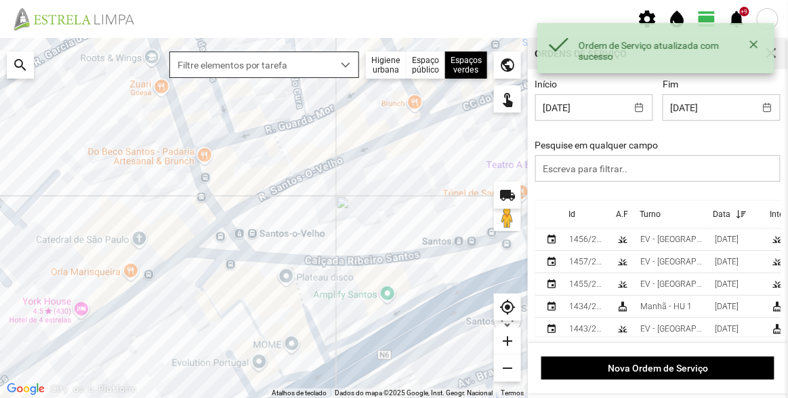
click at [571, 214] on div "Id" at bounding box center [572, 213] width 7 height 9
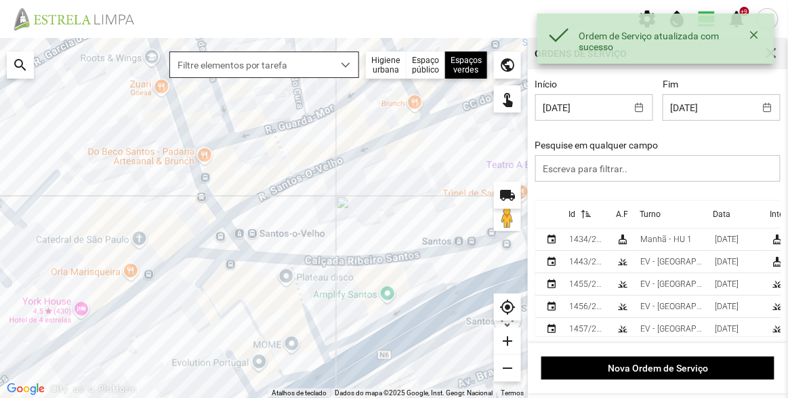
click at [571, 214] on div "Id" at bounding box center [572, 213] width 7 height 9
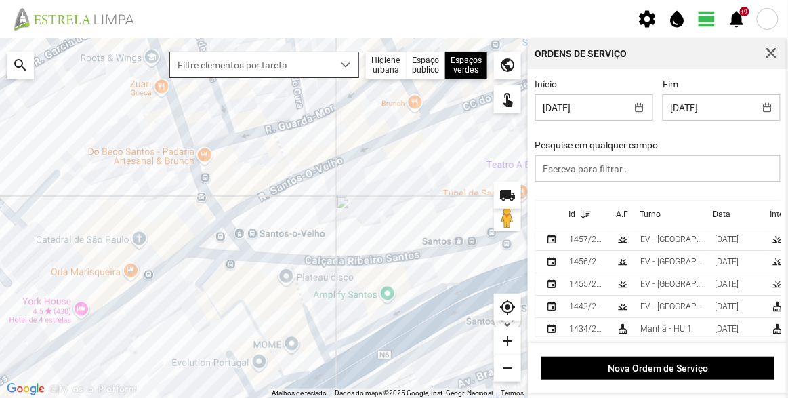
click at [588, 239] on div "1457/2025" at bounding box center [587, 238] width 37 height 9
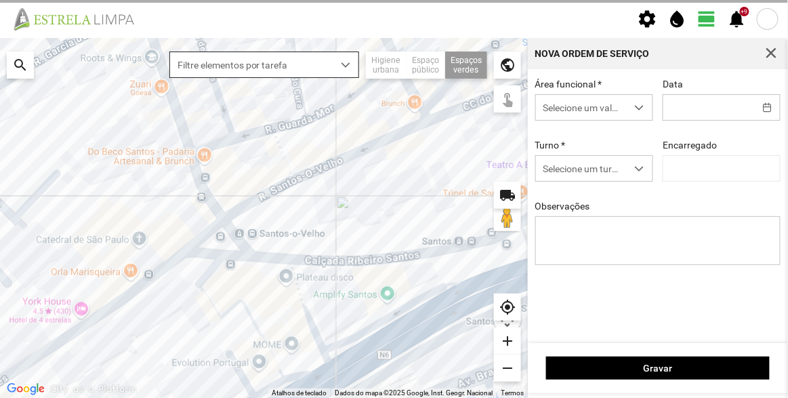
type input "[DATE]"
type input "[PERSON_NAME]"
type textarea "Santos-o-Velho"
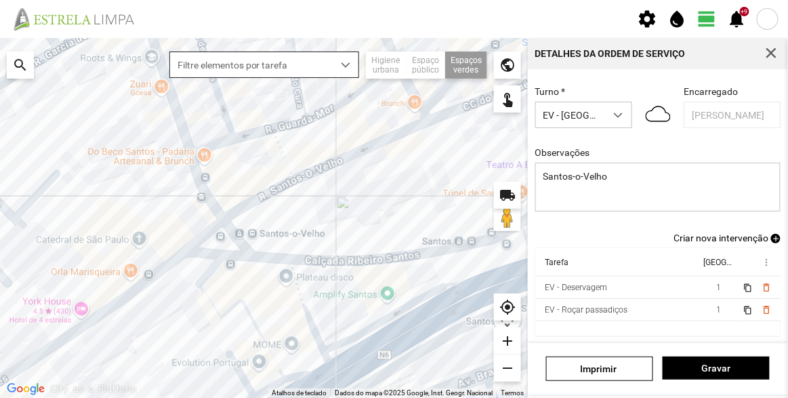
click at [752, 239] on span "Criar nova intervenção" at bounding box center [721, 237] width 95 height 11
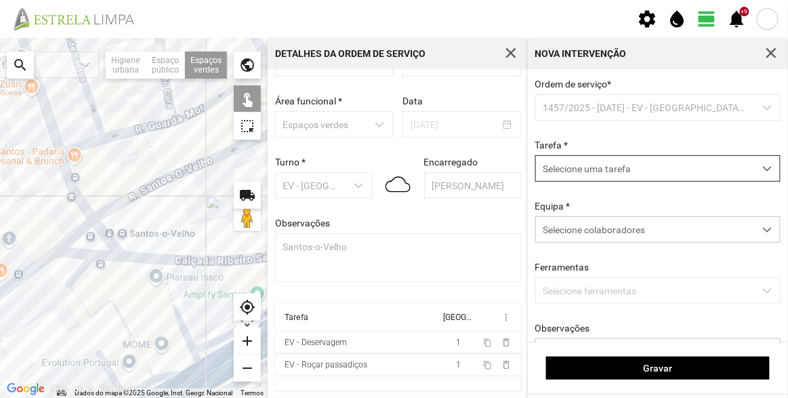
click at [628, 171] on span "Selecione uma tarefa" at bounding box center [645, 168] width 218 height 25
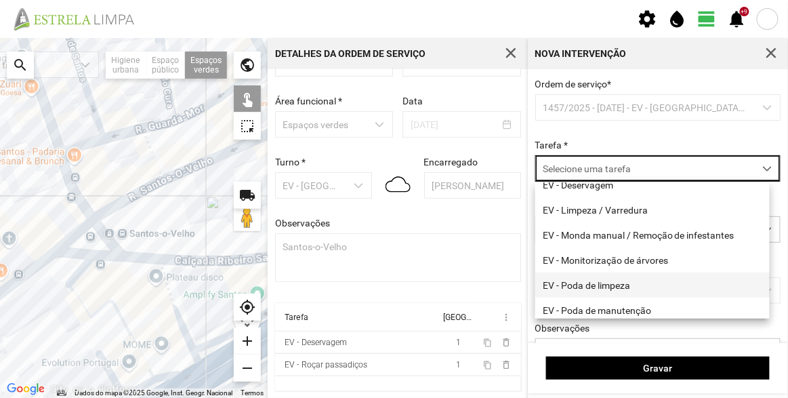
scroll to position [123, 0]
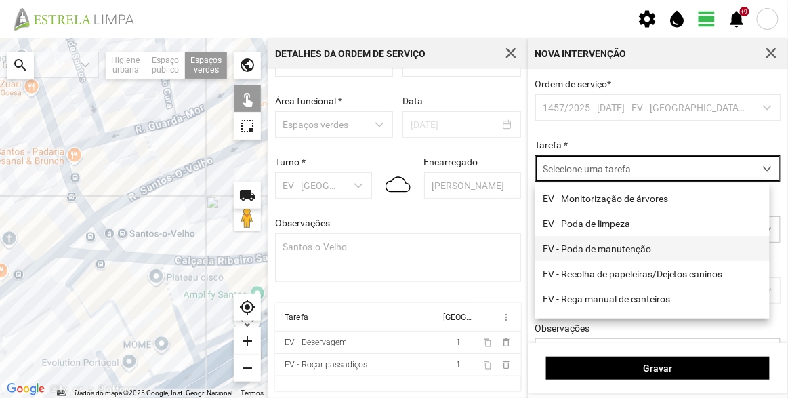
click at [626, 254] on li "EV - Poda de manutenção" at bounding box center [652, 248] width 234 height 25
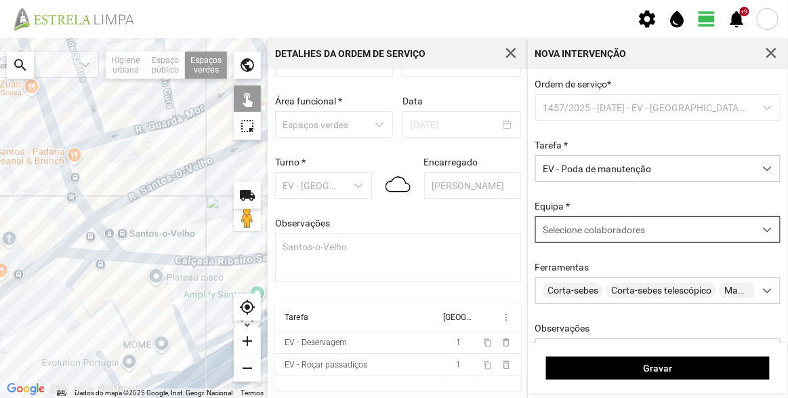
click at [600, 222] on div "Selecione colaboradores" at bounding box center [645, 229] width 218 height 25
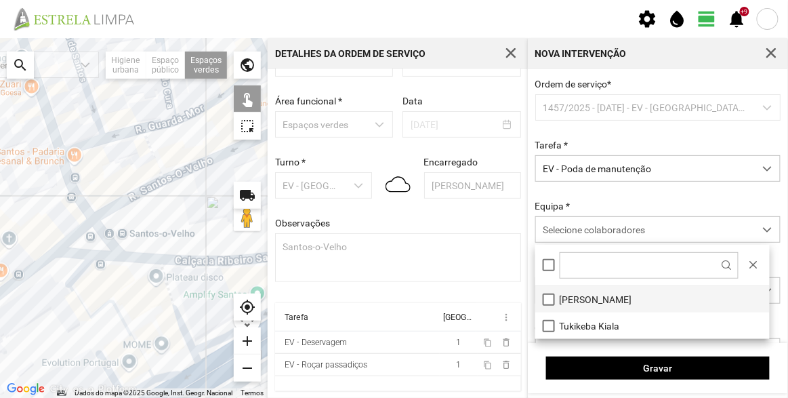
click at [590, 293] on li "[PERSON_NAME]" at bounding box center [652, 299] width 234 height 26
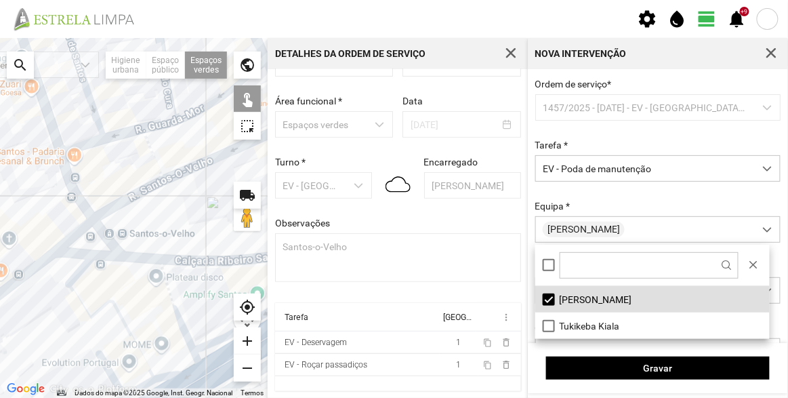
click at [125, 224] on div at bounding box center [134, 218] width 268 height 360
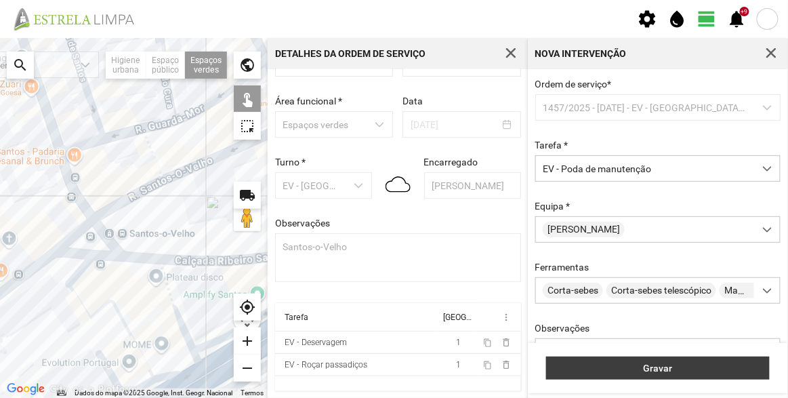
click at [628, 359] on button "Gravar" at bounding box center [658, 367] width 224 height 23
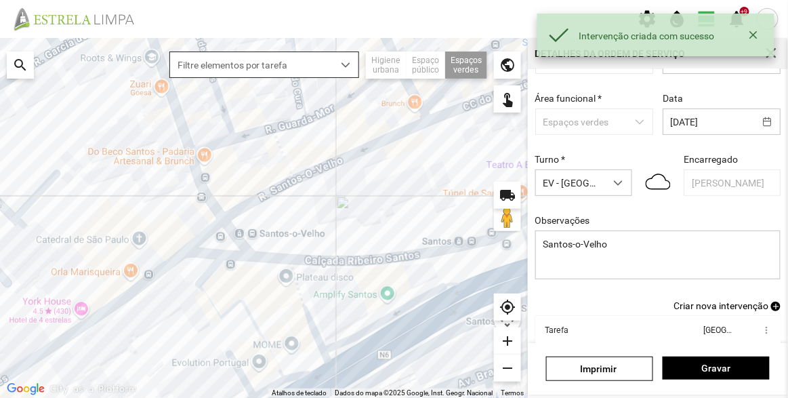
click at [725, 308] on span "Criar nova intervenção" at bounding box center [721, 305] width 95 height 11
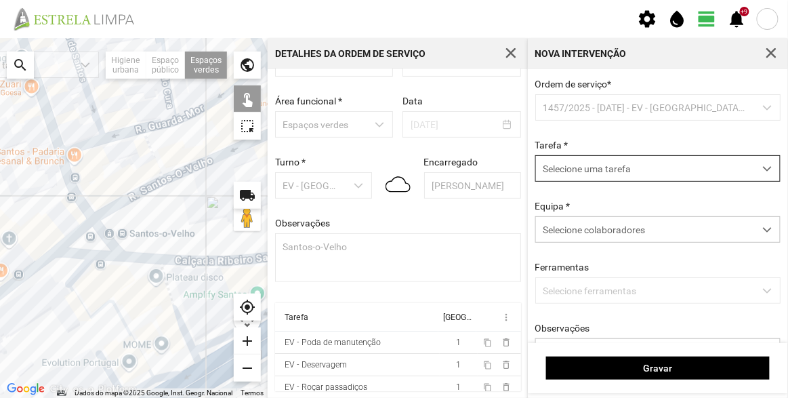
drag, startPoint x: 640, startPoint y: 169, endPoint x: 635, endPoint y: 176, distance: 8.7
click at [640, 169] on span "Selecione uma tarefa" at bounding box center [645, 168] width 218 height 25
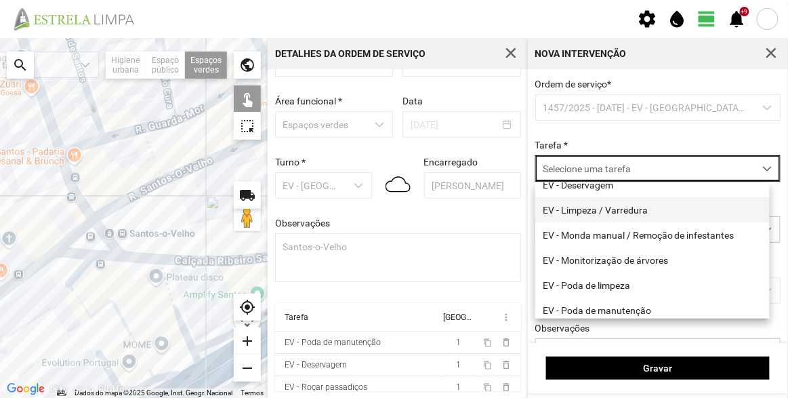
scroll to position [123, 0]
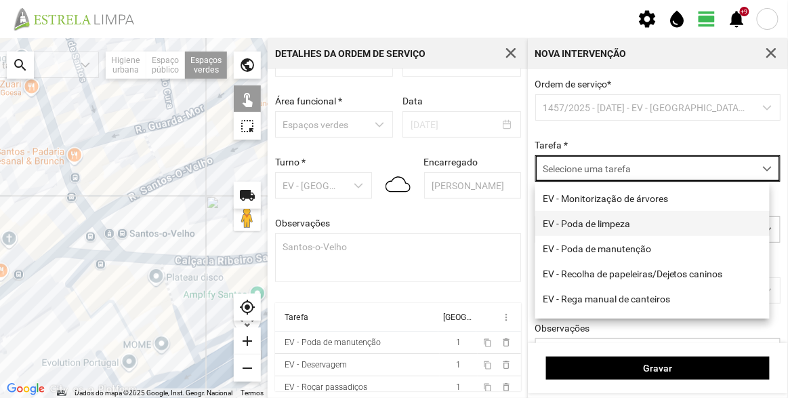
click at [598, 229] on li "EV - Poda de limpeza" at bounding box center [652, 223] width 234 height 25
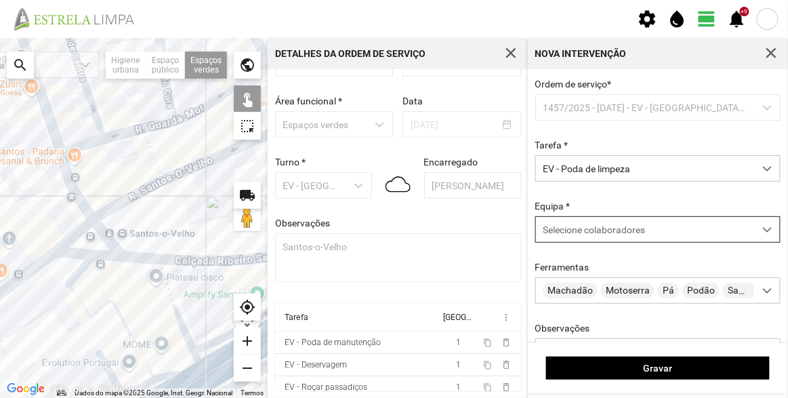
click at [586, 235] on span "Selecione colaboradores" at bounding box center [594, 229] width 102 height 11
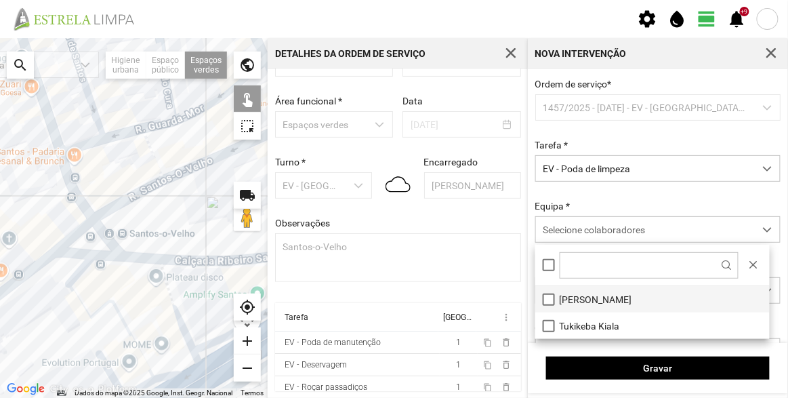
click at [584, 301] on li "[PERSON_NAME]" at bounding box center [652, 299] width 234 height 26
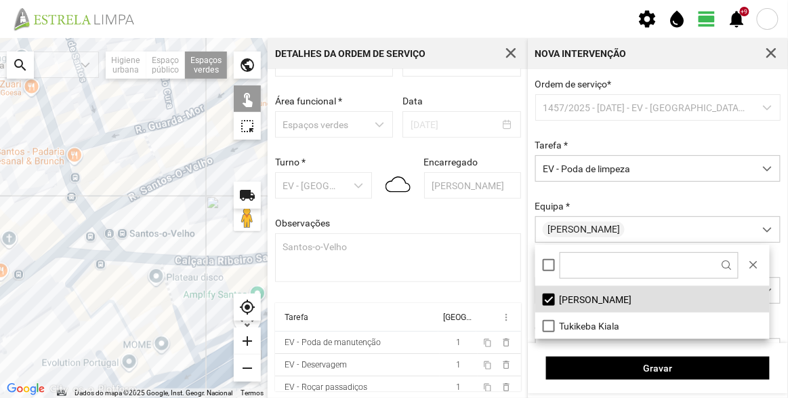
click at [128, 237] on div at bounding box center [134, 218] width 268 height 360
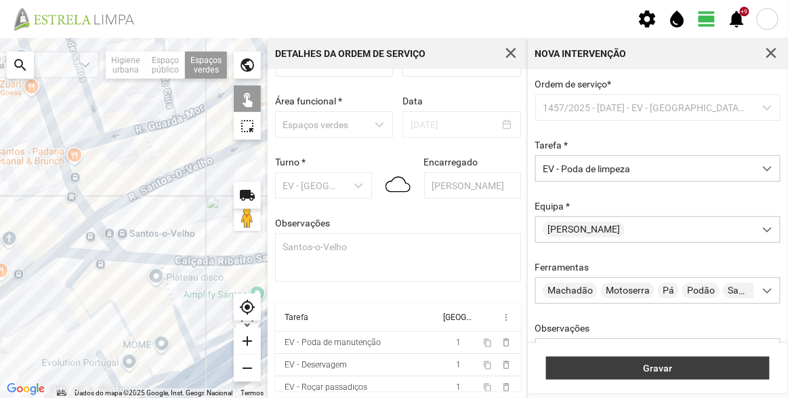
click at [660, 365] on span "Gravar" at bounding box center [658, 368] width 209 height 11
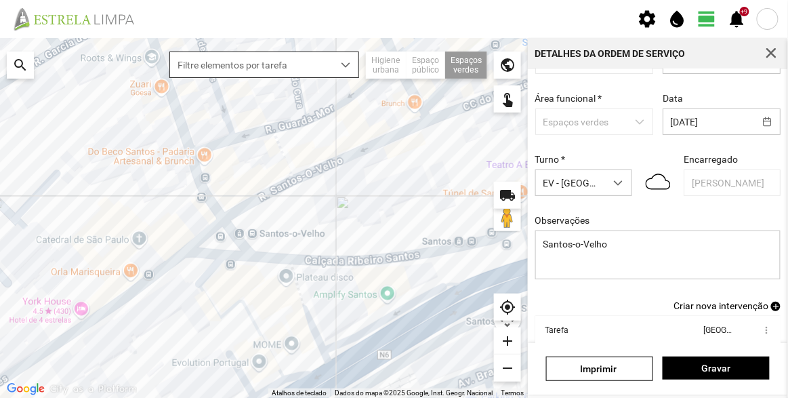
click at [708, 303] on span "Criar nova intervenção" at bounding box center [721, 305] width 95 height 11
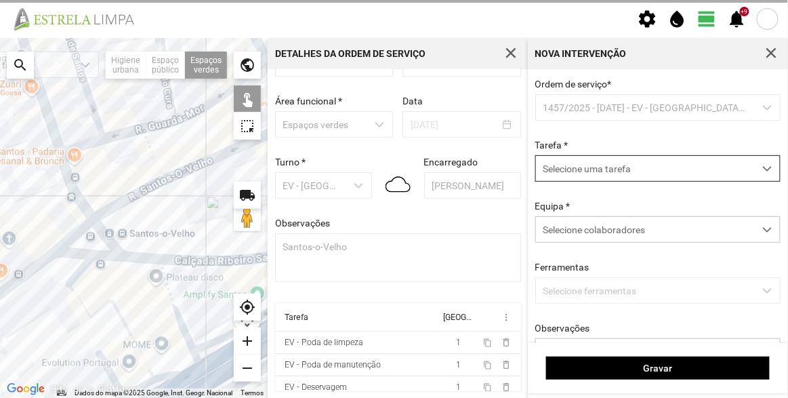
click at [602, 169] on span "Selecione uma tarefa" at bounding box center [645, 168] width 218 height 25
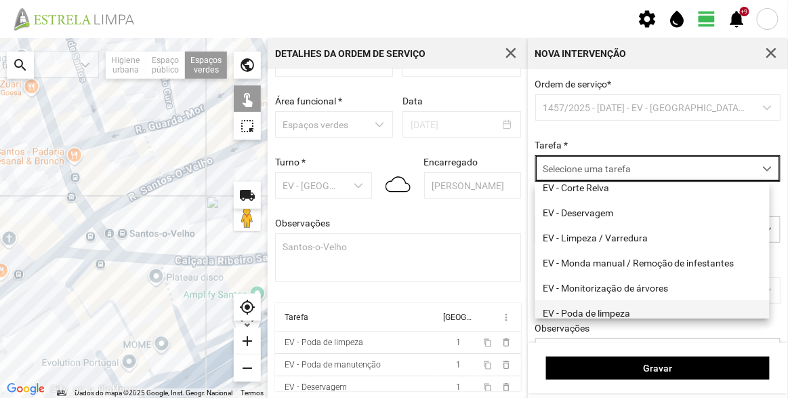
scroll to position [61, 0]
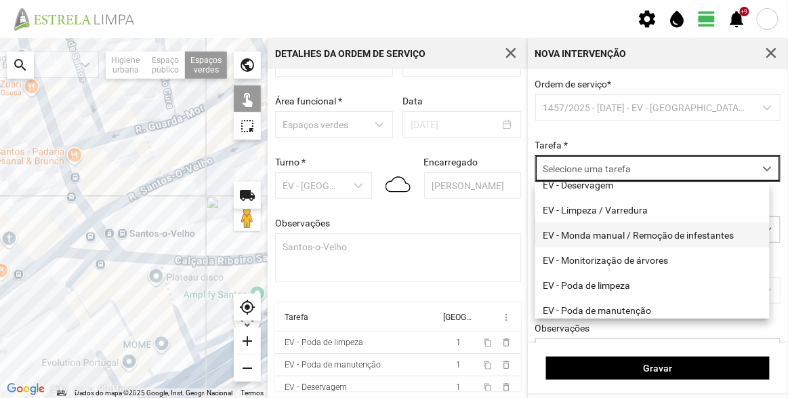
click at [644, 233] on li "EV - Monda manual / Remoção de infestantes" at bounding box center [652, 234] width 234 height 25
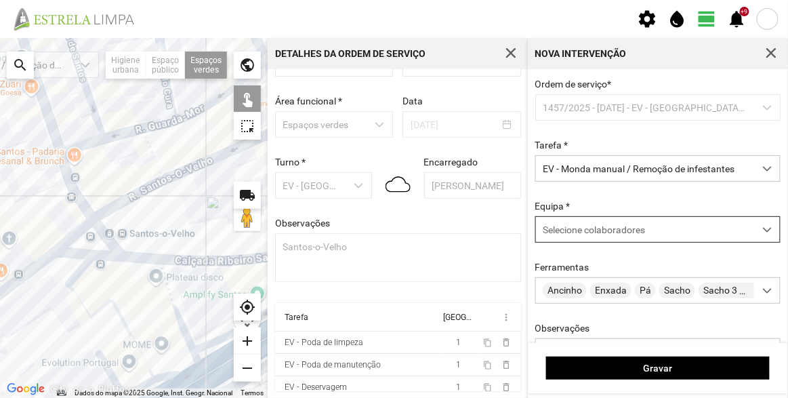
click at [579, 235] on span "Selecione colaboradores" at bounding box center [594, 229] width 102 height 11
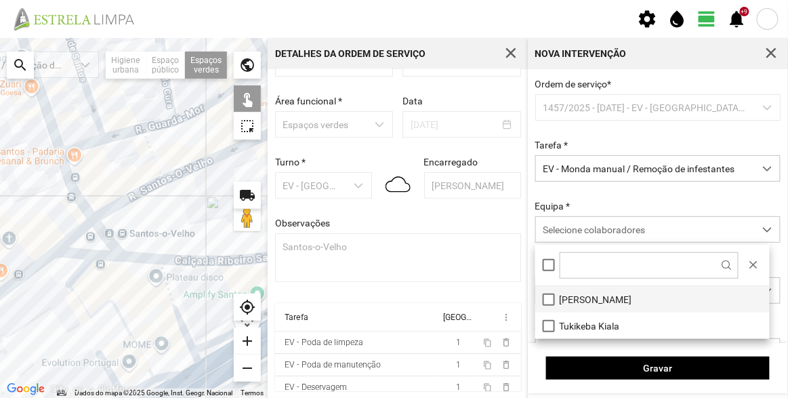
click at [585, 302] on li "[PERSON_NAME]" at bounding box center [652, 299] width 234 height 26
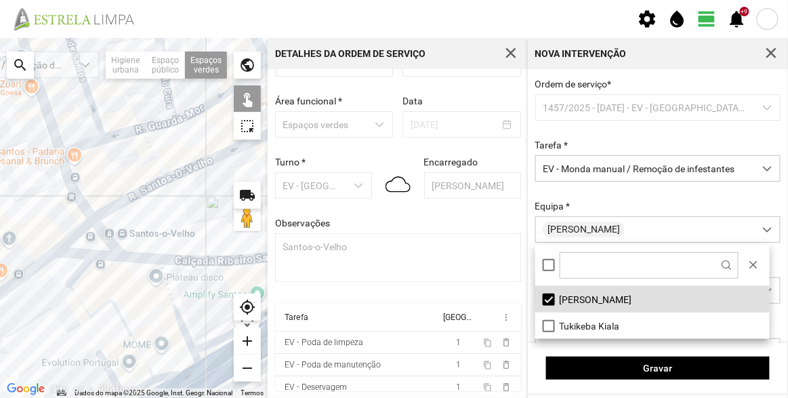
click at [129, 239] on div at bounding box center [134, 218] width 268 height 360
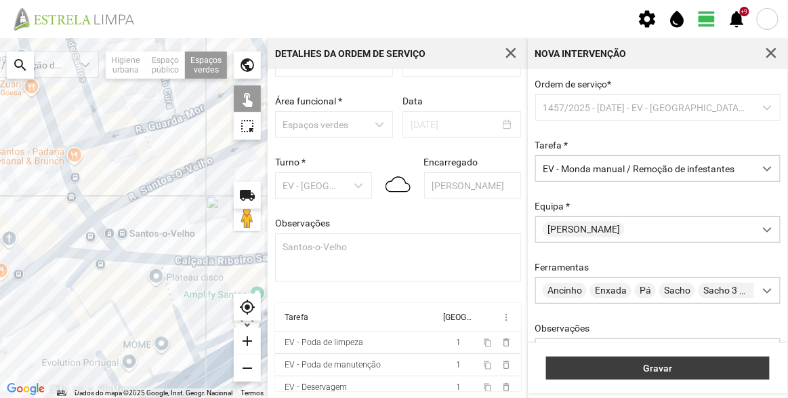
click at [669, 369] on span "Gravar" at bounding box center [658, 368] width 209 height 11
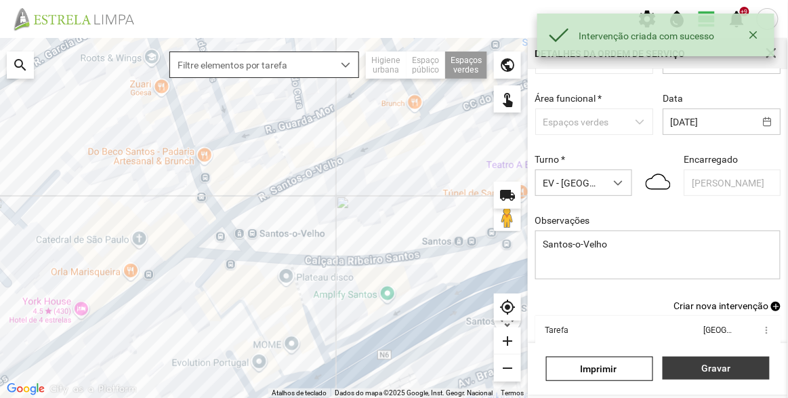
click at [727, 367] on span "Gravar" at bounding box center [716, 368] width 93 height 11
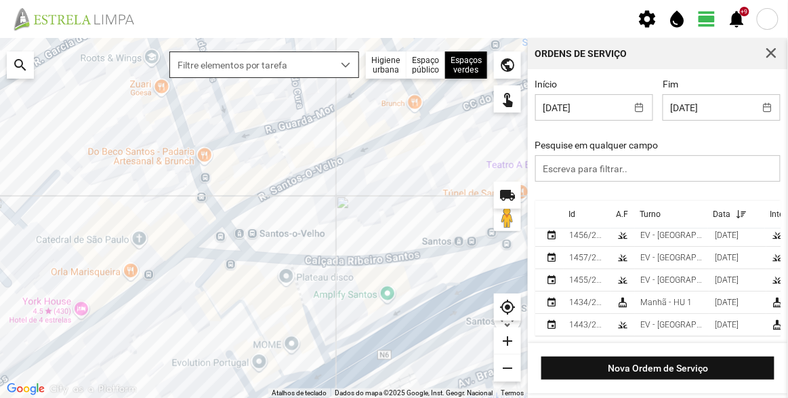
scroll to position [13, 0]
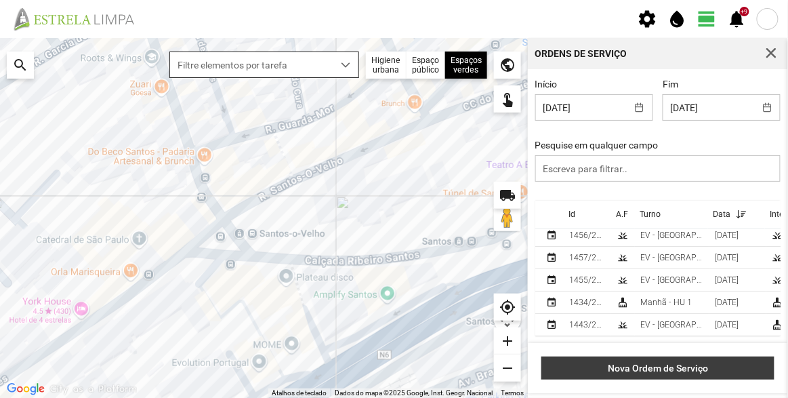
click at [689, 365] on span "Nova Ordem de Serviço" at bounding box center [658, 368] width 219 height 11
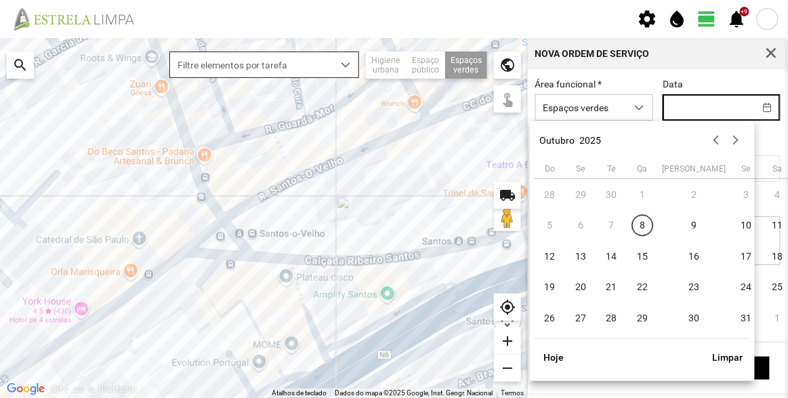
click at [705, 106] on input "text" at bounding box center [708, 107] width 91 height 25
drag, startPoint x: 674, startPoint y: 226, endPoint x: 615, endPoint y: 184, distance: 73.0
click at [684, 226] on span "9" at bounding box center [695, 225] width 22 height 22
type input "[DATE]"
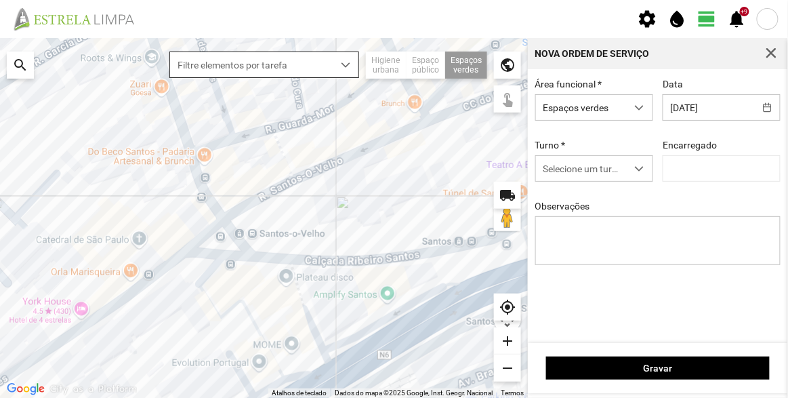
click at [592, 155] on div "Turno * Selecione um turno" at bounding box center [594, 161] width 127 height 42
click at [592, 166] on span "Selecione um turno" at bounding box center [581, 168] width 91 height 25
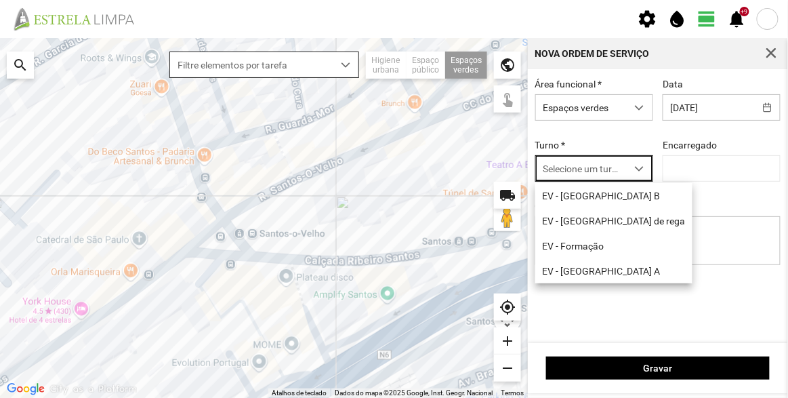
scroll to position [7, 57]
click at [588, 273] on li "EV - [GEOGRAPHIC_DATA] A" at bounding box center [613, 270] width 157 height 25
type input "[PERSON_NAME]"
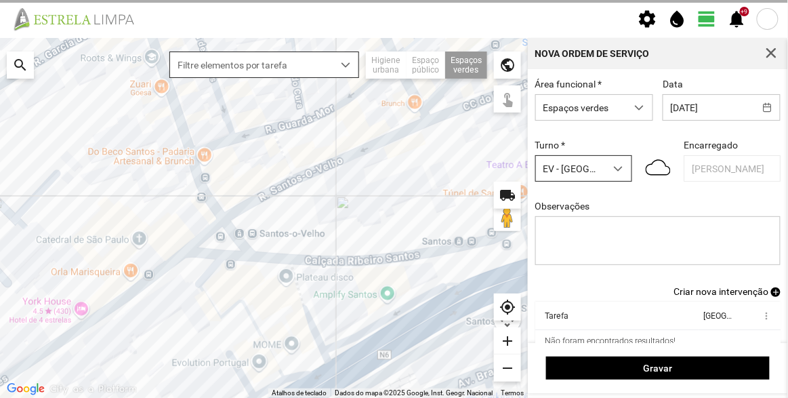
click at [590, 163] on span "EV - [GEOGRAPHIC_DATA] A" at bounding box center [570, 168] width 69 height 25
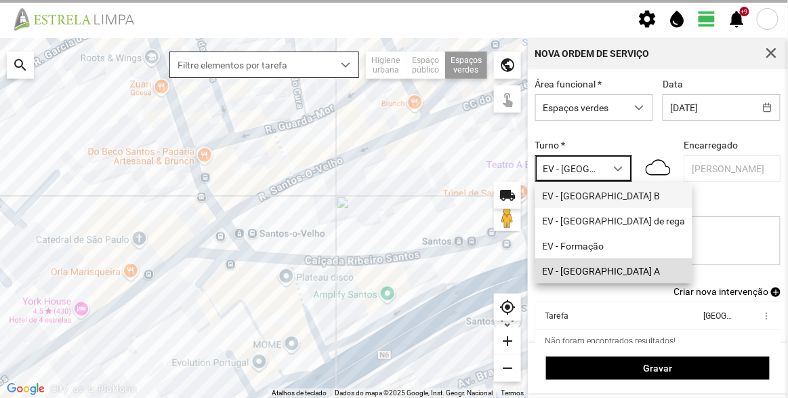
click at [587, 192] on li "EV - [GEOGRAPHIC_DATA] B" at bounding box center [613, 195] width 157 height 25
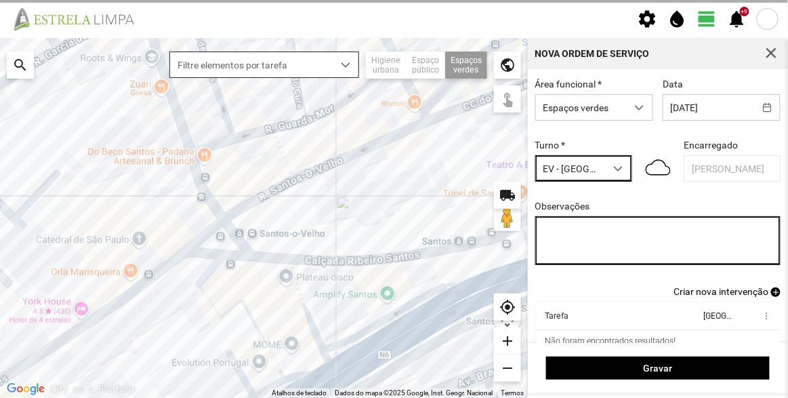
click at [588, 237] on textarea "Observações" at bounding box center [658, 240] width 246 height 49
type textarea "T"
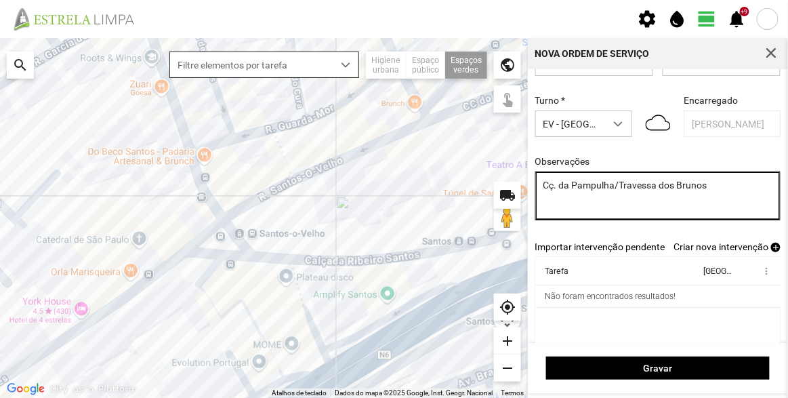
scroll to position [61, 0]
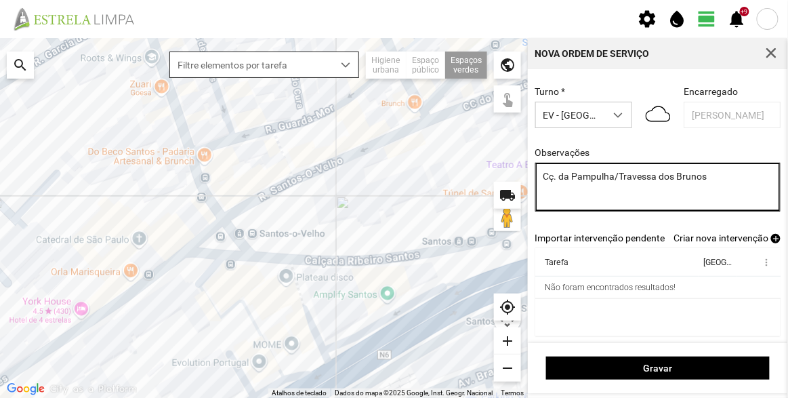
type textarea "Cç. da Pampulha/Travessa dos Brunos"
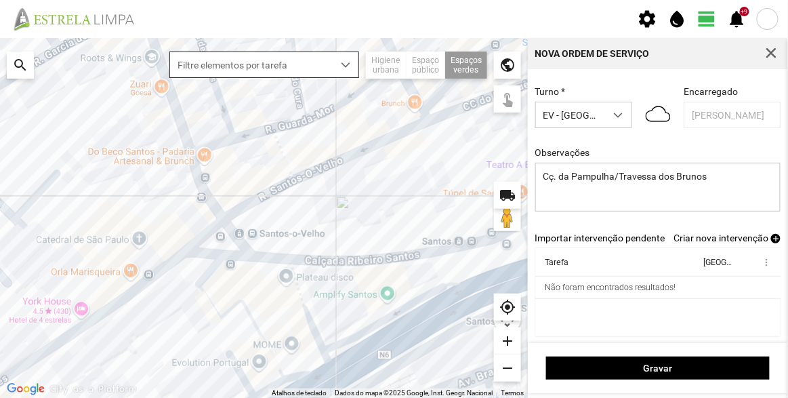
click at [678, 235] on span "Criar nova intervenção" at bounding box center [721, 237] width 95 height 11
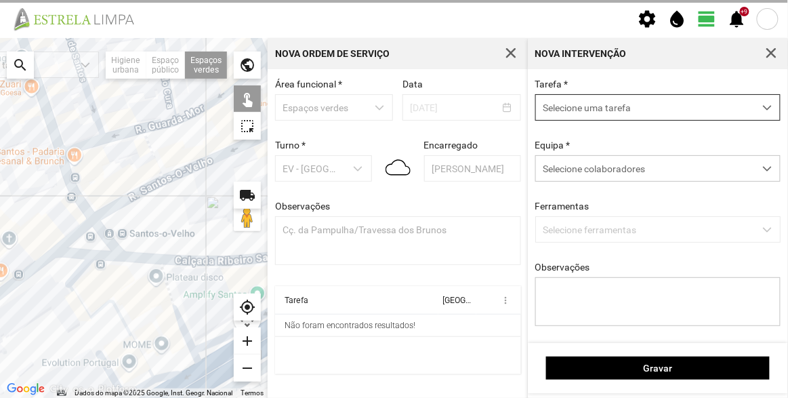
click at [603, 106] on span "Selecione uma tarefa" at bounding box center [645, 107] width 218 height 25
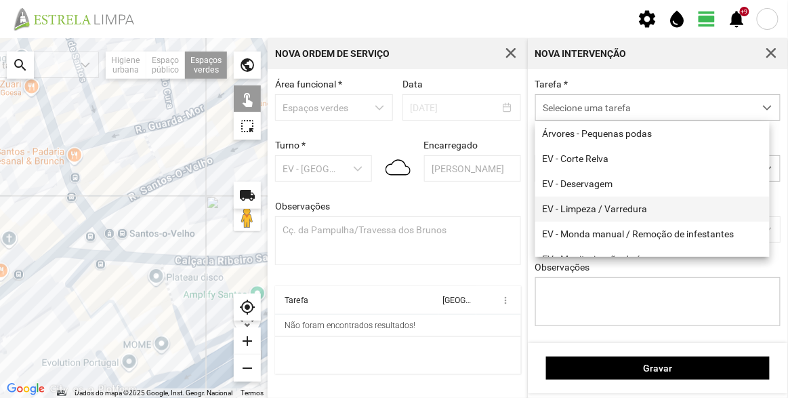
drag, startPoint x: 613, startPoint y: 234, endPoint x: 612, endPoint y: 203, distance: 31.2
click at [613, 234] on li "EV - Monda manual / Remoção de infestantes" at bounding box center [652, 234] width 234 height 25
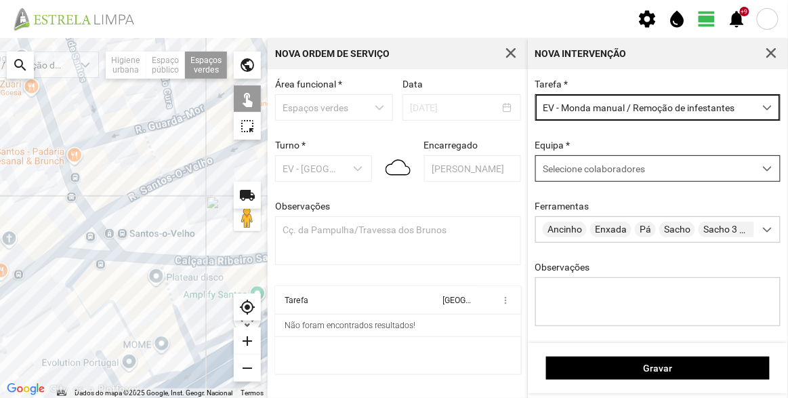
click at [598, 178] on div "Selecione colaboradores" at bounding box center [645, 168] width 218 height 25
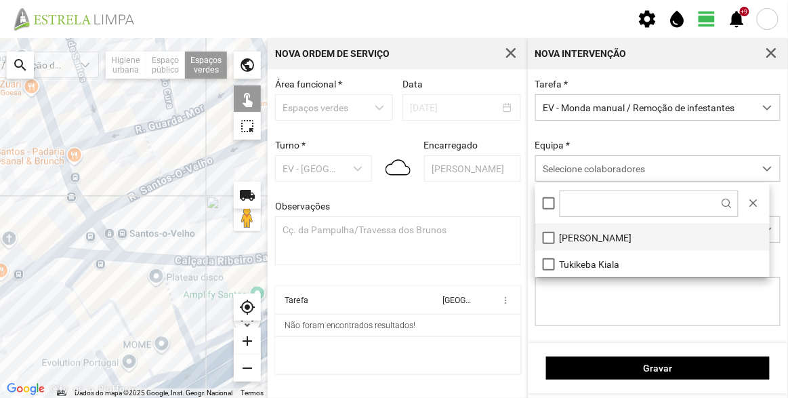
click at [599, 232] on li "[PERSON_NAME]" at bounding box center [652, 237] width 234 height 26
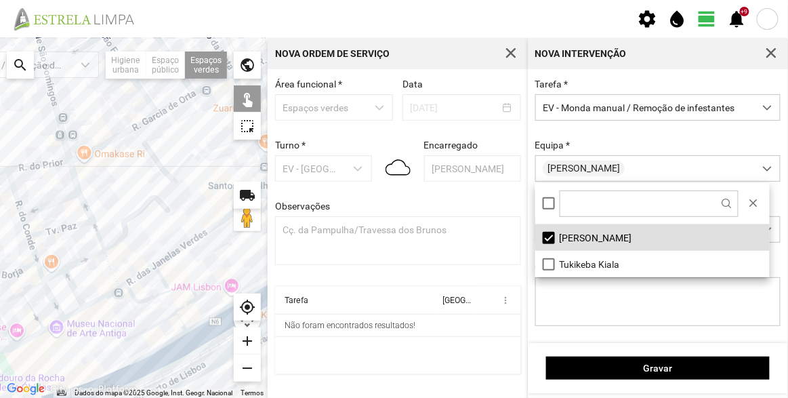
click at [301, 221] on div "Para navegar no mapa com gestos de toque, toque duas vezes sem soltar no mapa e…" at bounding box center [394, 218] width 788 height 360
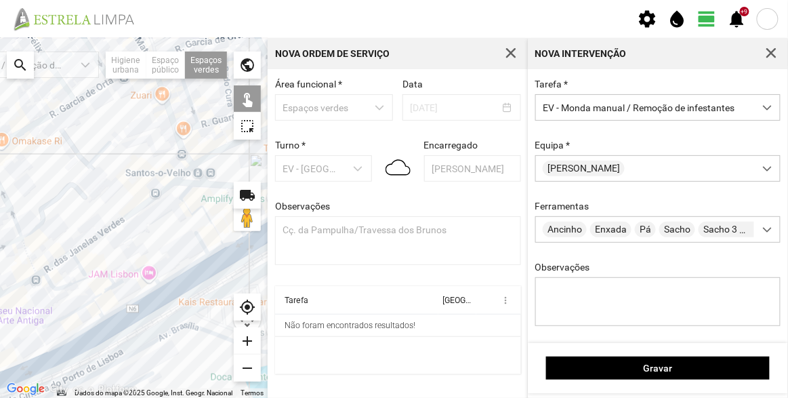
drag, startPoint x: 115, startPoint y: 275, endPoint x: 209, endPoint y: 211, distance: 113.2
click at [216, 211] on div at bounding box center [134, 218] width 268 height 360
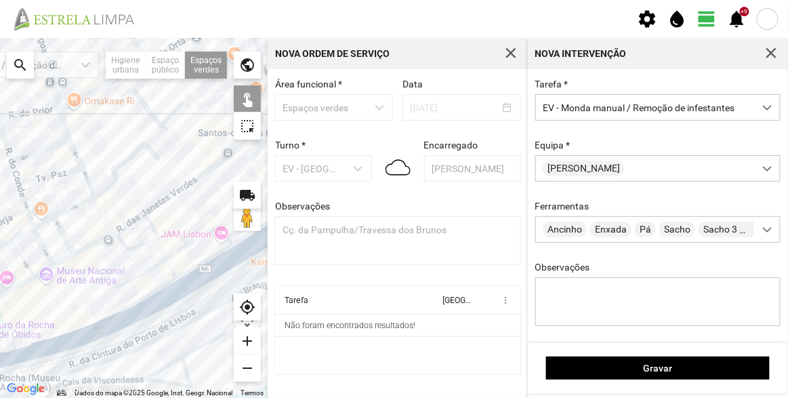
drag, startPoint x: 87, startPoint y: 231, endPoint x: 209, endPoint y: 172, distance: 135.5
click at [203, 175] on div at bounding box center [134, 218] width 268 height 360
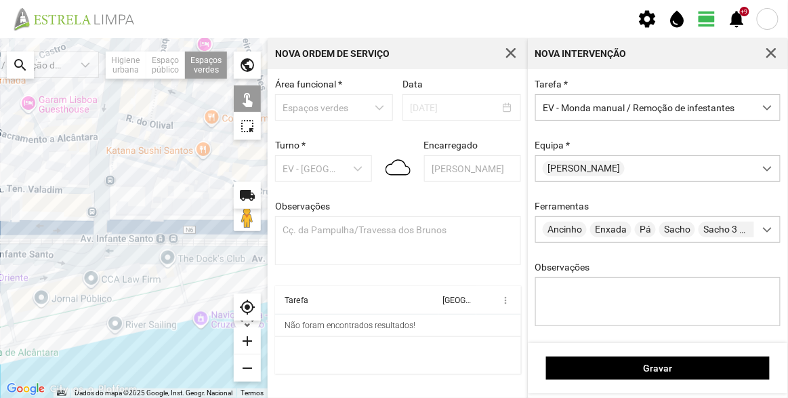
drag, startPoint x: 125, startPoint y: 212, endPoint x: 130, endPoint y: 283, distance: 70.7
click at [130, 283] on div at bounding box center [134, 218] width 268 height 360
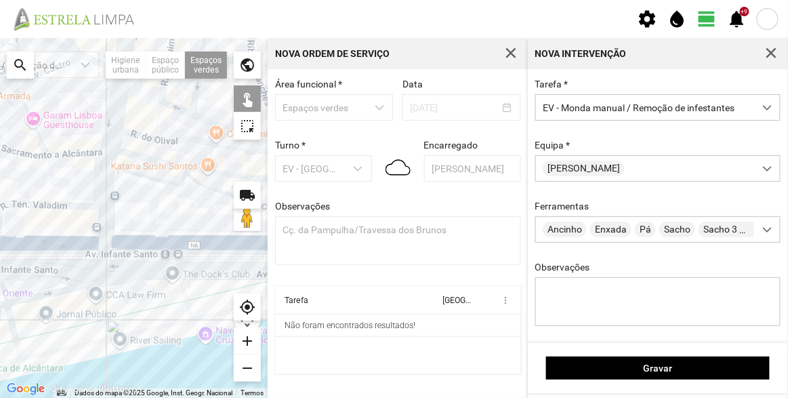
click at [119, 177] on div at bounding box center [134, 218] width 268 height 360
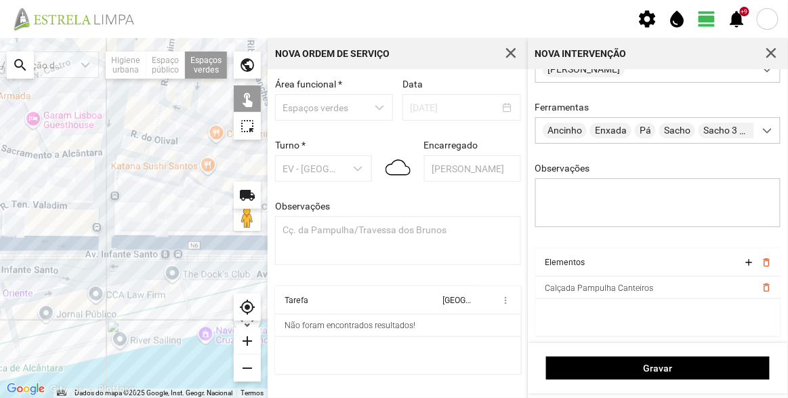
scroll to position [102, 0]
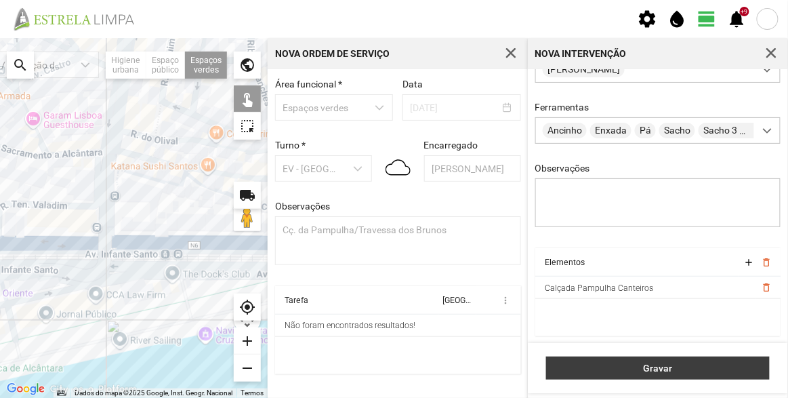
click at [648, 363] on span "Gravar" at bounding box center [658, 368] width 209 height 11
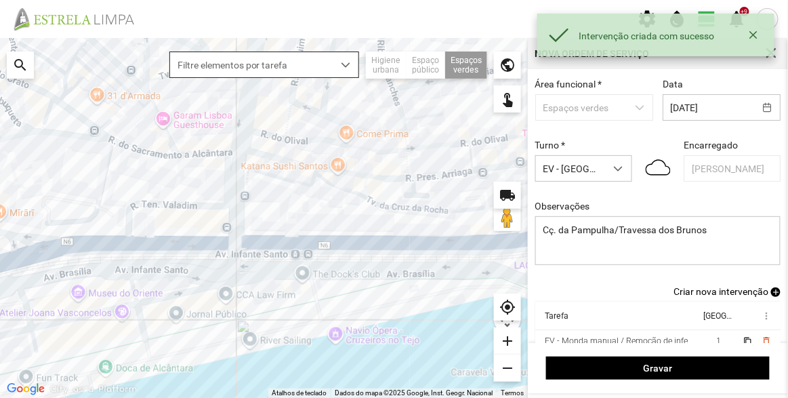
click at [738, 297] on span "Criar nova intervenção" at bounding box center [721, 291] width 95 height 11
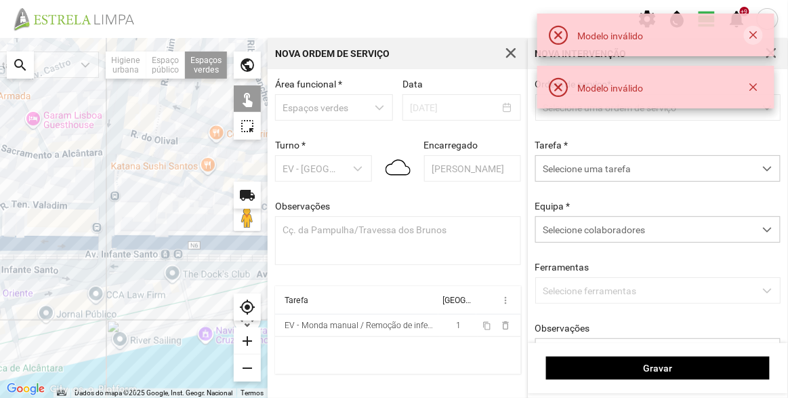
click at [756, 37] on button "button" at bounding box center [753, 35] width 19 height 19
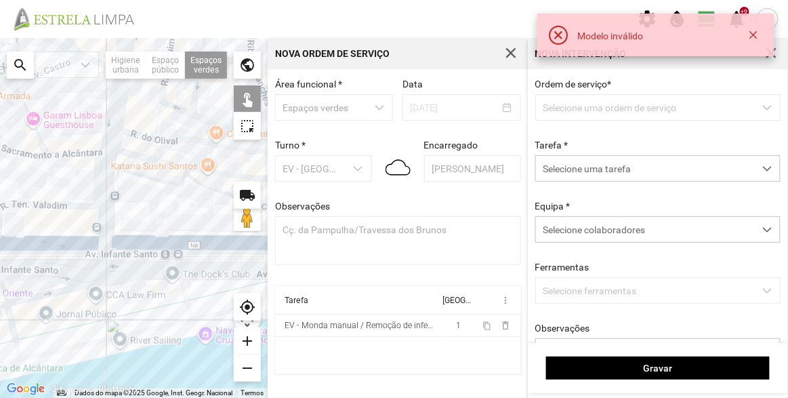
click at [754, 37] on button "button" at bounding box center [753, 35] width 19 height 19
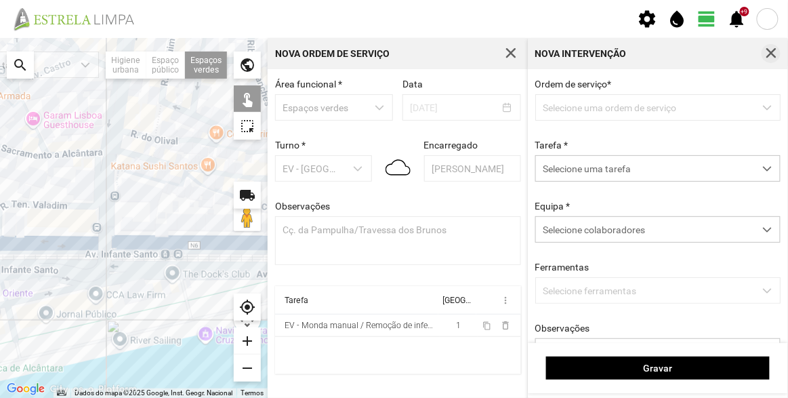
click at [773, 47] on span "button" at bounding box center [771, 53] width 12 height 12
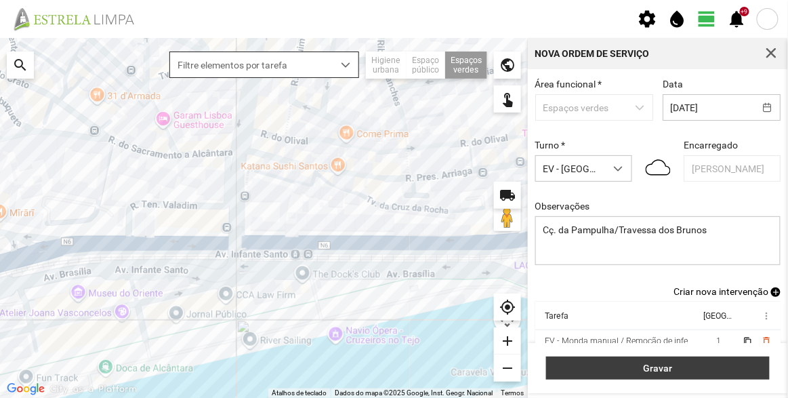
click at [688, 365] on span "Gravar" at bounding box center [658, 368] width 209 height 11
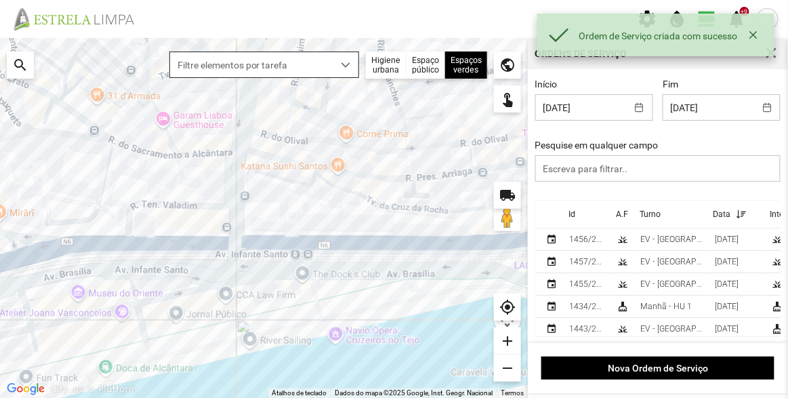
click at [571, 212] on div "Id" at bounding box center [572, 213] width 7 height 9
click at [572, 211] on div "Id" at bounding box center [572, 213] width 7 height 9
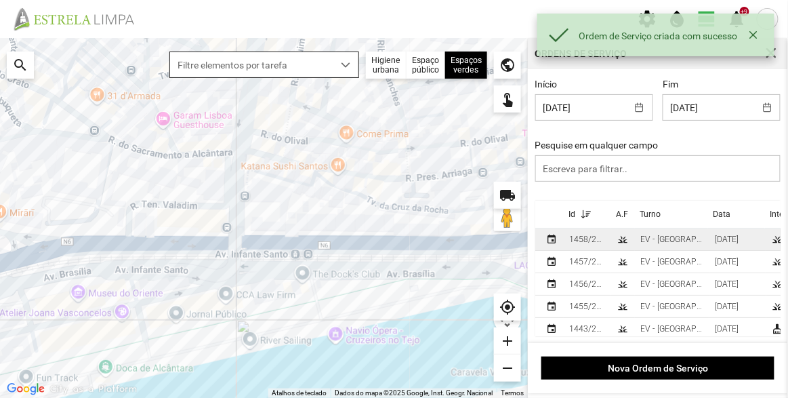
click at [597, 241] on div "1458/2025" at bounding box center [587, 238] width 37 height 9
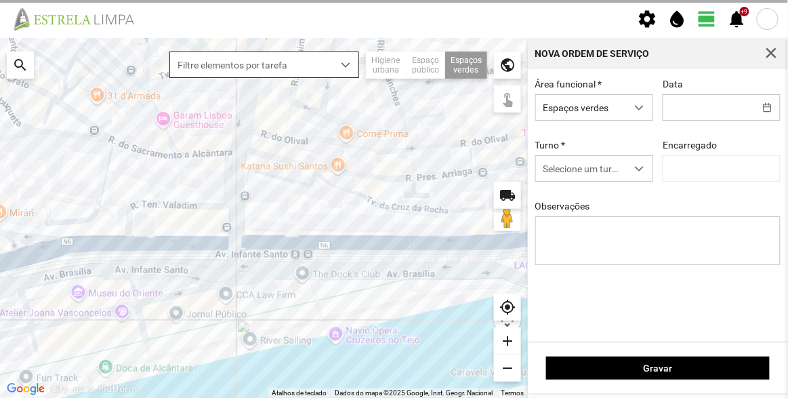
type input "[DATE]"
type input "[PERSON_NAME]"
type textarea "Cç. da Pampulha/Travessa dos Brunos"
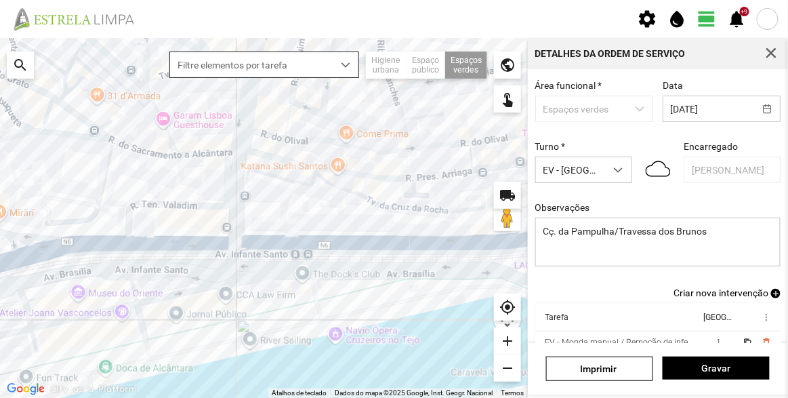
scroll to position [118, 0]
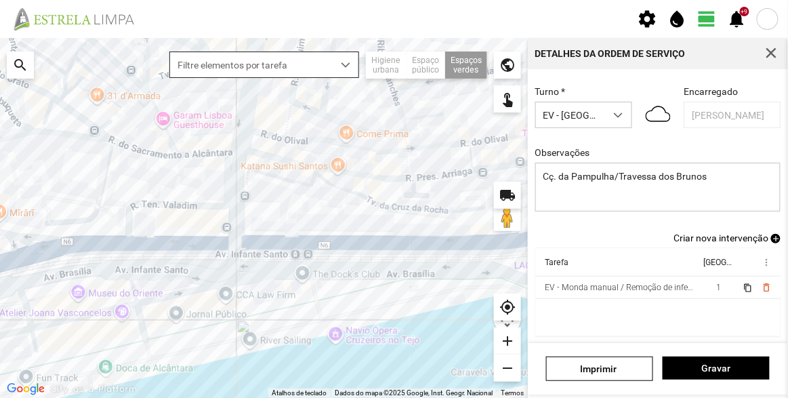
click at [748, 237] on span "Criar nova intervenção" at bounding box center [721, 237] width 95 height 11
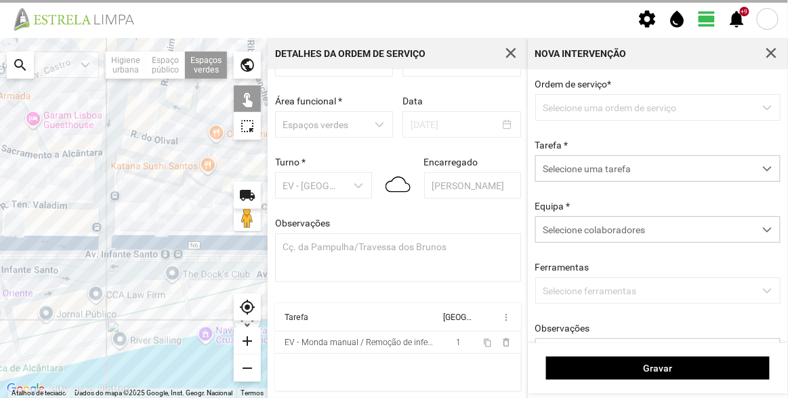
scroll to position [47, 0]
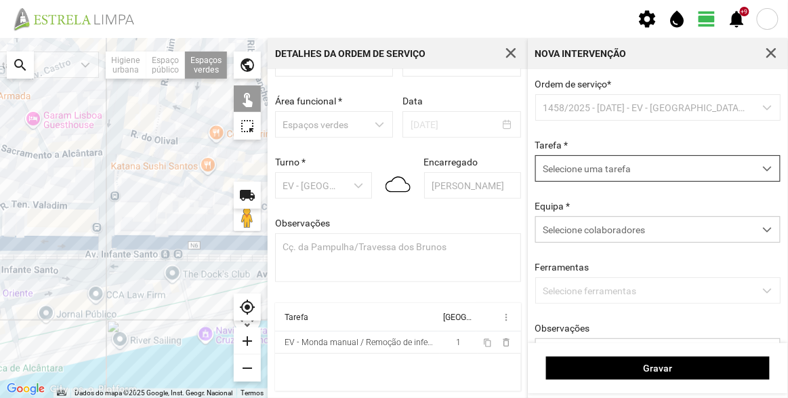
click at [615, 167] on span "Selecione uma tarefa" at bounding box center [645, 168] width 218 height 25
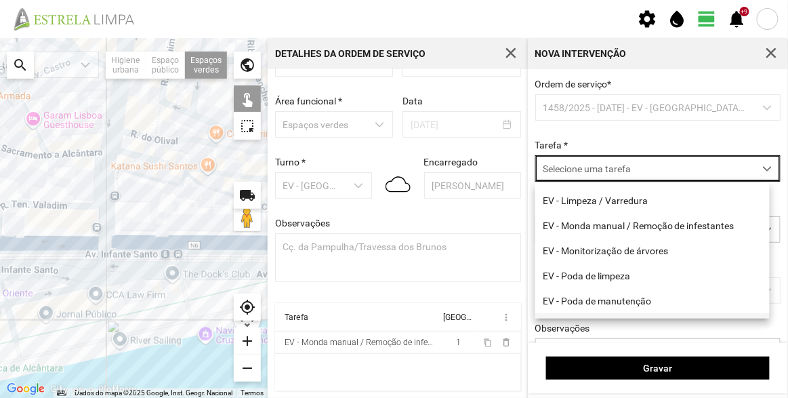
scroll to position [123, 0]
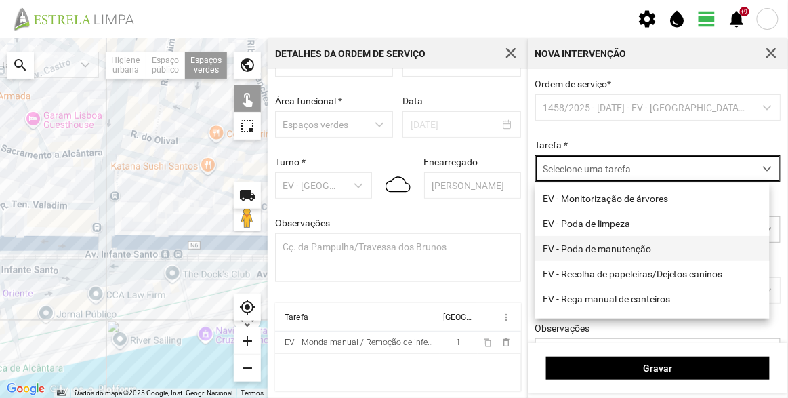
click at [615, 255] on li "EV - Poda de manutenção" at bounding box center [652, 248] width 234 height 25
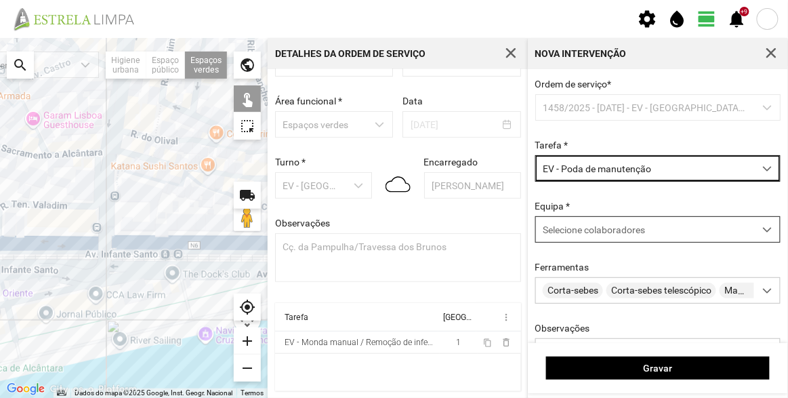
click at [624, 229] on span "Selecione colaboradores" at bounding box center [594, 229] width 102 height 11
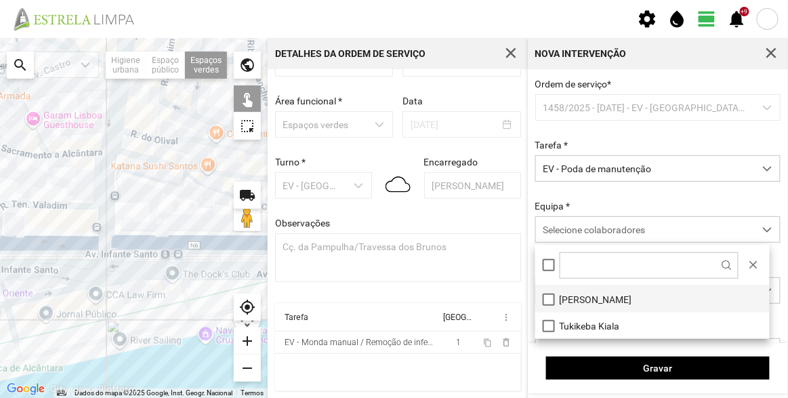
click at [597, 297] on li "[PERSON_NAME]" at bounding box center [652, 299] width 234 height 26
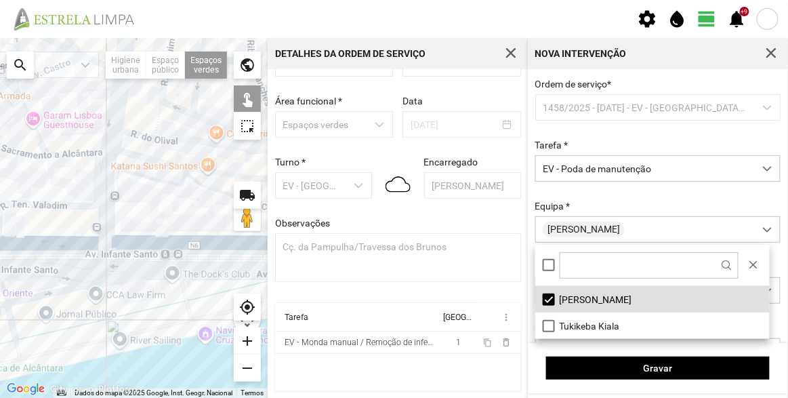
click at [117, 171] on div at bounding box center [134, 218] width 268 height 360
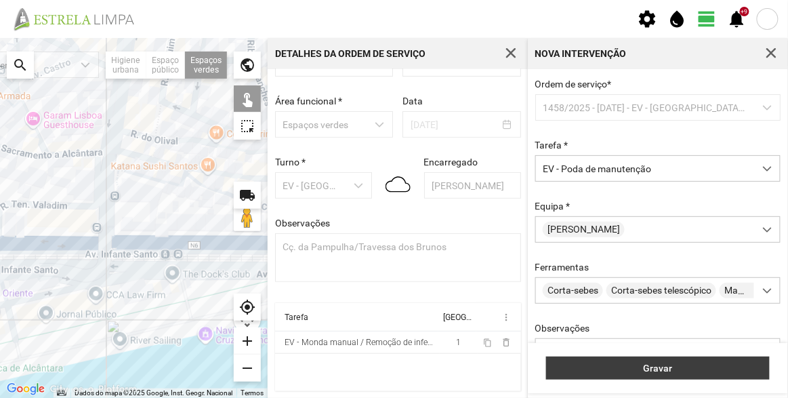
click at [634, 358] on button "Gravar" at bounding box center [658, 367] width 224 height 23
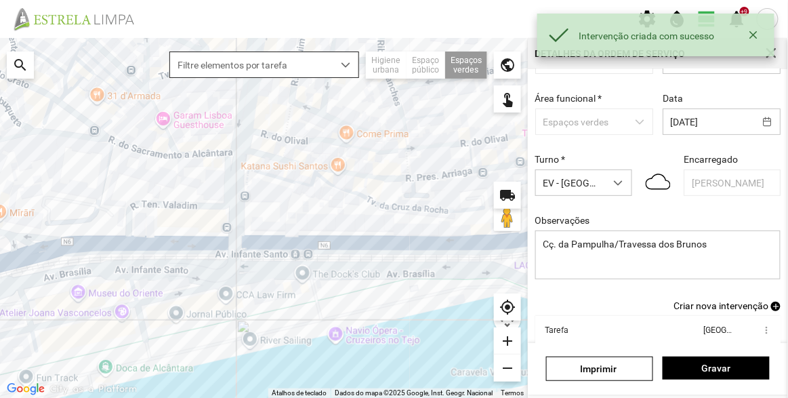
click at [721, 304] on span "Criar nova intervenção" at bounding box center [721, 305] width 95 height 11
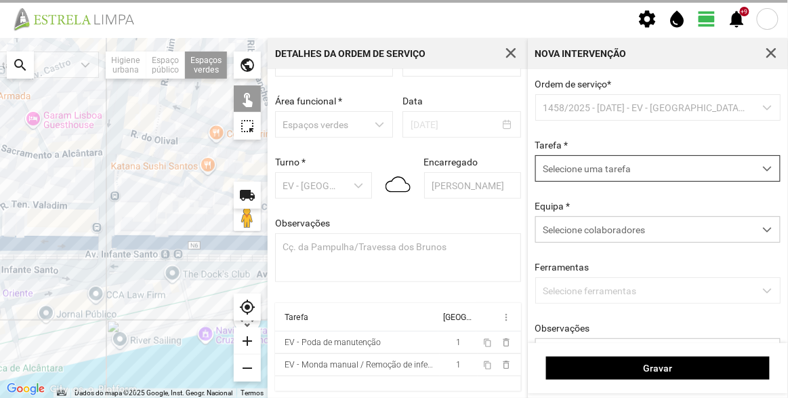
click at [657, 175] on span "Selecione uma tarefa" at bounding box center [645, 168] width 218 height 25
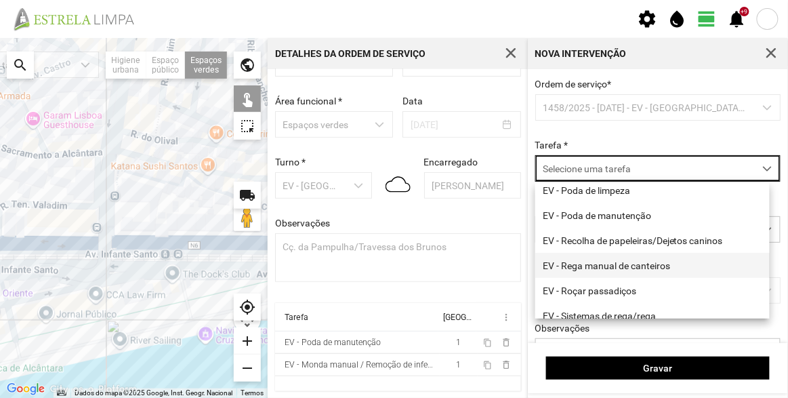
scroll to position [173, 0]
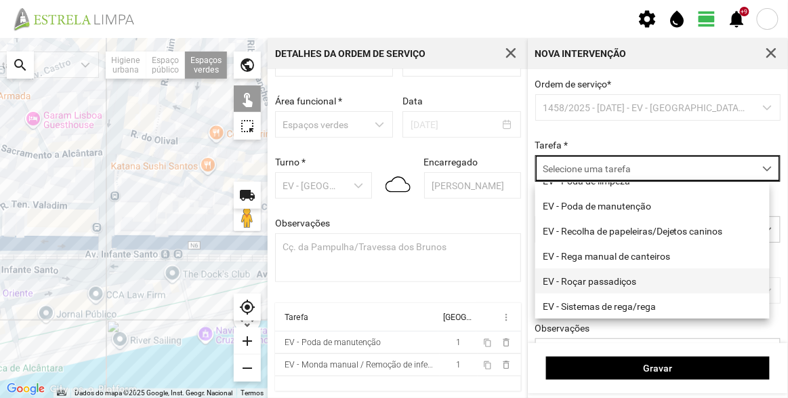
click at [621, 283] on li "EV - Roçar passadiços" at bounding box center [652, 280] width 234 height 25
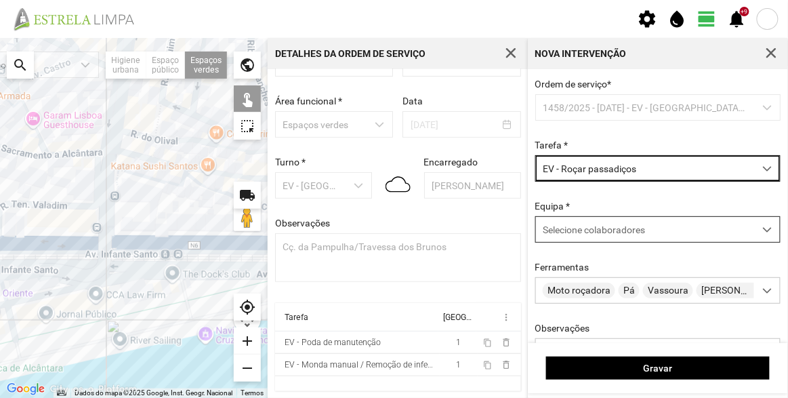
click at [620, 229] on span "Selecione colaboradores" at bounding box center [594, 229] width 102 height 11
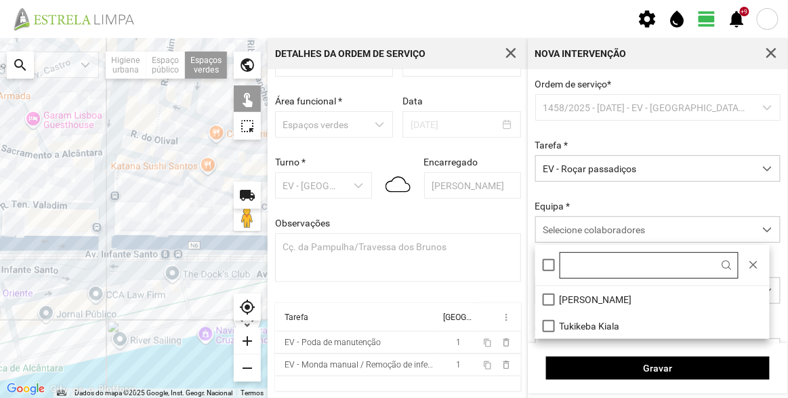
scroll to position [7, 57]
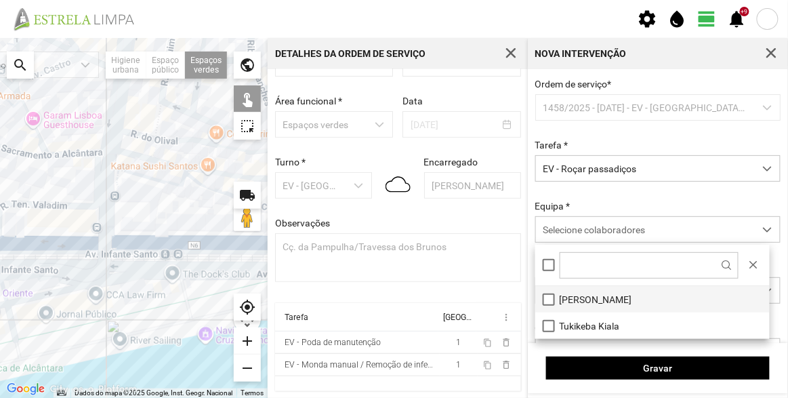
click at [590, 293] on li "[PERSON_NAME]" at bounding box center [652, 299] width 234 height 26
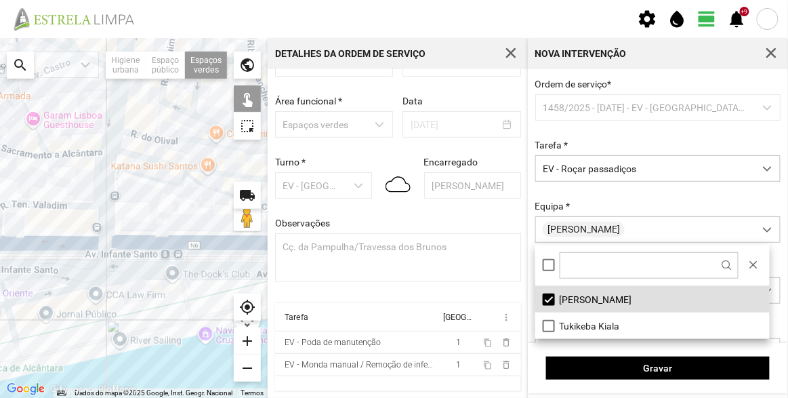
click at [606, 194] on div "Ordem de serviço * 1458/2025 - [DATE] - EV - [GEOGRAPHIC_DATA] B Tarefa * EV - …" at bounding box center [658, 243] width 255 height 329
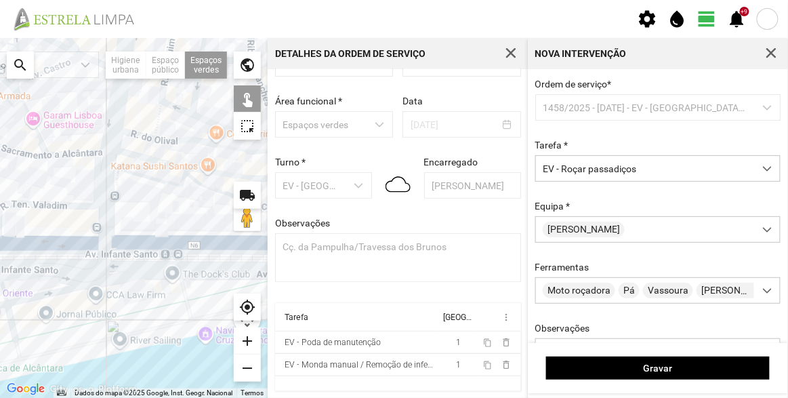
click at [120, 178] on div at bounding box center [134, 218] width 268 height 360
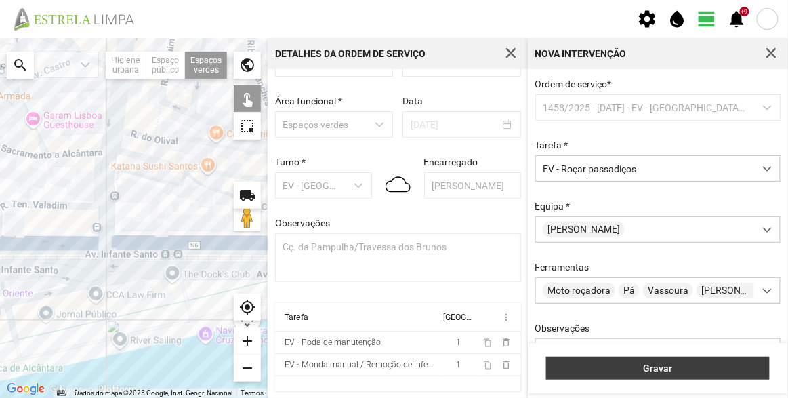
click at [634, 371] on span "Gravar" at bounding box center [658, 368] width 209 height 11
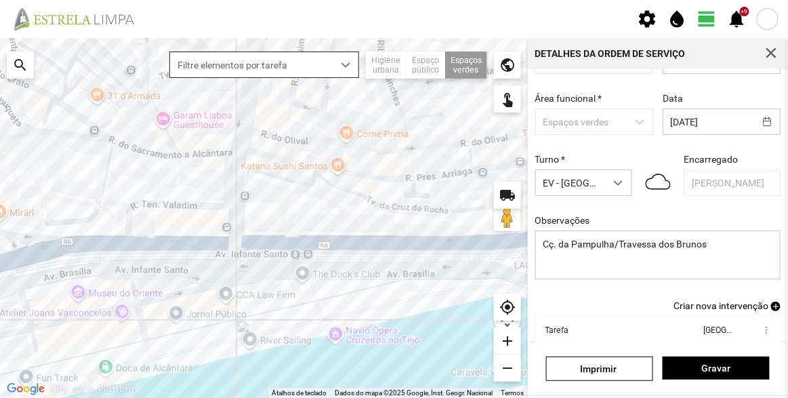
click at [708, 307] on span "Criar nova intervenção" at bounding box center [721, 305] width 95 height 11
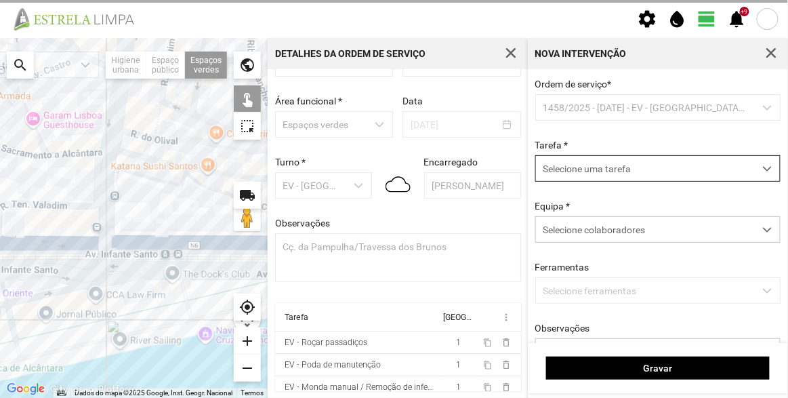
click at [591, 179] on span "Selecione uma tarefa" at bounding box center [645, 168] width 218 height 25
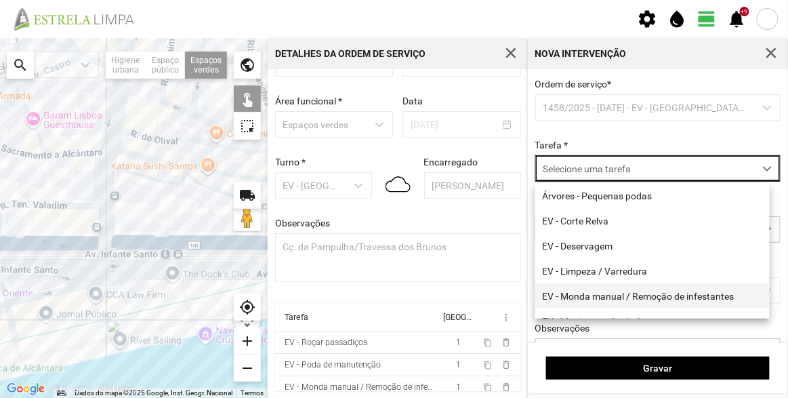
scroll to position [61, 0]
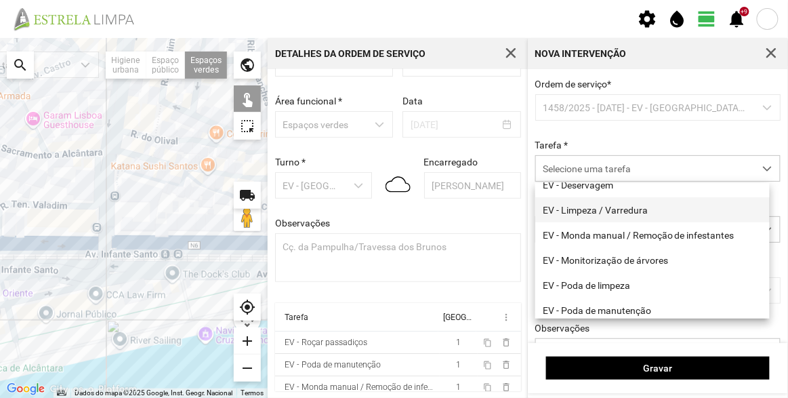
click at [601, 205] on li "EV - Limpeza / Varredura" at bounding box center [652, 209] width 234 height 25
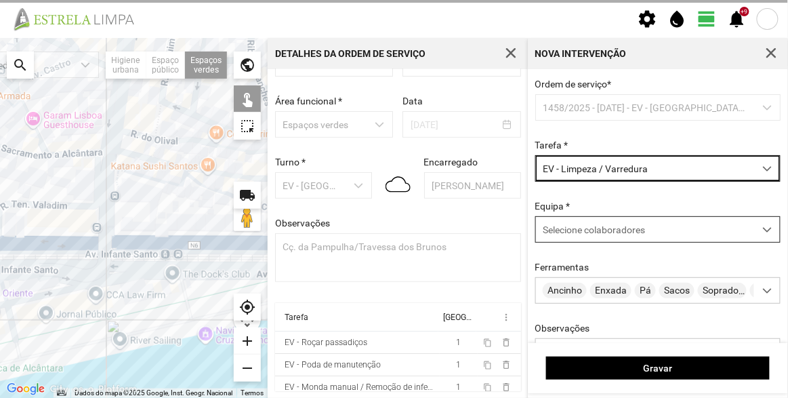
click at [579, 228] on span "Selecione colaboradores" at bounding box center [594, 229] width 102 height 11
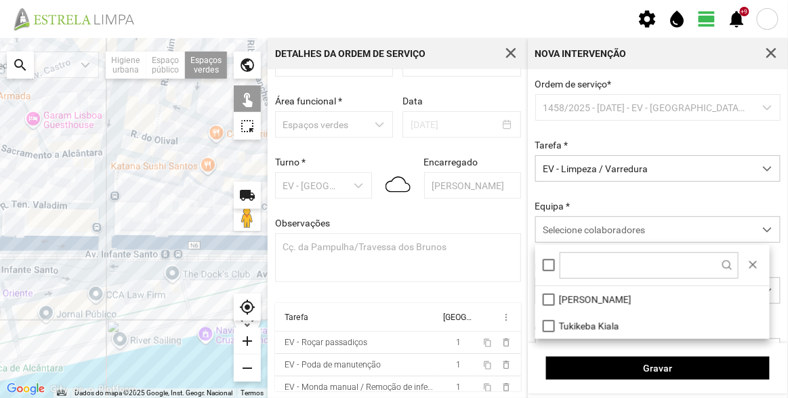
scroll to position [7, 57]
click at [594, 300] on li "[PERSON_NAME]" at bounding box center [652, 299] width 234 height 26
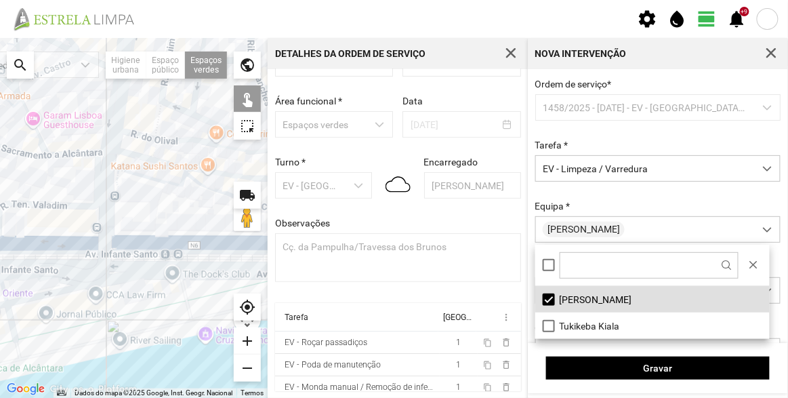
click at [121, 176] on div at bounding box center [134, 218] width 268 height 360
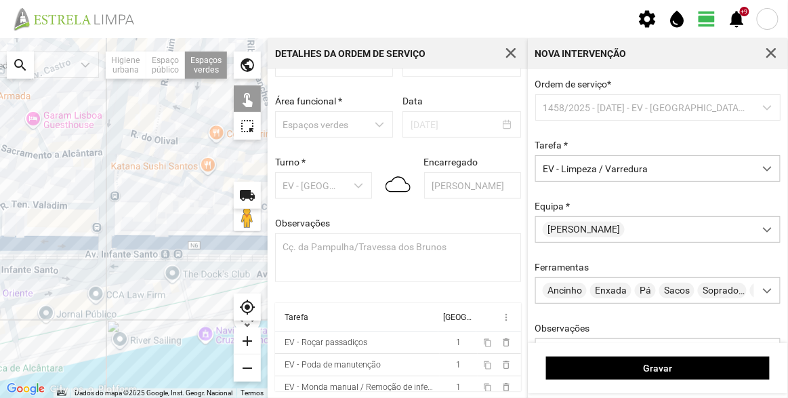
click at [689, 354] on div "Gravar" at bounding box center [658, 368] width 260 height 50
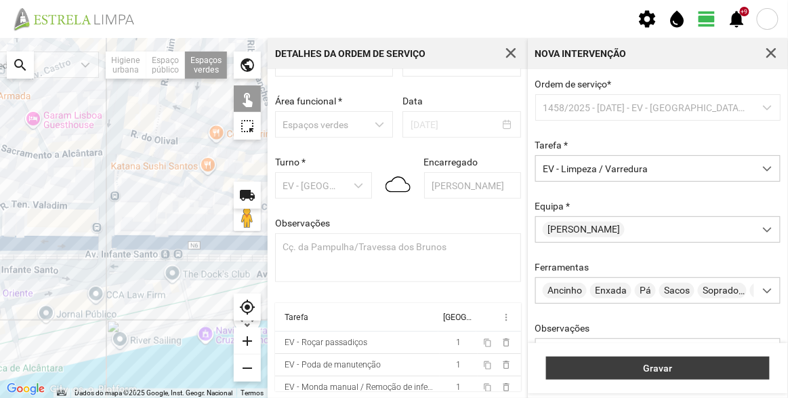
click at [692, 365] on span "Gravar" at bounding box center [658, 368] width 209 height 11
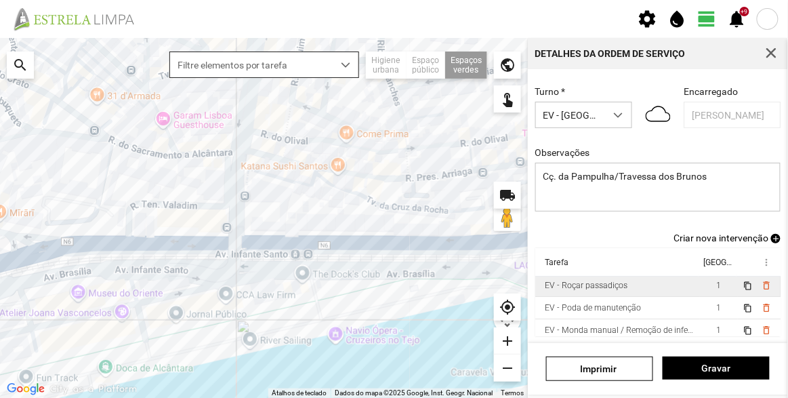
scroll to position [39, 0]
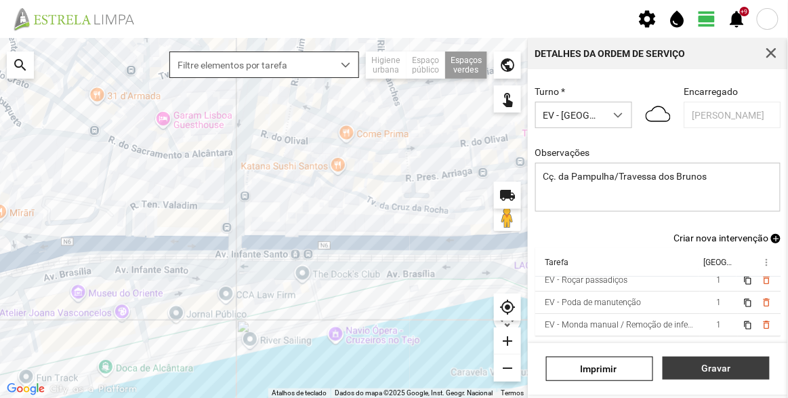
click at [723, 368] on span "Gravar" at bounding box center [716, 368] width 93 height 11
